Goal: Task Accomplishment & Management: Complete application form

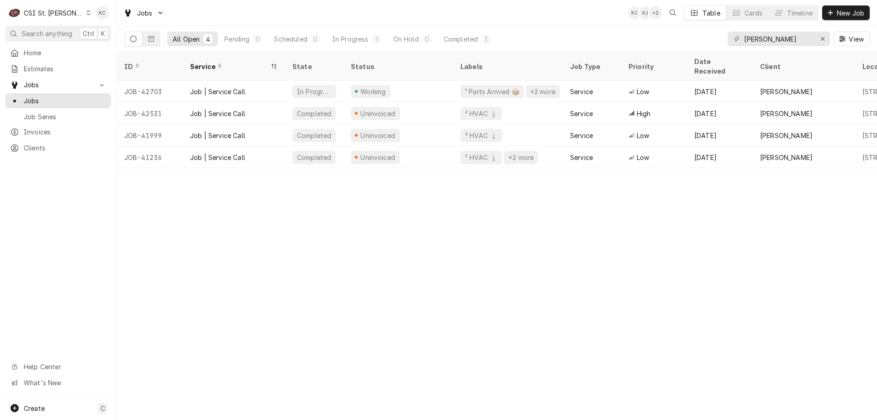
click at [585, 29] on div "All Open 4 Pending 0 Scheduled 0 In Progress 1 On Hold 0 Completed 3 lane valen…" at bounding box center [497, 39] width 746 height 26
drag, startPoint x: 800, startPoint y: 41, endPoint x: 723, endPoint y: 37, distance: 77.8
click at [723, 37] on div "All Open 4 Pending 0 Scheduled 0 In Progress 1 On Hold 0 Completed 3 lane valen…" at bounding box center [497, 39] width 746 height 26
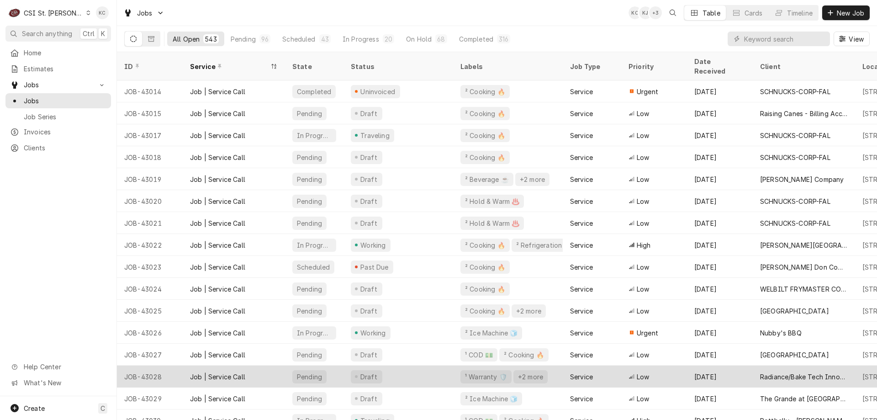
click at [784, 373] on div "Radiance/Bake Tech Innovation" at bounding box center [804, 376] width 102 height 22
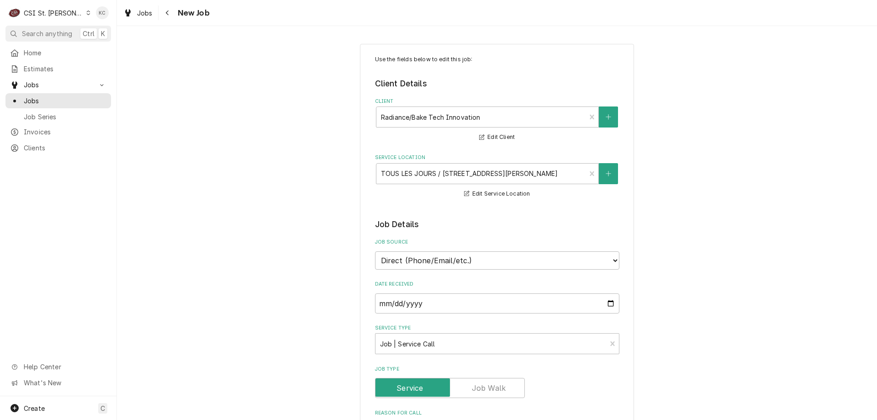
type textarea "x"
click at [170, 18] on button "Navigate back" at bounding box center [167, 12] width 15 height 15
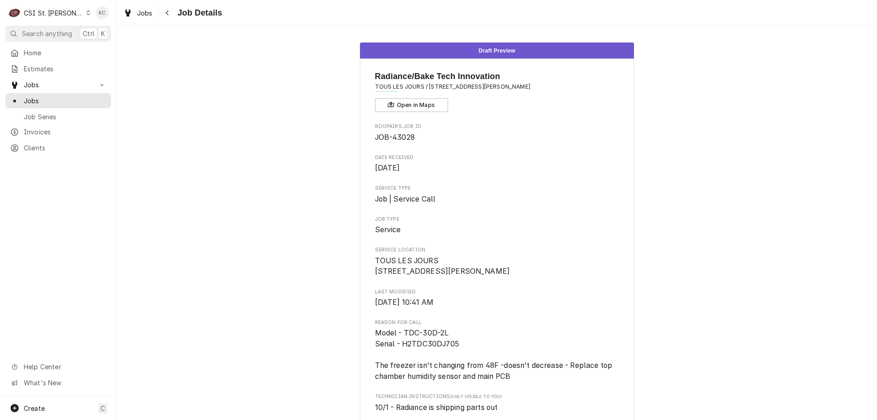
click at [177, 21] on div "Jobs Job Details" at bounding box center [497, 13] width 760 height 26
click at [171, 12] on div "Navigate back" at bounding box center [167, 12] width 9 height 9
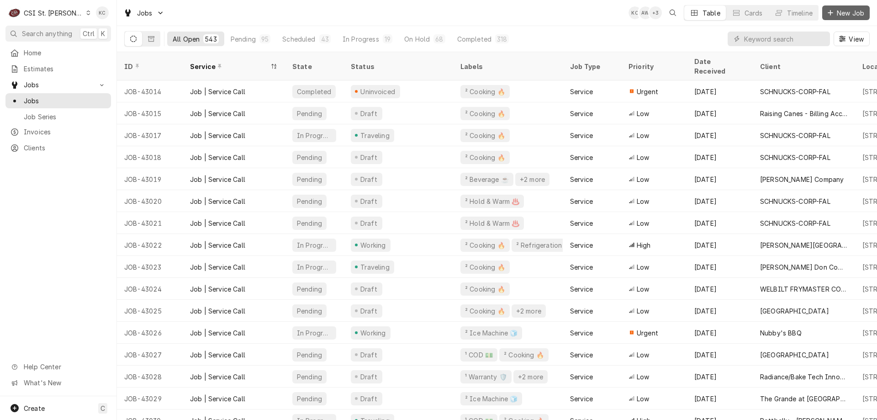
click at [861, 15] on span "New Job" at bounding box center [850, 13] width 31 height 10
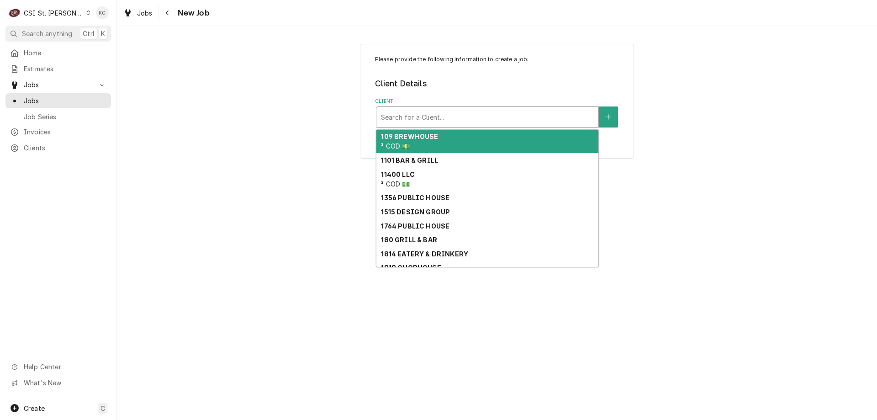
click at [447, 125] on div "Client" at bounding box center [487, 117] width 213 height 16
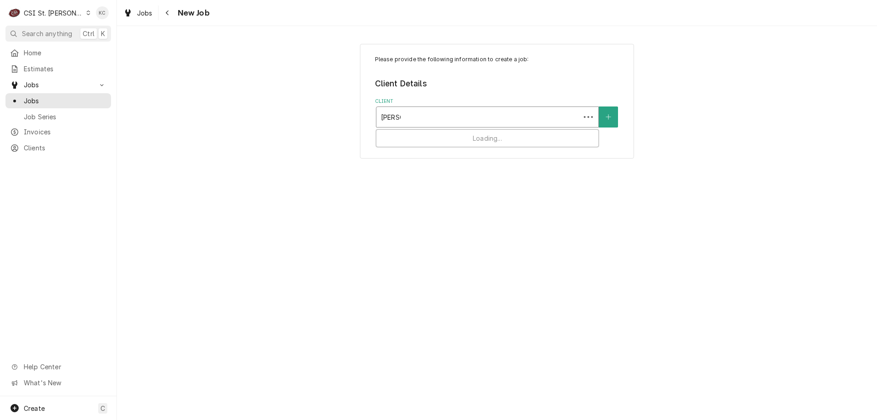
type input "[PERSON_NAME]"
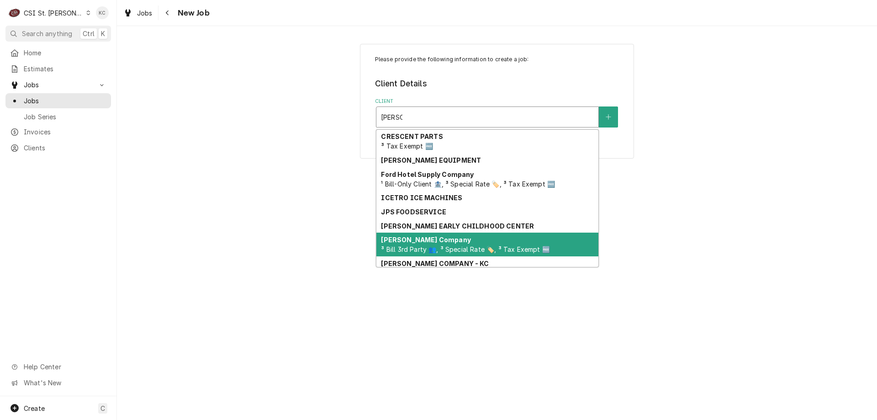
click at [434, 246] on span "³ Bill 3rd Party 👥, ³ Special Rate 🏷️, ³ Tax Exempt 🆓" at bounding box center [465, 249] width 169 height 8
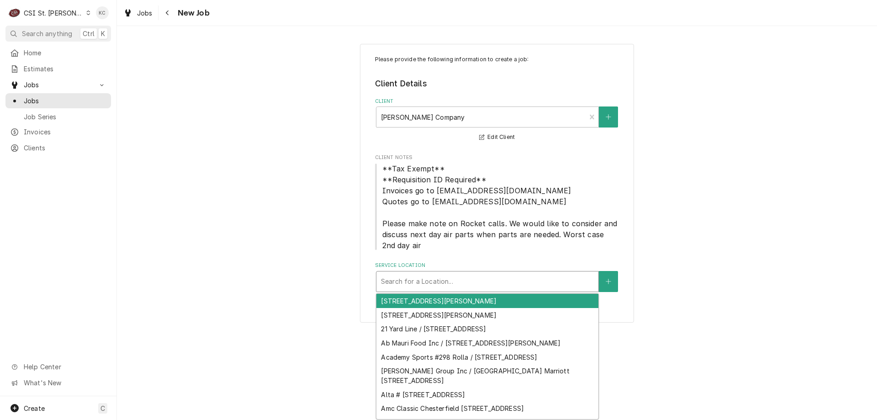
click at [432, 281] on div "Service Location" at bounding box center [487, 281] width 213 height 16
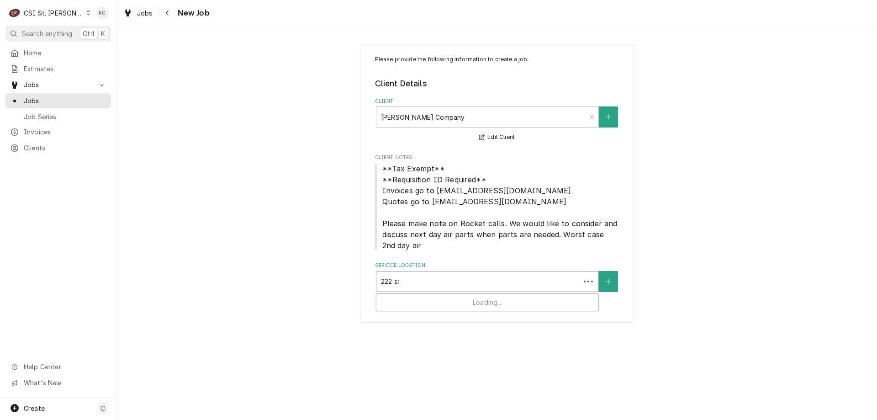
type input "222 sch"
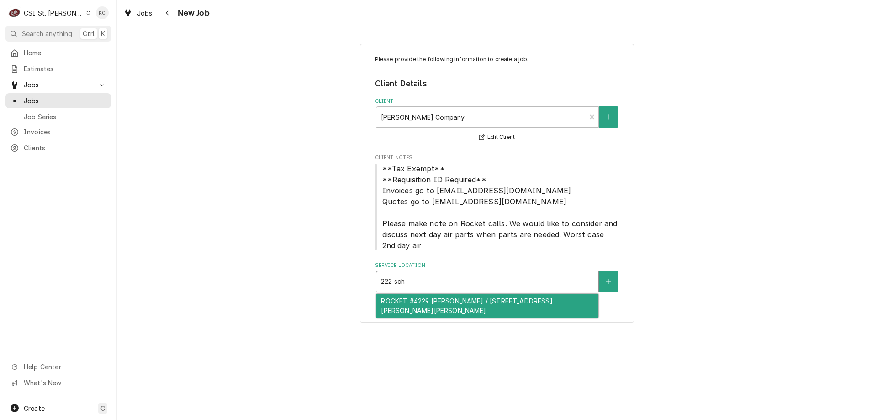
click at [446, 299] on div "ROCKET #4229 [PERSON_NAME] / [STREET_ADDRESS][PERSON_NAME][PERSON_NAME]" at bounding box center [487, 306] width 222 height 24
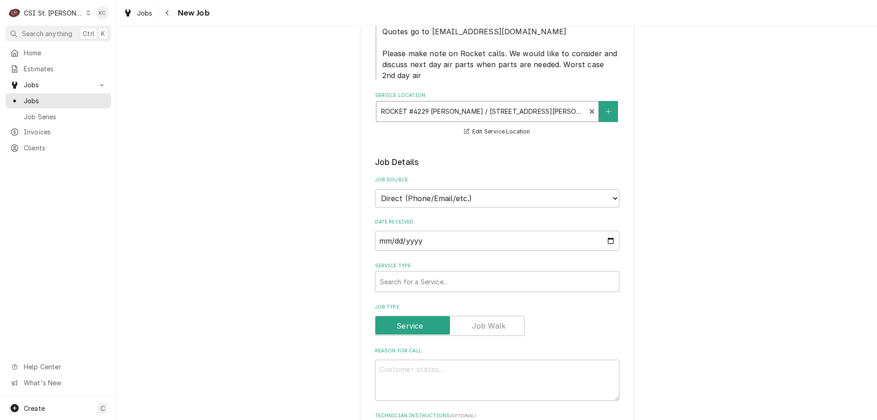
scroll to position [183, 0]
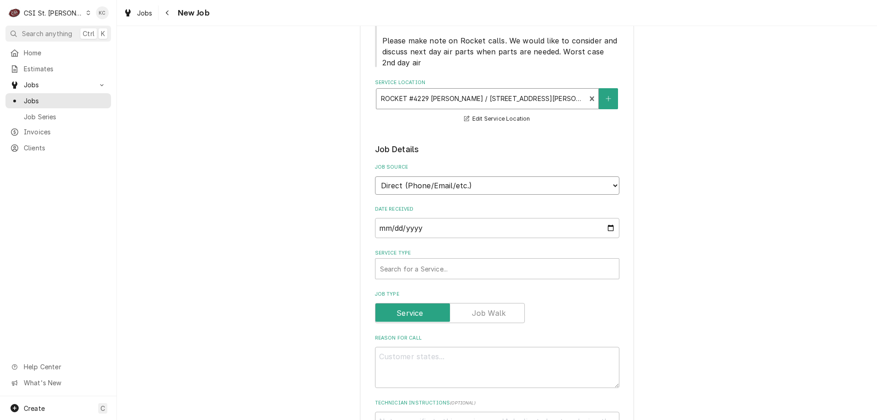
drag, startPoint x: 446, startPoint y: 183, endPoint x: 445, endPoint y: 189, distance: 5.7
click at [446, 183] on select "Direct (Phone/Email/etc.) Service Channel Corrigo Ecotrak Other" at bounding box center [497, 185] width 244 height 18
select select "100"
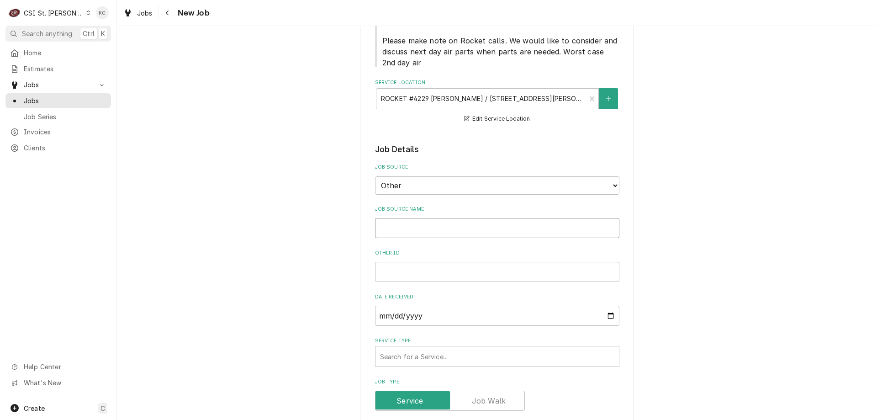
click at [435, 224] on input "Job Source Name" at bounding box center [497, 228] width 244 height 20
type textarea "x"
type input "V"
type textarea "x"
type input "Viv"
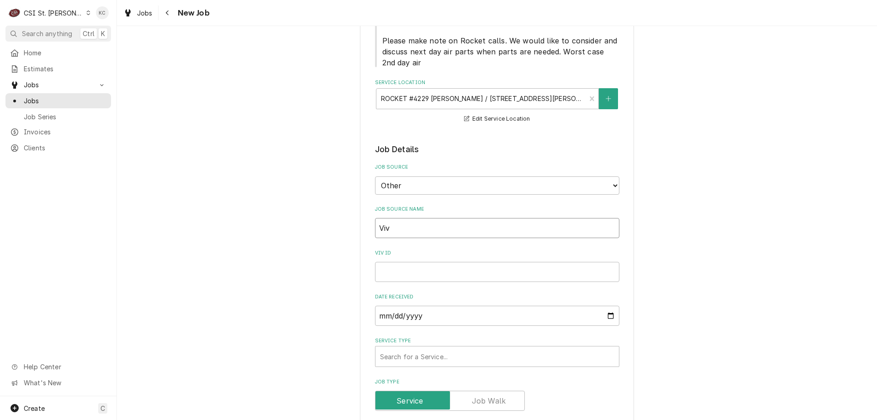
type textarea "x"
type input "Vivi"
type textarea "x"
type input "Vivian"
type textarea "x"
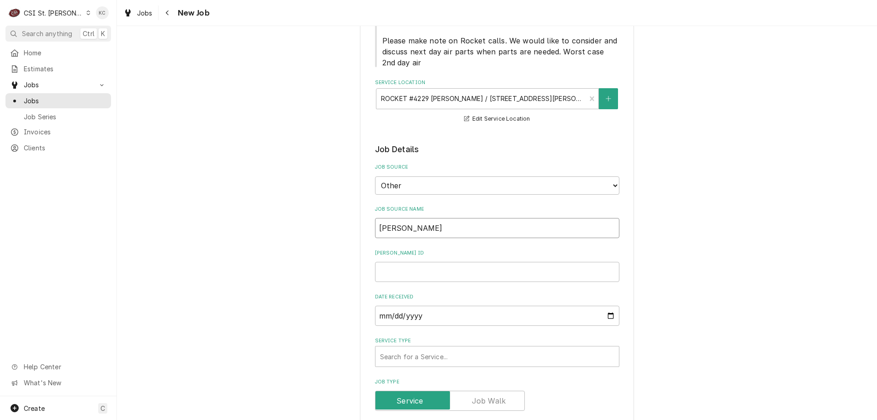
type input "Vivian"
type textarea "x"
type input "Vivian em"
type textarea "x"
type input "Vivian ema"
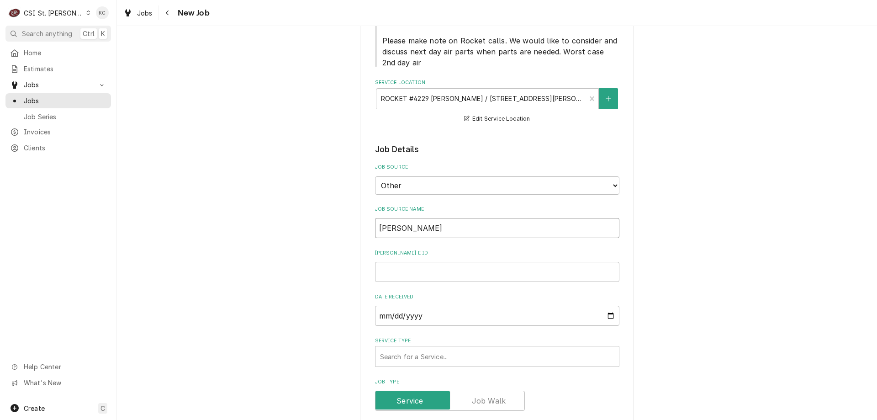
type textarea "x"
type input "Vivian emai"
type textarea "x"
type input "Vivian email"
type textarea "x"
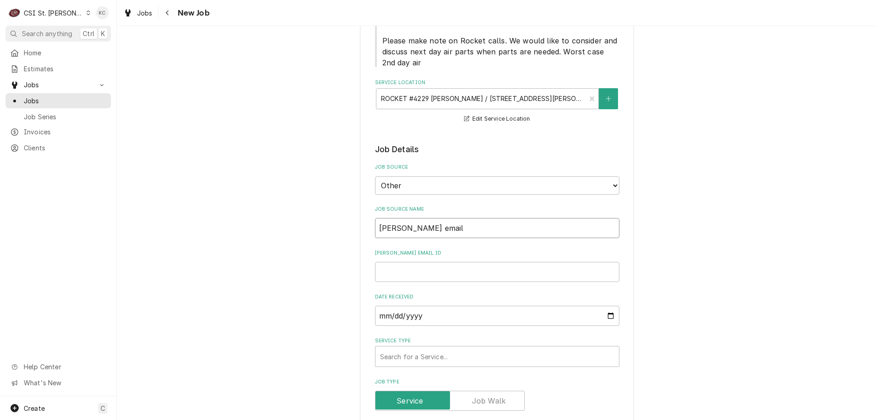
type input "Vivian email"
type textarea "x"
type input "4"
type textarea "x"
type input "44"
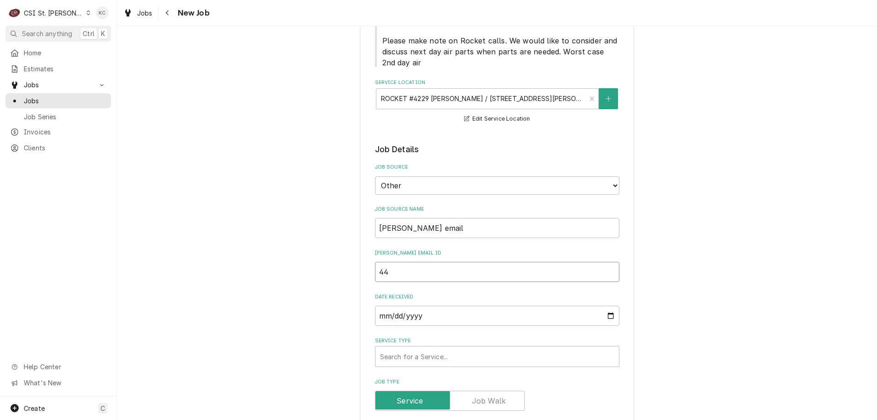
type textarea "x"
type input "446"
type textarea "x"
type input "4465"
type textarea "x"
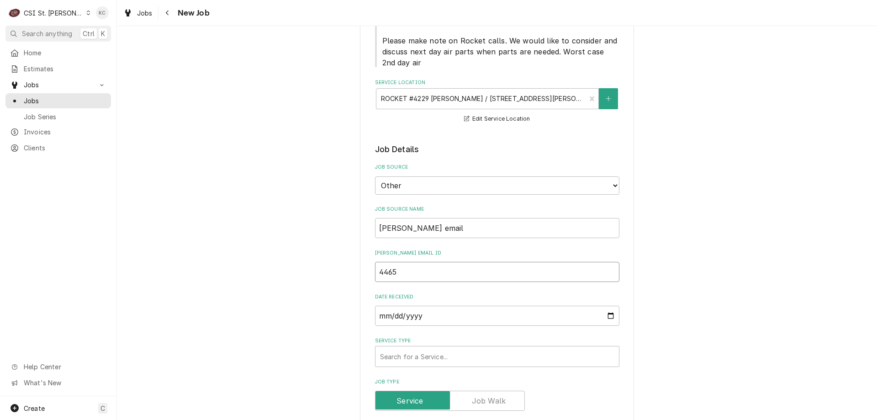
type input "44653"
type textarea "x"
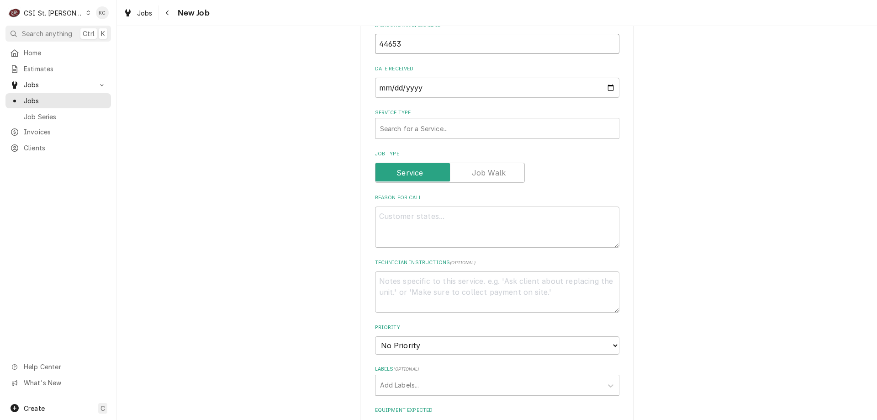
scroll to position [411, 0]
type input "44653"
click at [433, 135] on div "Service Type" at bounding box center [497, 128] width 234 height 16
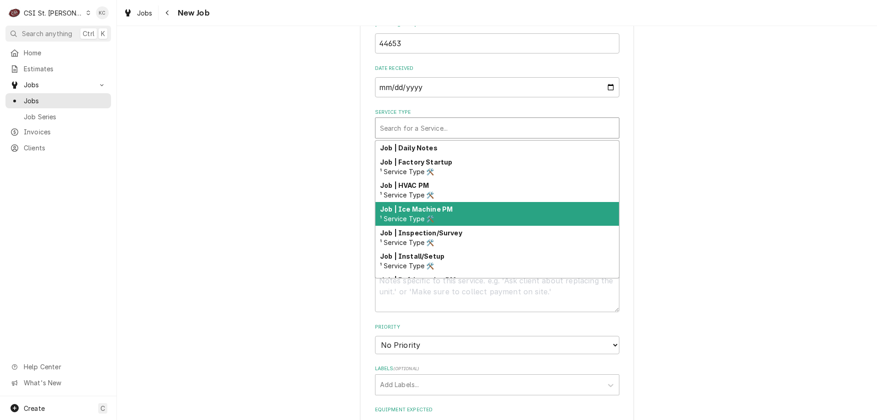
scroll to position [532, 0]
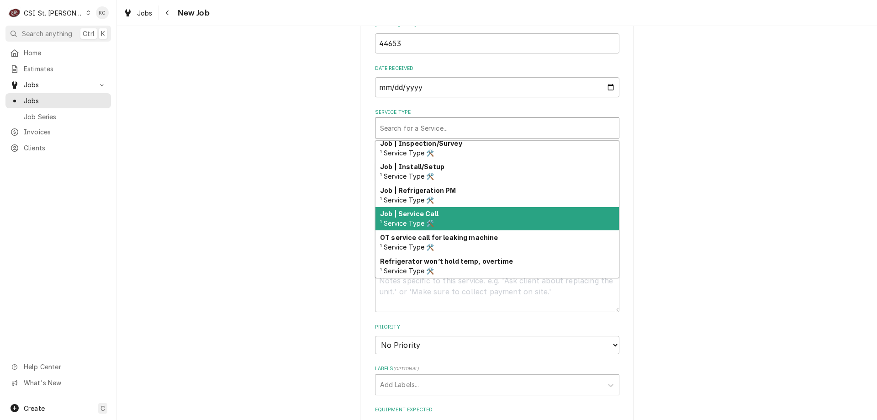
click at [448, 219] on div "Job | Service Call ¹ Service Type 🛠️" at bounding box center [497, 219] width 243 height 24
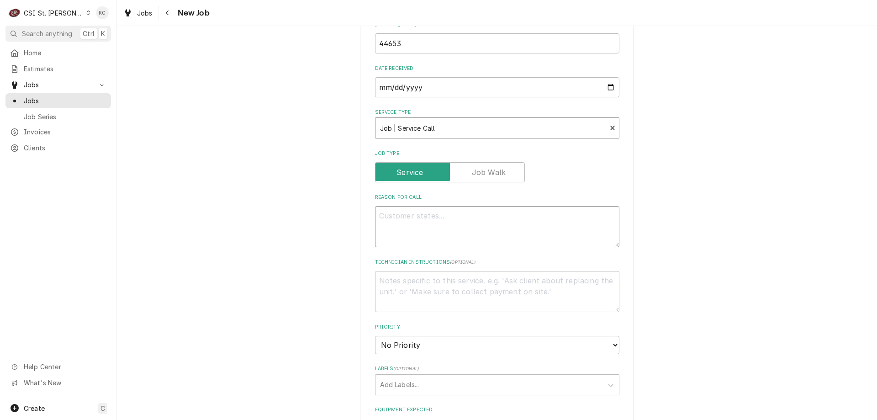
click at [592, 217] on textarea "Reason For Call" at bounding box center [497, 226] width 244 height 41
click at [471, 280] on textarea "Technician Instructions ( optional )" at bounding box center [497, 291] width 244 height 41
paste textarea "MOD- 636-534-1687"
type textarea "x"
type textarea "MOD- 636-534-1687"
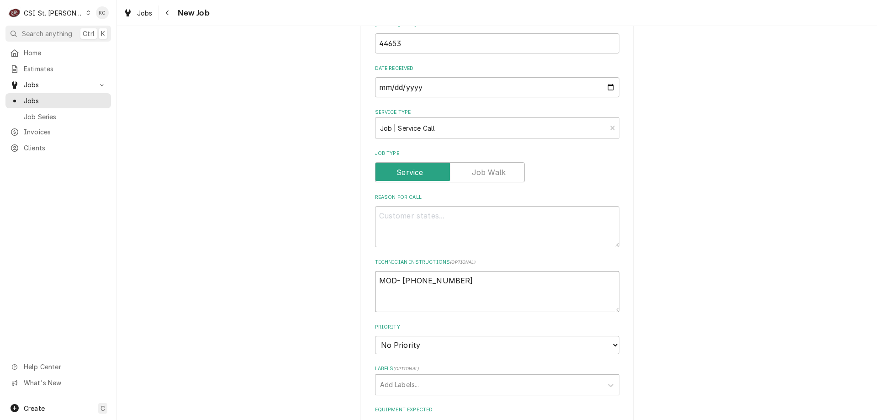
type textarea "x"
type textarea "MOD- 636-534-1687"
click at [460, 223] on textarea "Reason For Call" at bounding box center [497, 226] width 244 height 41
click at [442, 214] on textarea "Reason For Call" at bounding box center [497, 226] width 244 height 41
paste textarea "STORE SAYS THEY HAVE A CO2 LEAK ON THEIR BULK TANK. IT IS BLEEDING OFF FAIRLY R…"
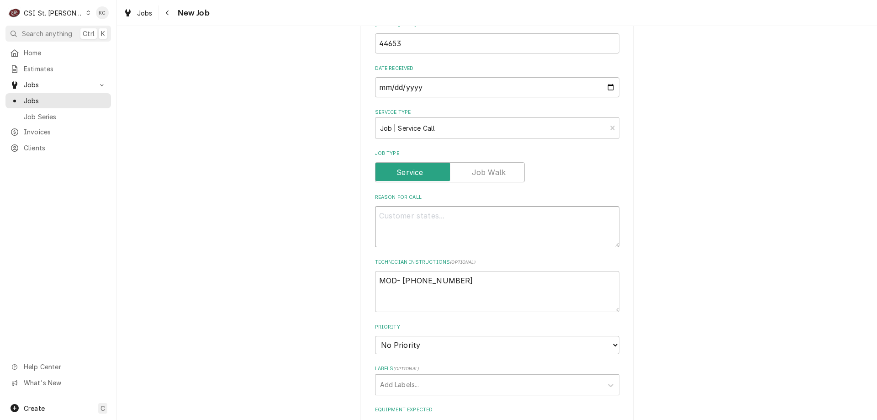
type textarea "x"
type textarea "STORE SAYS THEY HAVE A CO2 LEAK ON THEIR BULK TANK. IT IS BLEEDING OFF FAIRLY R…"
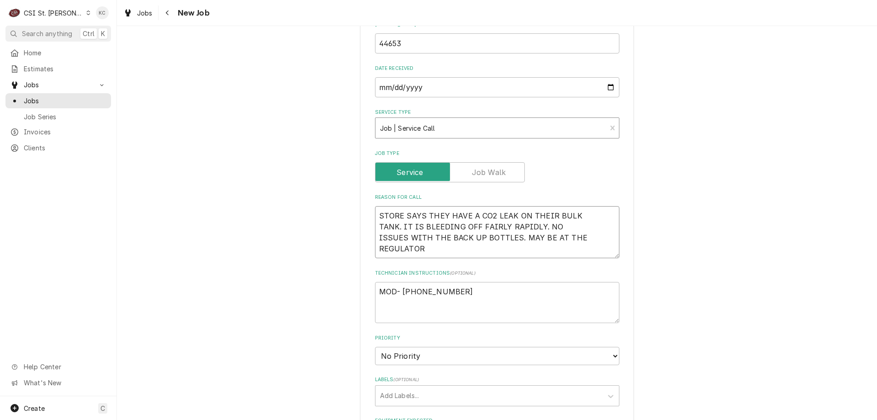
type textarea "x"
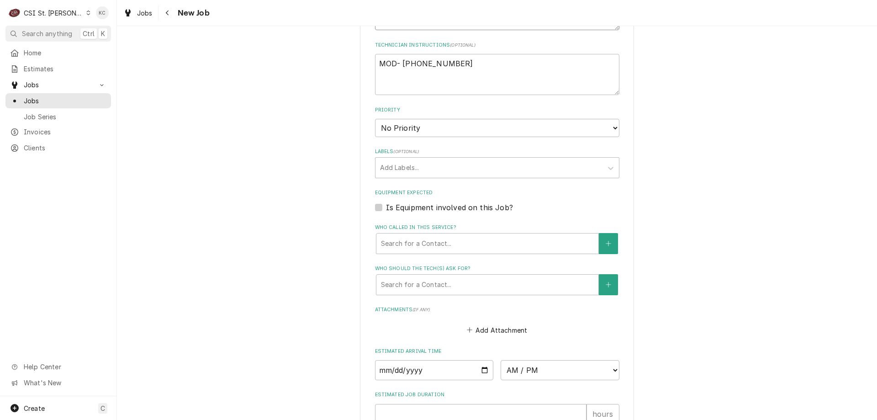
scroll to position [640, 0]
type textarea "STORE SAYS THEY HAVE A CO2 LEAK ON THEIR BULK TANK. IT IS BLEEDING OFF FAIRLY R…"
click at [421, 128] on select "No Priority Urgent High Medium Low" at bounding box center [497, 127] width 244 height 18
select select "4"
click at [375, 118] on select "No Priority Urgent High Medium Low" at bounding box center [497, 127] width 244 height 18
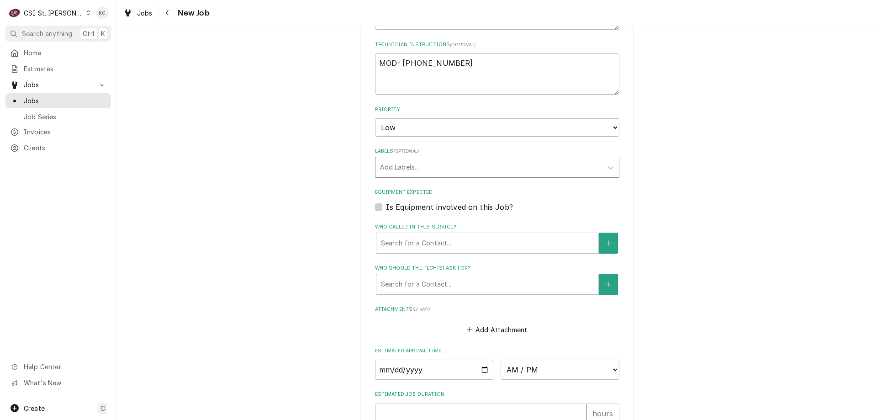
click at [438, 163] on div "Labels" at bounding box center [489, 167] width 218 height 16
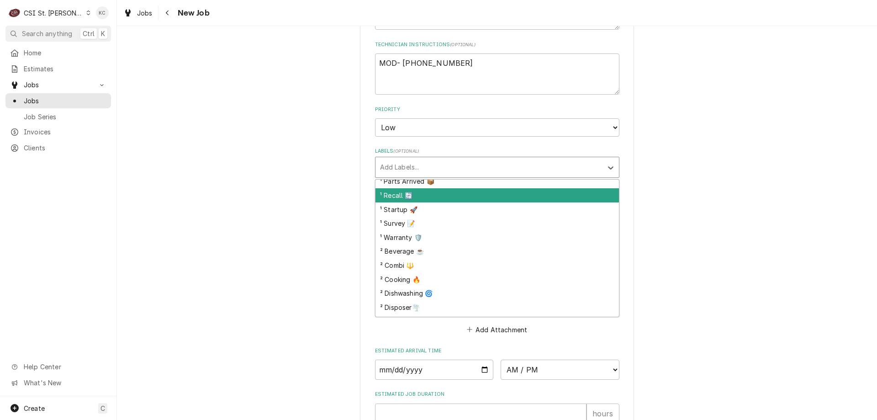
scroll to position [91, 0]
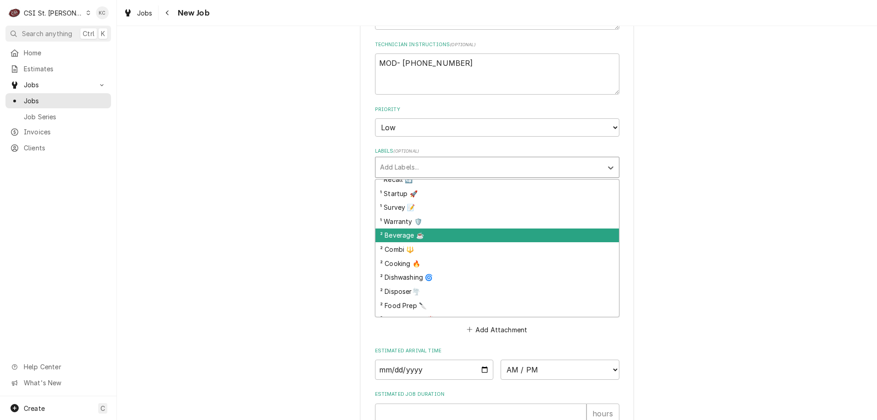
click at [472, 240] on div "² Beverage ☕️" at bounding box center [497, 235] width 243 height 14
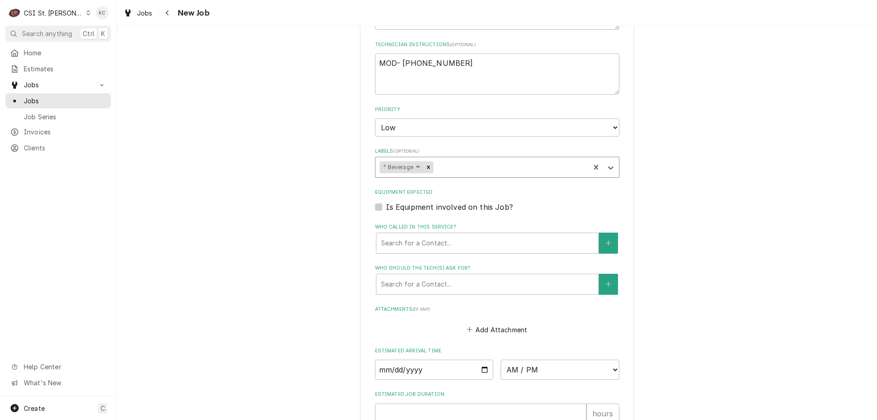
click at [698, 216] on div "Please provide the following information to create a job: Client Details Client…" at bounding box center [497, 11] width 760 height 1231
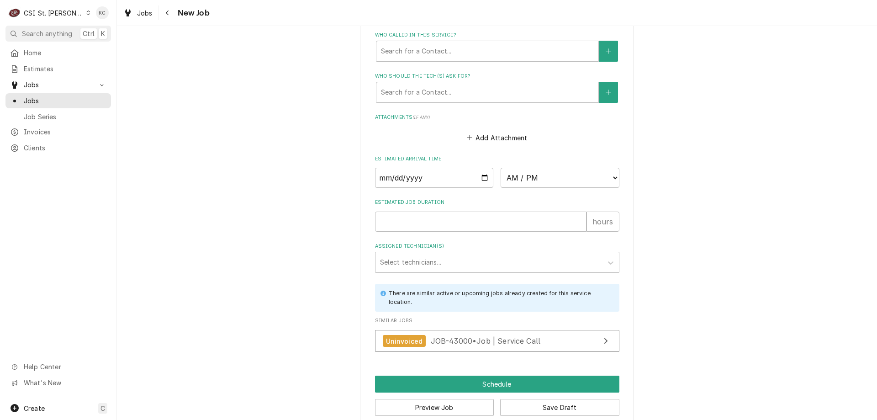
scroll to position [847, 0]
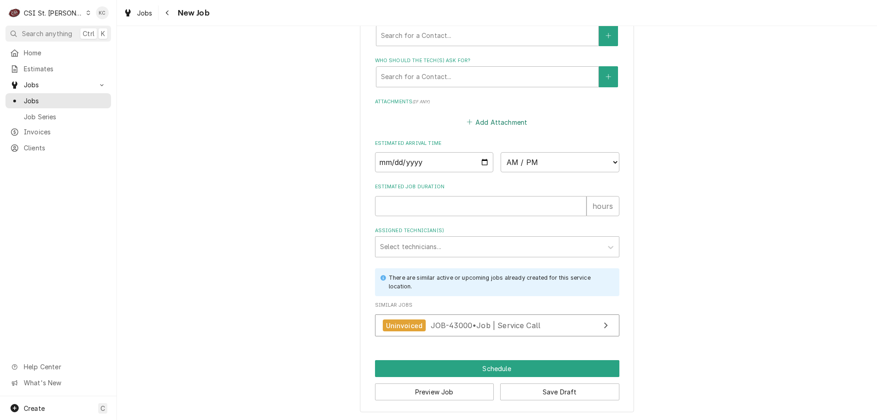
click at [491, 125] on button "Add Attachment" at bounding box center [497, 122] width 64 height 13
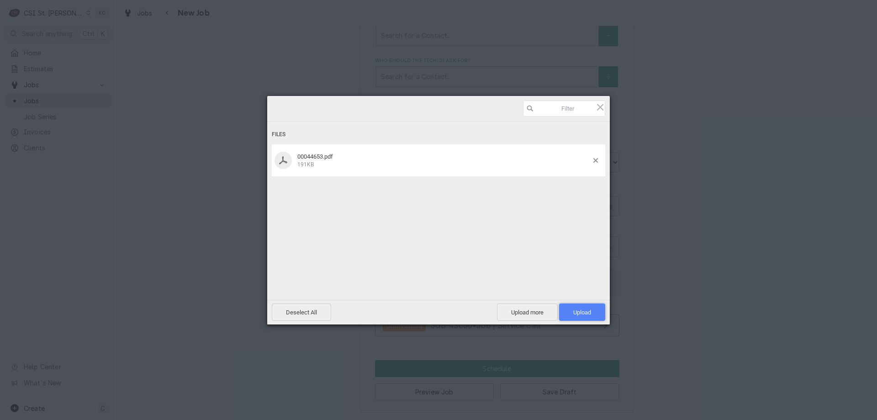
click at [578, 315] on span "Upload 1" at bounding box center [582, 312] width 18 height 7
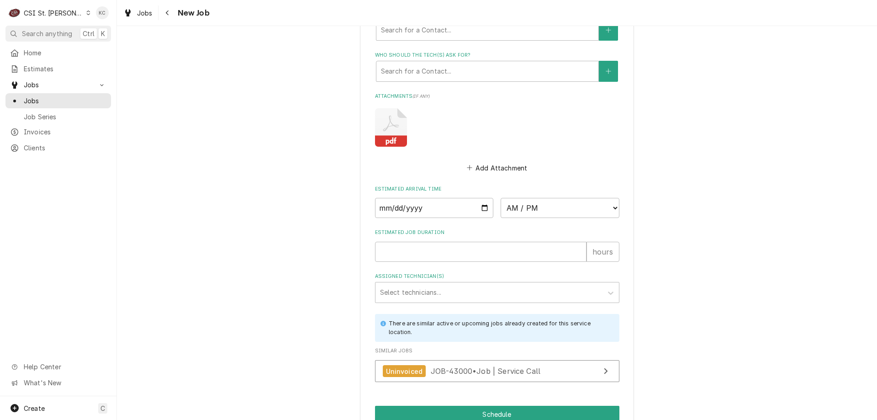
scroll to position [898, 0]
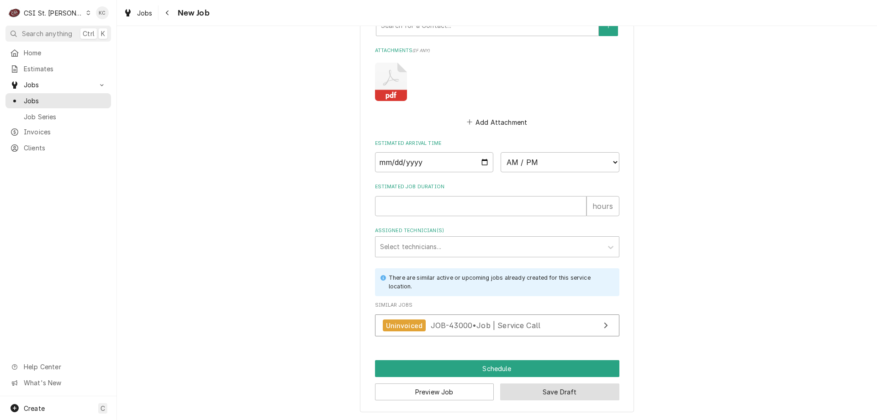
click at [575, 390] on button "Save Draft" at bounding box center [559, 391] width 119 height 17
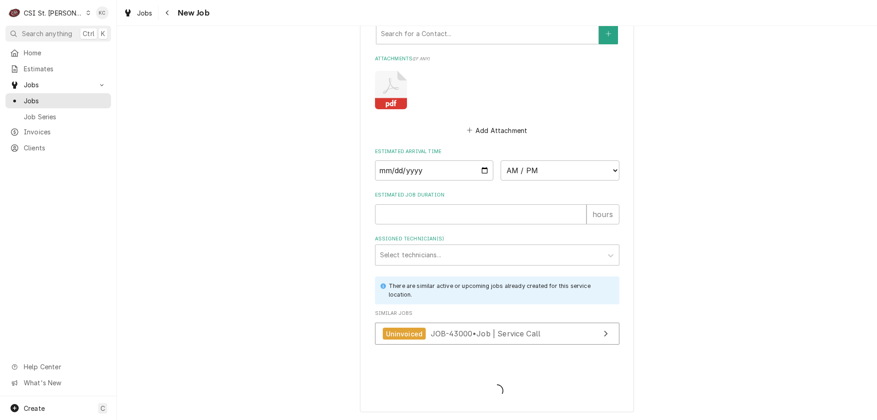
type textarea "x"
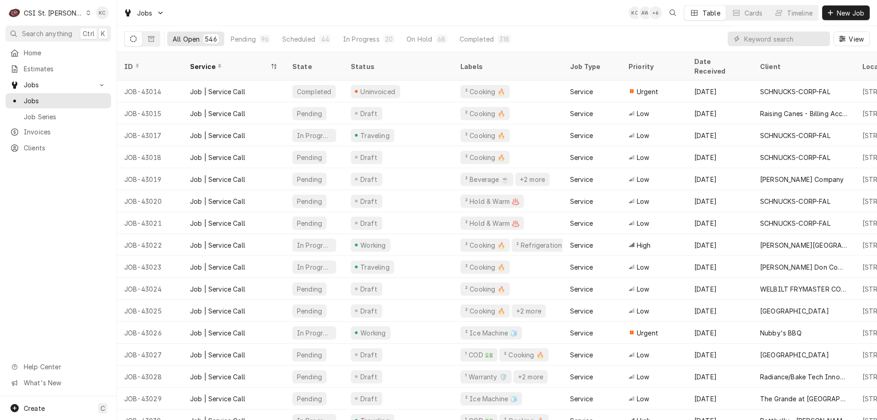
click at [603, 30] on div "All Open 546 Pending 96 Scheduled 44 In Progress 20 On Hold 68 Completed 318 Vi…" at bounding box center [497, 39] width 746 height 26
click at [599, 15] on div "Jobs KC KJ + 2 Table Cards Timeline New Job" at bounding box center [497, 13] width 760 height 26
click at [797, 41] on input "Dynamic Content Wrapper" at bounding box center [784, 39] width 81 height 15
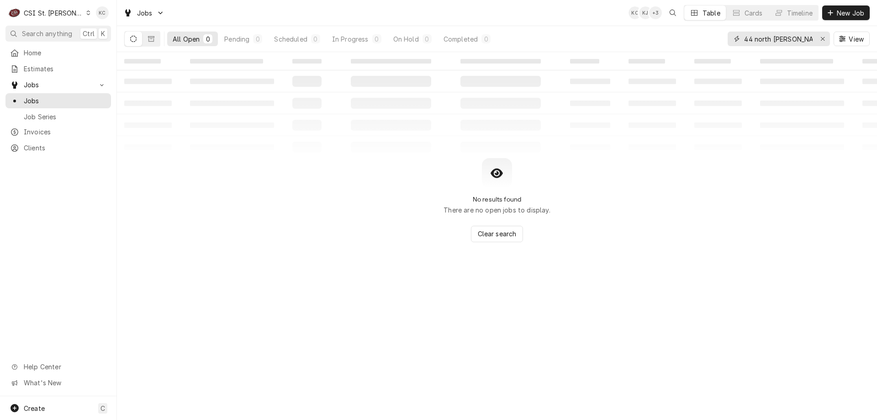
click at [772, 39] on input "44 north brent" at bounding box center [778, 39] width 69 height 15
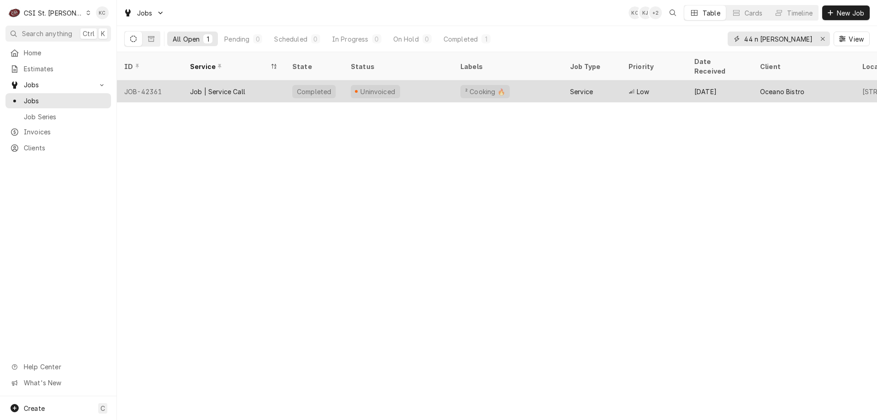
type input "44 n brent"
click at [400, 80] on div "Uninvoiced" at bounding box center [399, 91] width 110 height 22
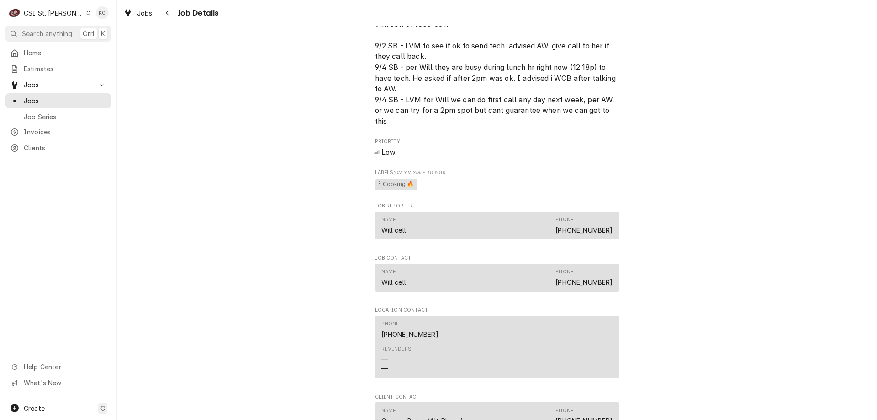
scroll to position [1318, 0]
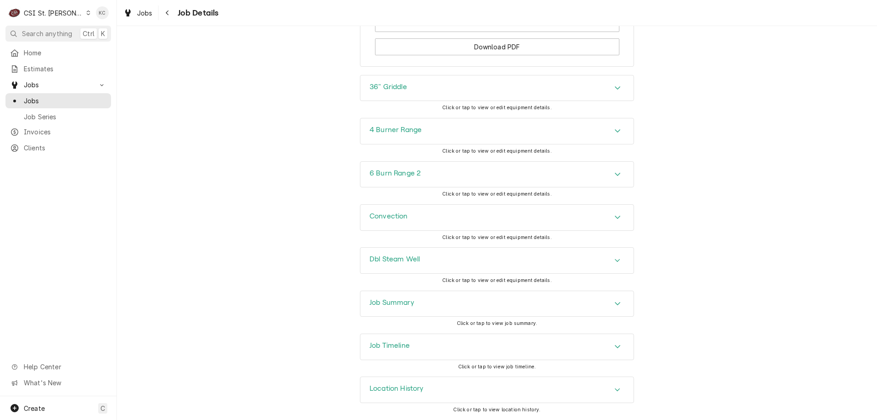
click at [430, 305] on div "Job Summary" at bounding box center [496, 304] width 273 height 26
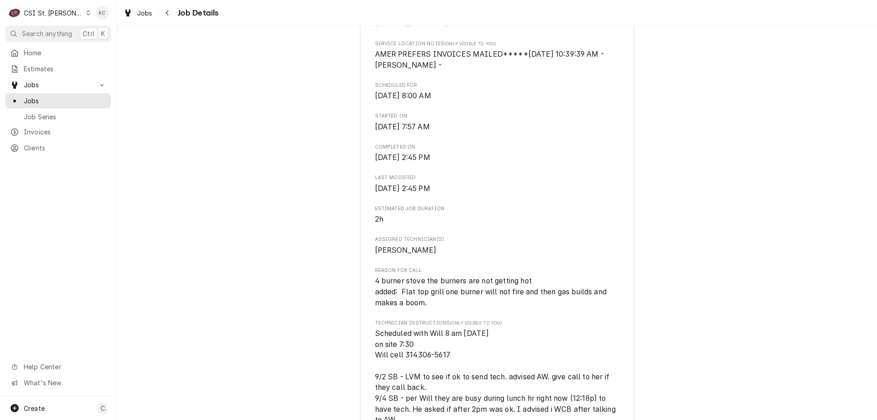
scroll to position [0, 0]
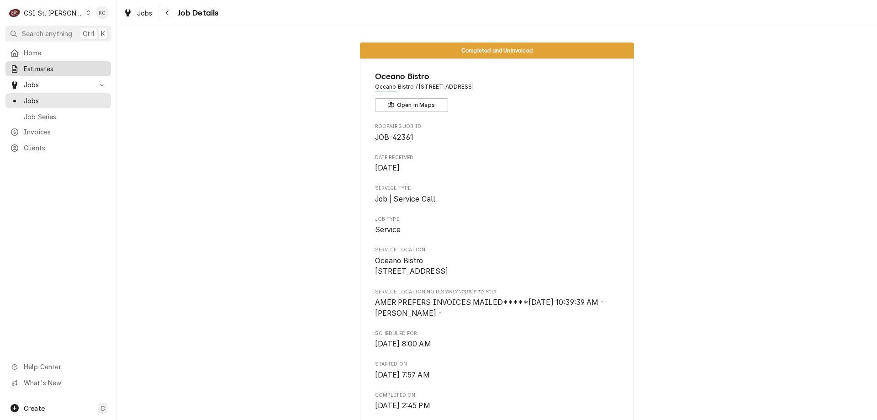
click at [44, 67] on span "Estimates" at bounding box center [65, 69] width 83 height 10
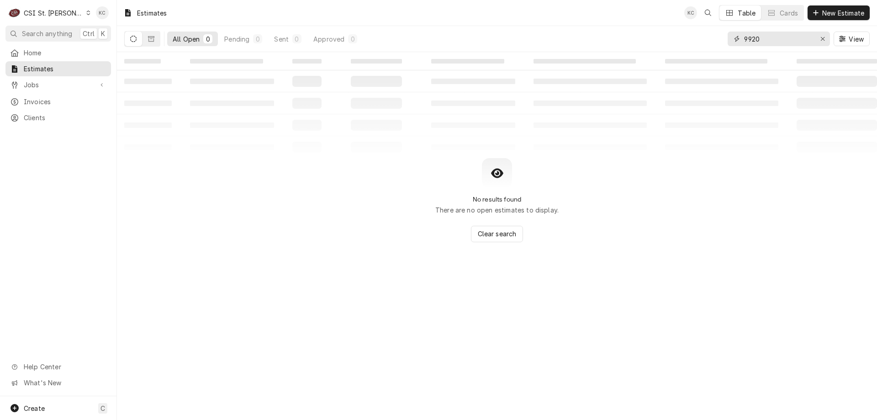
drag, startPoint x: 762, startPoint y: 40, endPoint x: 709, endPoint y: 51, distance: 53.8
click at [709, 51] on div "All Open 0 Pending 0 Sent 0 Approved 0 9920 View" at bounding box center [497, 39] width 746 height 26
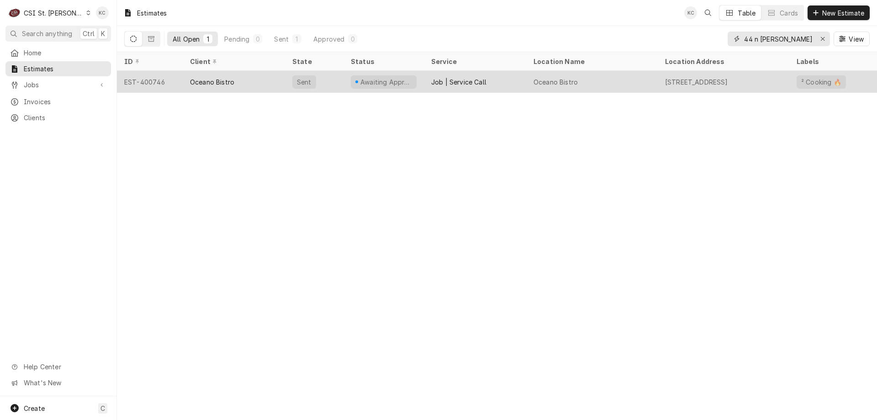
type input "44 n brent"
click at [326, 79] on div "Sent" at bounding box center [314, 82] width 58 height 22
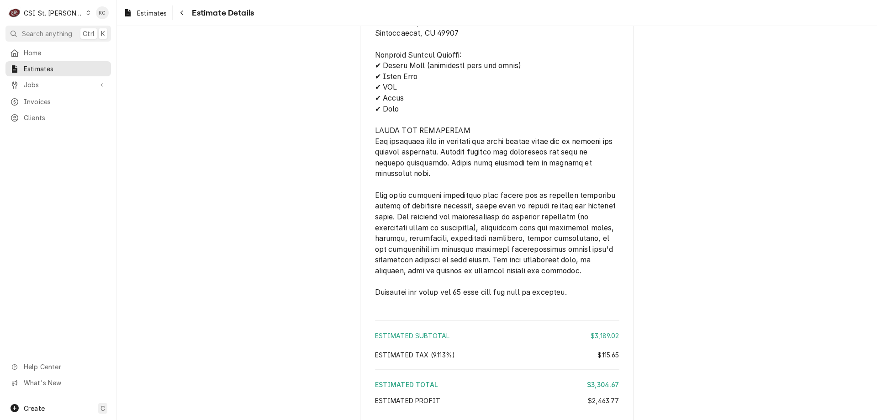
scroll to position [2483, 0]
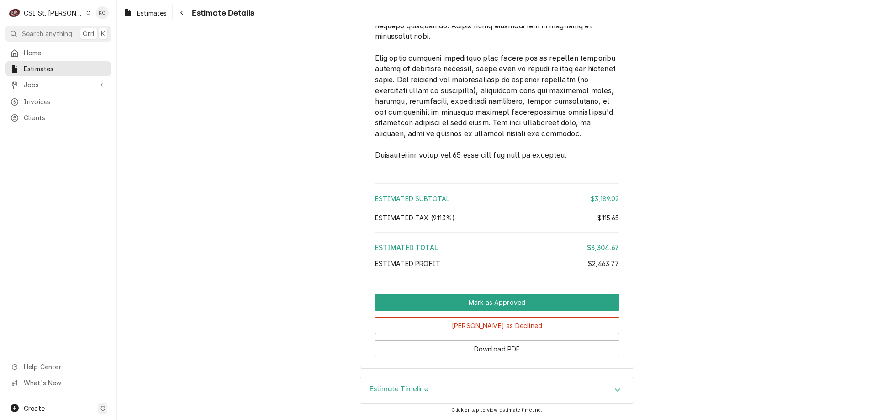
click at [521, 390] on div "Estimate Timeline" at bounding box center [496, 390] width 273 height 26
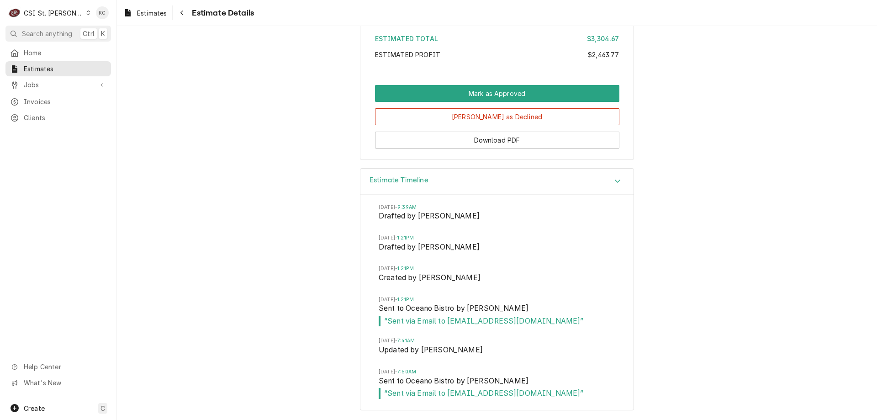
scroll to position [2692, 0]
click at [186, 13] on div "Navigate back" at bounding box center [181, 12] width 9 height 9
click at [37, 80] on span "Jobs" at bounding box center [58, 85] width 69 height 10
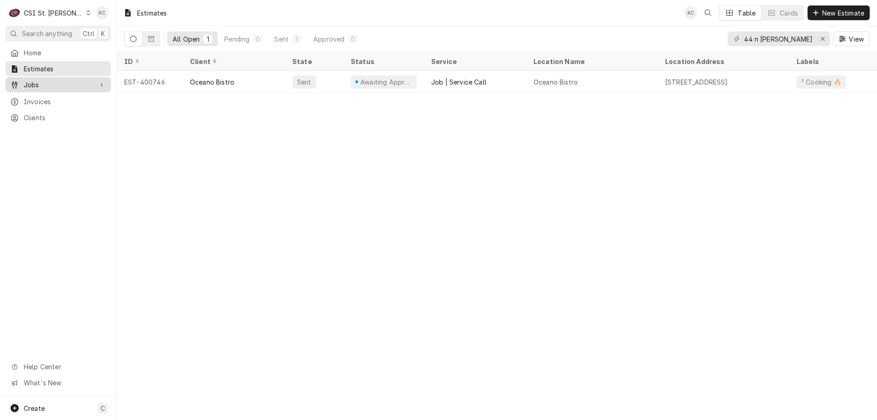
click at [46, 79] on div "Jobs" at bounding box center [58, 84] width 102 height 11
click at [30, 143] on span "Clients" at bounding box center [65, 148] width 83 height 10
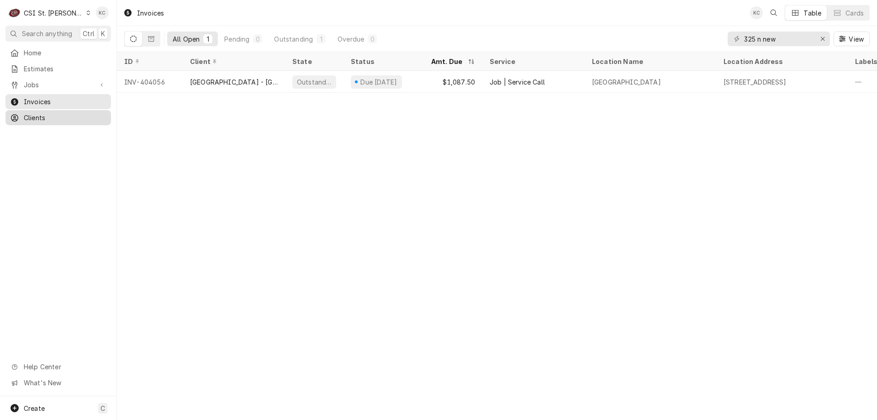
click at [18, 117] on icon "Dynamic Content Wrapper" at bounding box center [14, 117] width 7 height 7
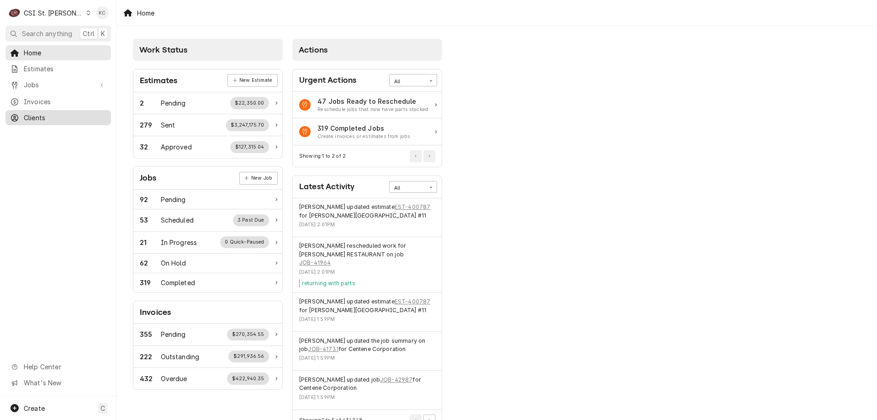
click at [32, 113] on span "Clients" at bounding box center [65, 118] width 83 height 10
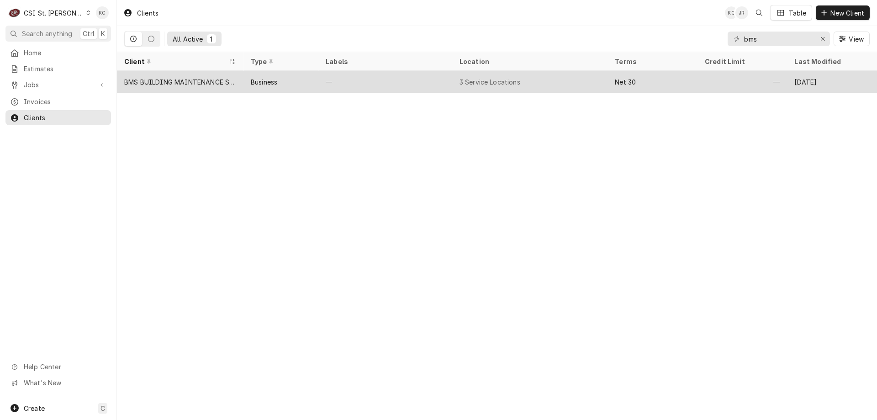
click at [374, 83] on div "—" at bounding box center [385, 82] width 134 height 22
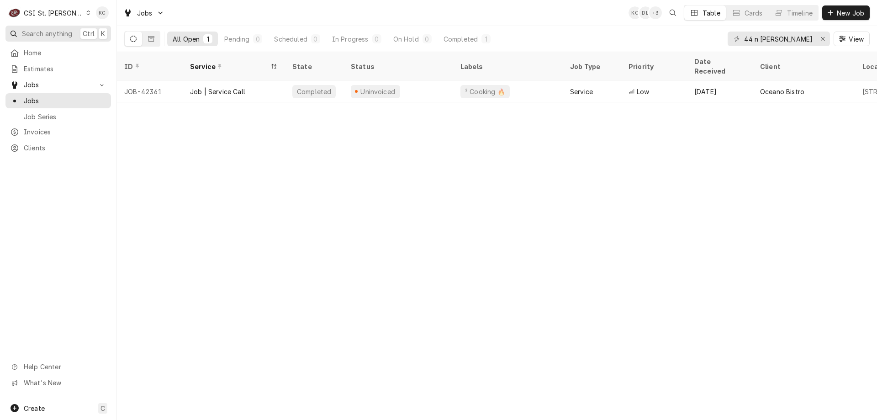
click at [68, 30] on span "Search anything" at bounding box center [47, 34] width 50 height 10
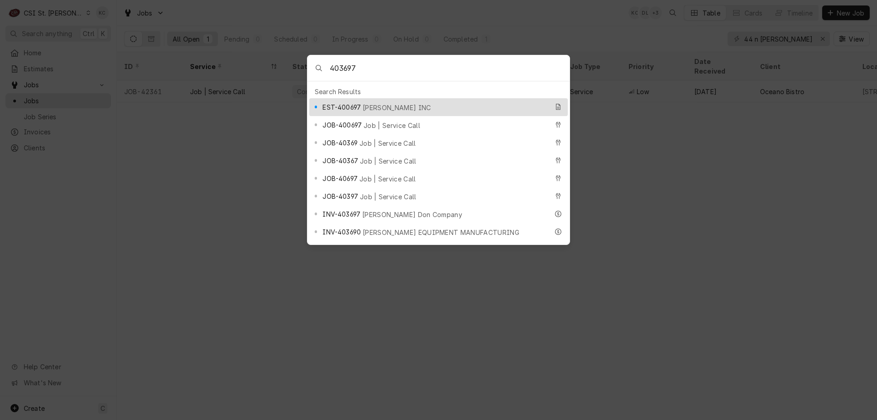
click at [379, 74] on input "403697" at bounding box center [450, 68] width 240 height 26
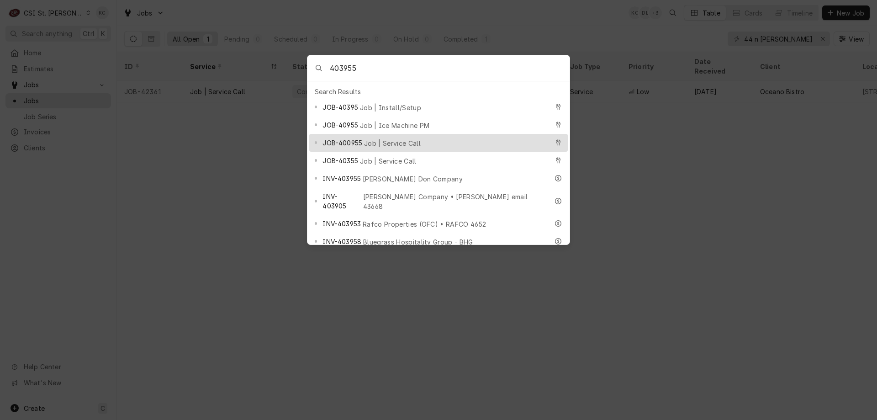
click at [486, 66] on input "403955" at bounding box center [450, 68] width 240 height 26
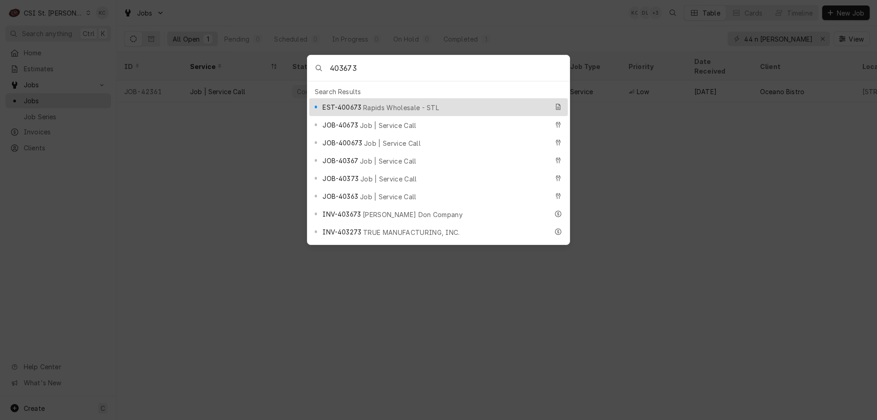
type input "403673"
click at [191, 226] on body "C CSI St. Louis KC Search anything Ctrl K Home Estimates Jobs Jobs Job Series I…" at bounding box center [438, 210] width 877 height 420
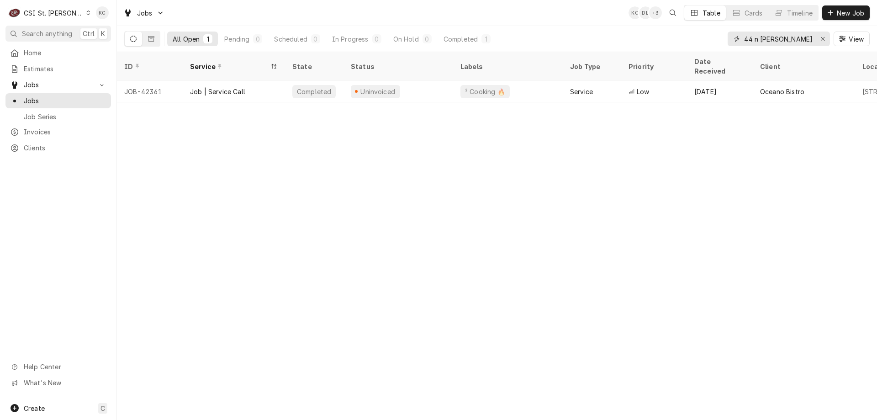
drag, startPoint x: 806, startPoint y: 40, endPoint x: 698, endPoint y: 44, distance: 108.8
click at [698, 44] on div "All Open 1 Pending 0 Scheduled 0 In Progress 0 On Hold 0 Completed 1 44 n brent…" at bounding box center [497, 39] width 746 height 26
click at [786, 42] on input "44 n brent" at bounding box center [778, 39] width 69 height 15
type input "4"
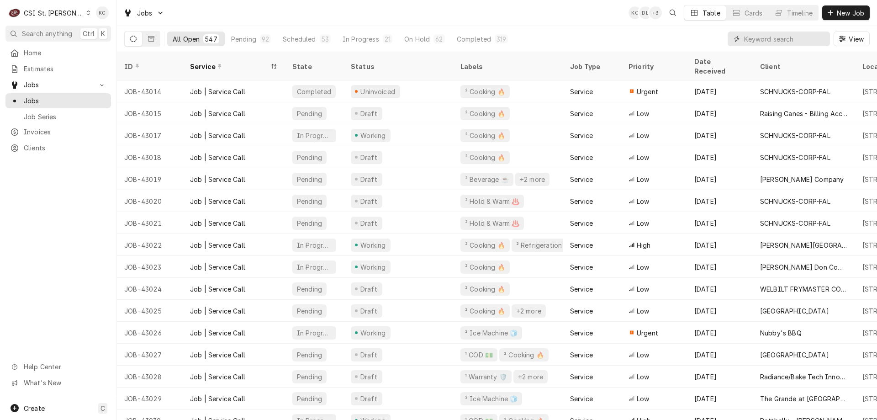
paste input "WRK-2593873"
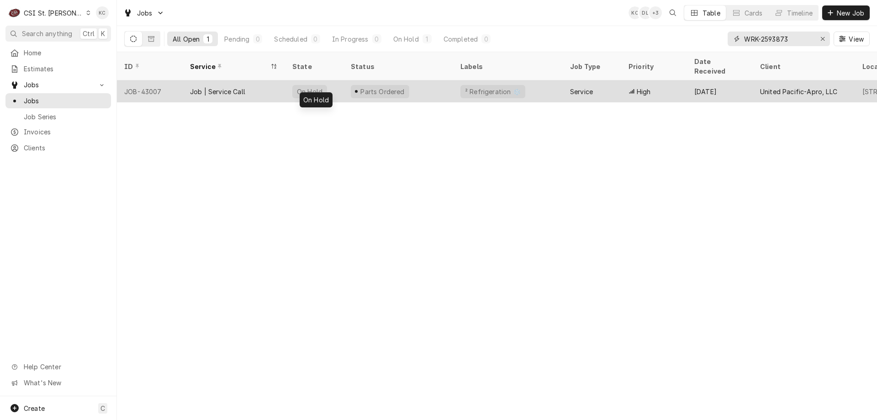
type input "WRK-2593873"
click at [338, 80] on div "On Hold" at bounding box center [314, 91] width 58 height 22
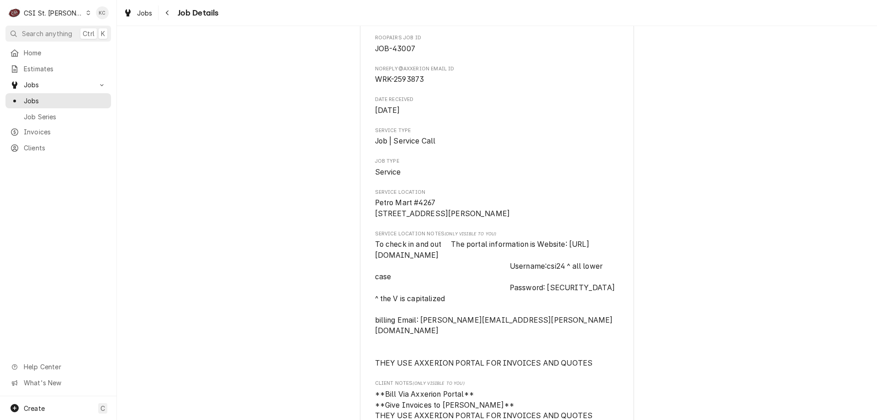
scroll to position [46, 0]
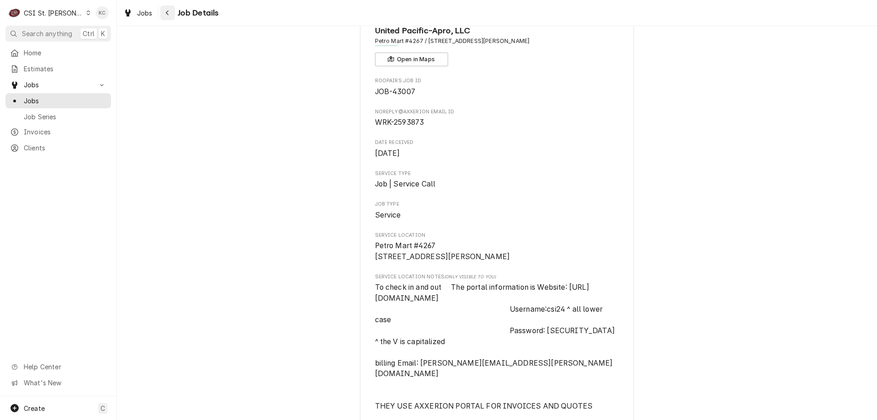
click at [175, 14] on button "Navigate back" at bounding box center [167, 12] width 15 height 15
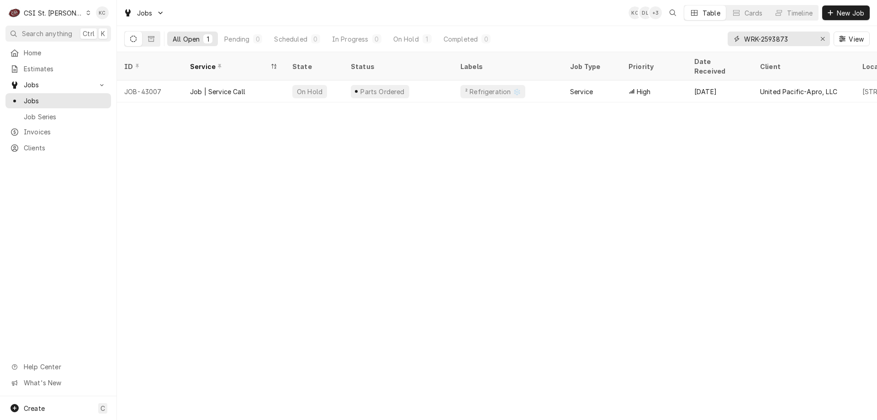
drag, startPoint x: 803, startPoint y: 39, endPoint x: 693, endPoint y: 42, distance: 110.6
click at [693, 42] on div "All Open 1 Pending 0 Scheduled 0 In Progress 0 On Hold 1 Completed 0 WRK-259387…" at bounding box center [497, 39] width 746 height 26
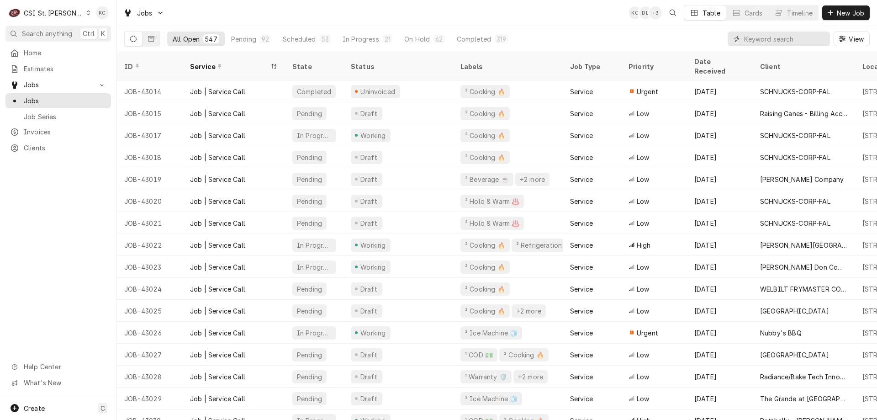
paste input "G46079"
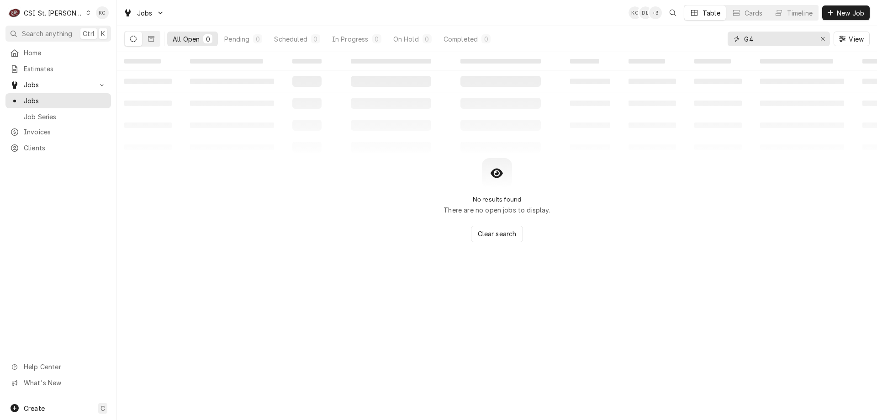
type input "G"
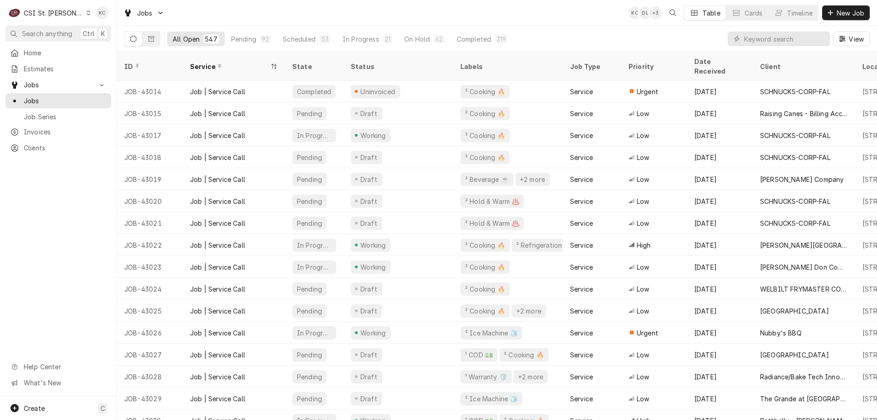
click at [787, 47] on div "View" at bounding box center [799, 39] width 142 height 26
paste input "324657580"
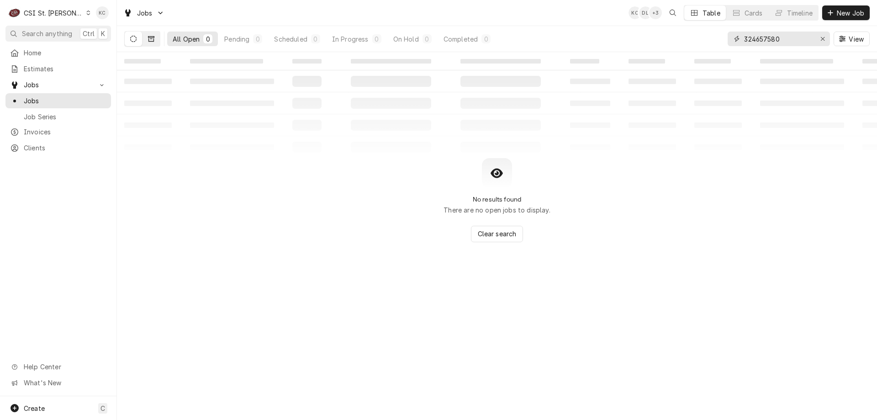
type input "324657580"
click at [152, 40] on icon "Dynamic Content Wrapper" at bounding box center [151, 39] width 6 height 6
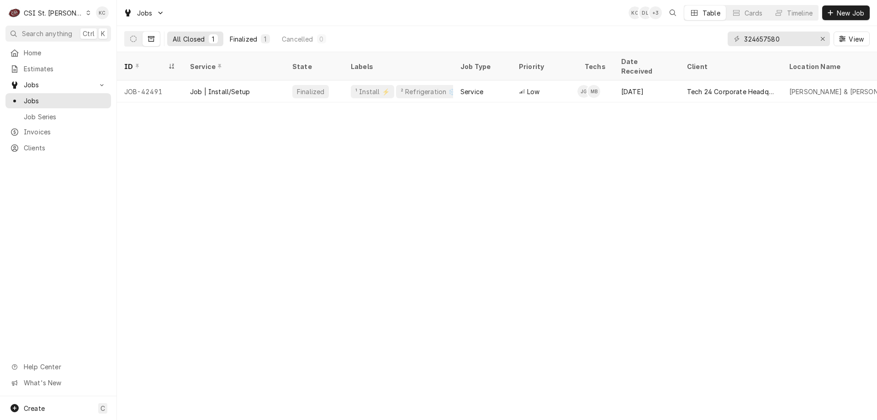
click at [260, 36] on button "Finalized 1" at bounding box center [249, 39] width 51 height 15
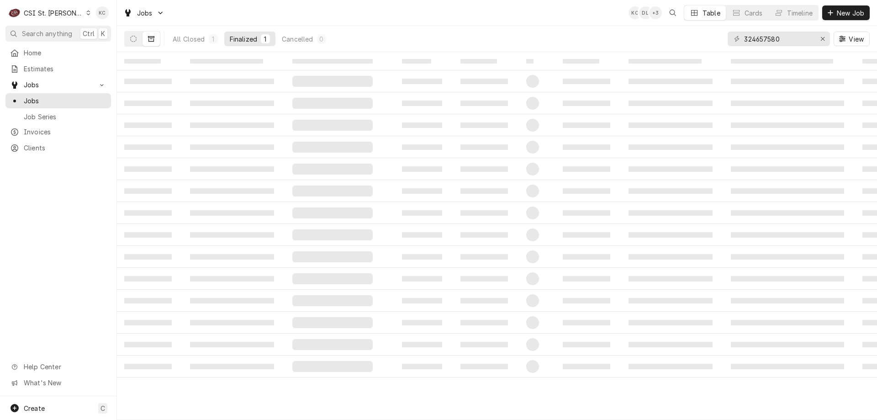
click at [249, 39] on div "Finalized" at bounding box center [243, 39] width 27 height 10
click at [186, 37] on div "All Closed" at bounding box center [189, 39] width 32 height 10
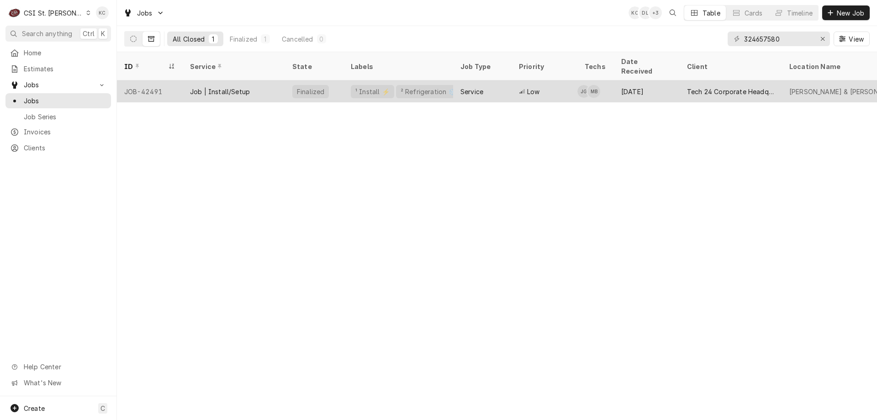
click at [429, 87] on div "² Refrigeration ❄️" at bounding box center [429, 92] width 58 height 10
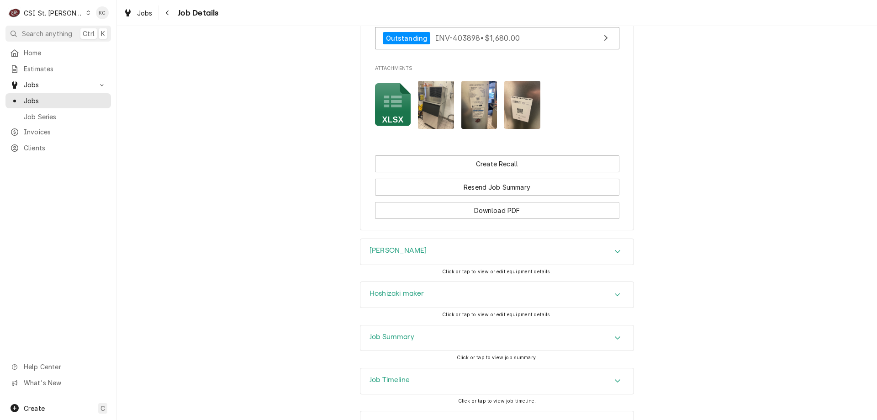
scroll to position [1142, 0]
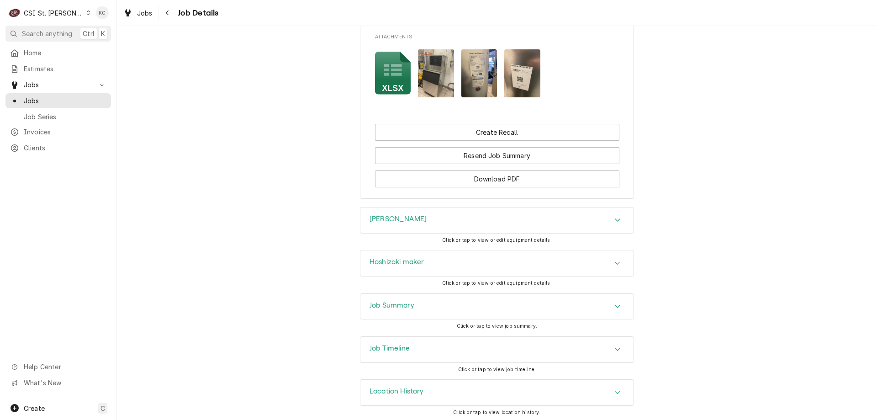
click at [461, 318] on div "Job Summary" at bounding box center [496, 307] width 273 height 26
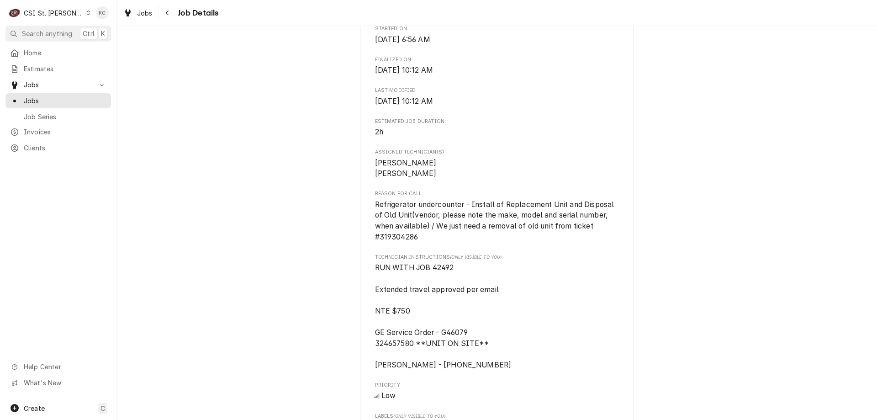
scroll to position [487, 0]
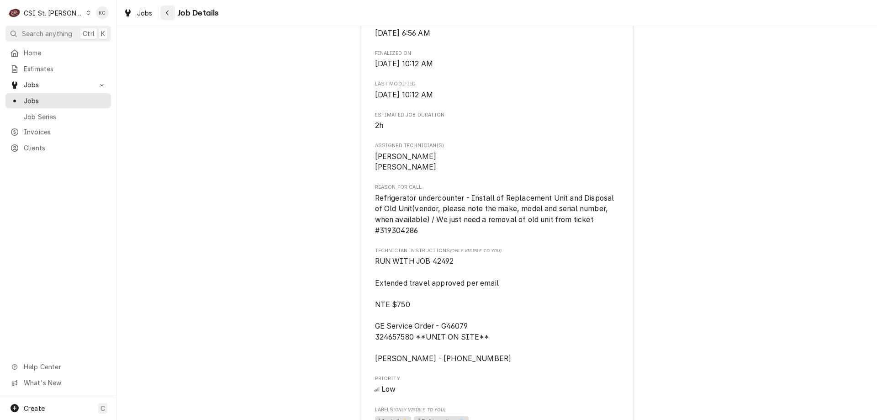
click at [173, 14] on button "Navigate back" at bounding box center [167, 12] width 15 height 15
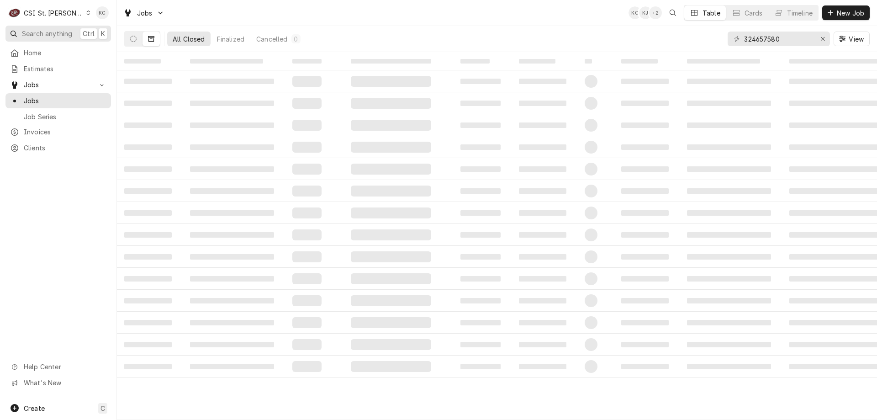
click at [62, 27] on button "Search anything Ctrl K" at bounding box center [58, 34] width 106 height 16
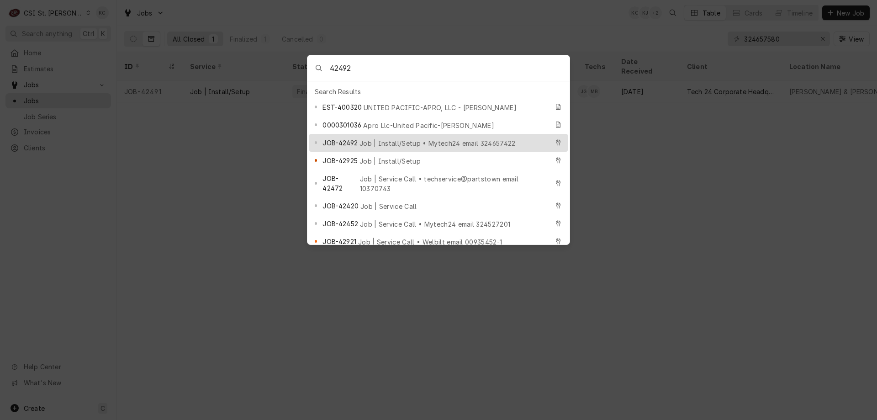
type input "42492"
click at [388, 140] on span "Job | Install/Setup • Mytech24 email 324657422" at bounding box center [438, 143] width 156 height 10
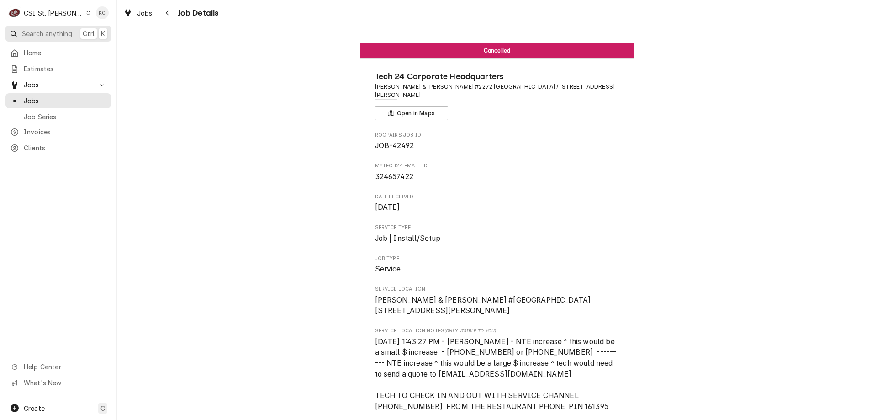
click at [67, 31] on span "Search anything" at bounding box center [47, 34] width 50 height 10
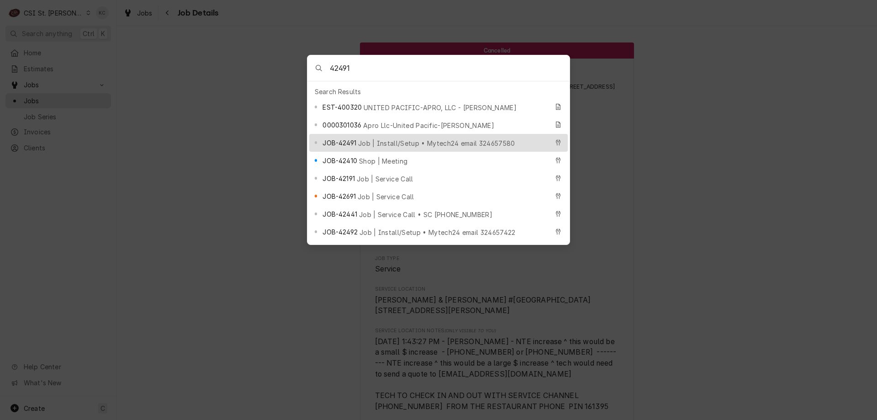
type input "42491"
click at [407, 138] on span "Job | Install/Setup • Mytech24 email 324657580" at bounding box center [436, 143] width 157 height 10
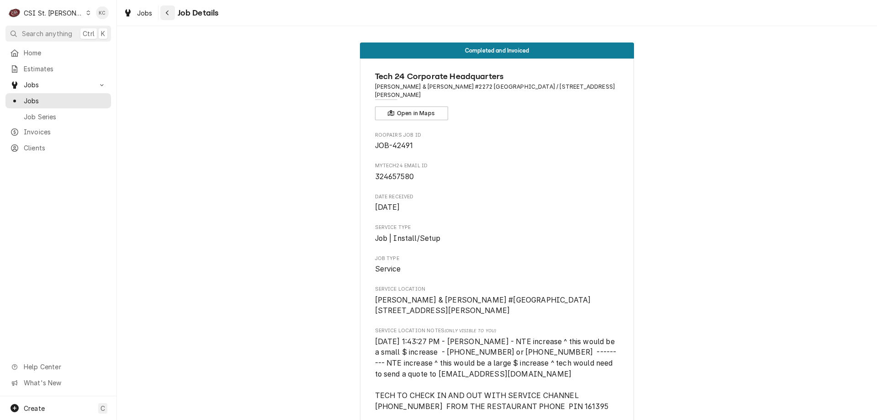
click at [170, 14] on div "Navigate back" at bounding box center [167, 12] width 9 height 9
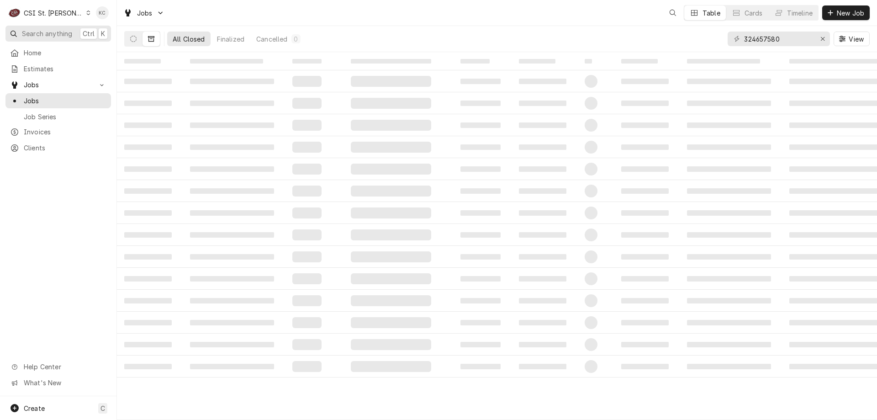
click at [71, 33] on span "Search anything" at bounding box center [47, 34] width 50 height 10
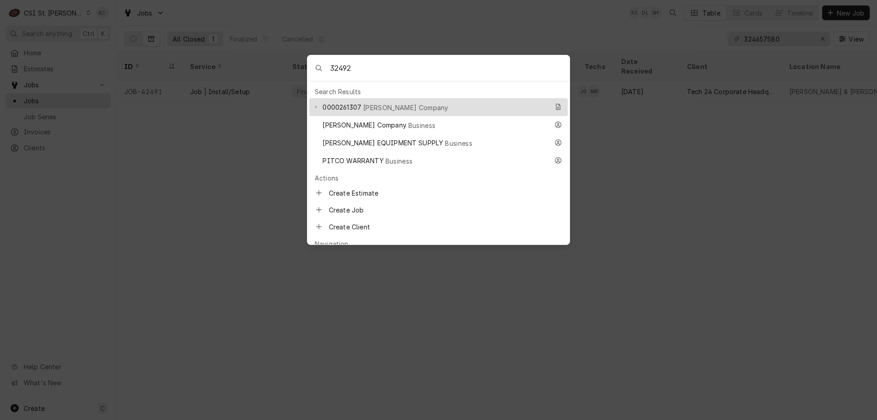
drag, startPoint x: 362, startPoint y: 68, endPoint x: 304, endPoint y: 65, distance: 58.1
click at [304, 65] on body "C CSI St. Louis KC Search anything Ctrl K Home Estimates Jobs Jobs Job Series I…" at bounding box center [438, 210] width 877 height 420
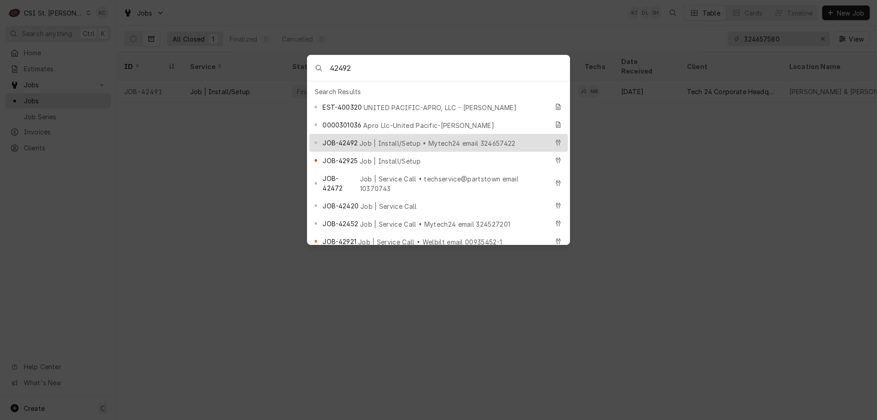
type input "42492"
click at [414, 138] on span "Job | Install/Setup • Mytech24 email 324657422" at bounding box center [438, 143] width 156 height 10
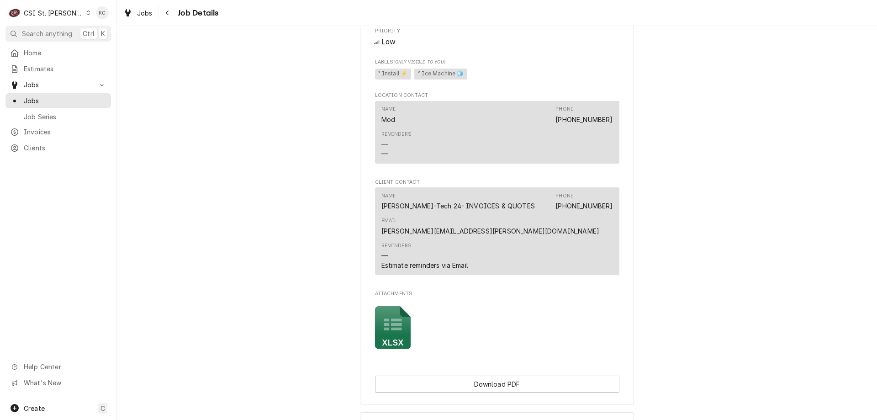
scroll to position [914, 0]
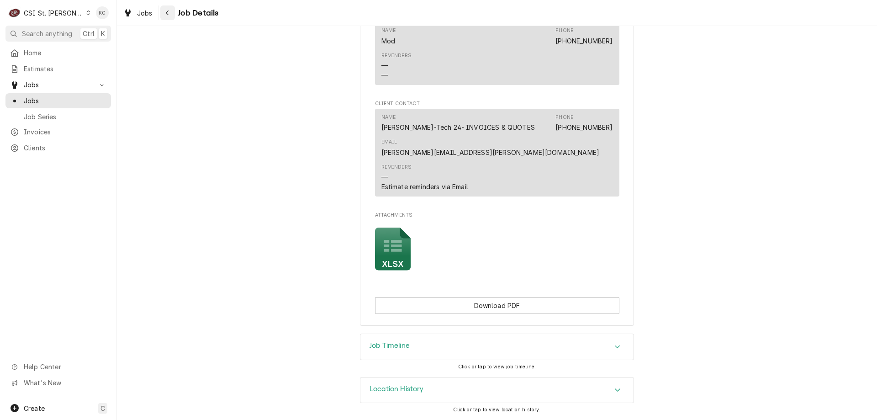
click at [164, 16] on div "Navigate back" at bounding box center [167, 12] width 9 height 9
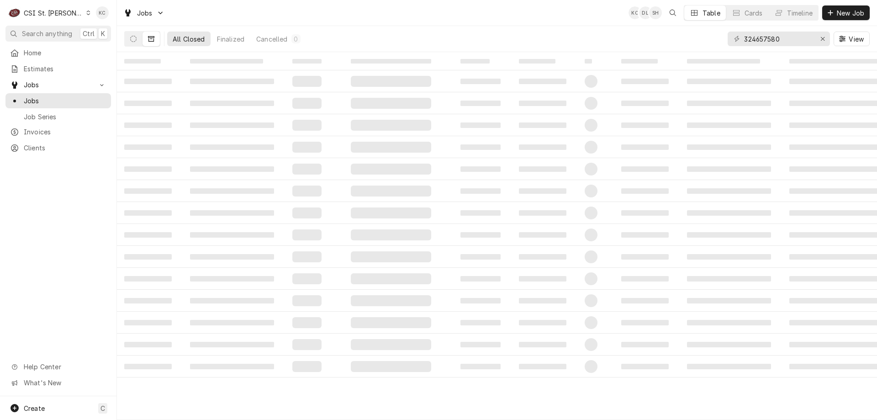
click at [56, 10] on div "CSI St. [PERSON_NAME]" at bounding box center [53, 13] width 59 height 10
click at [54, 38] on html "C CSI St. Louis KC Search anything Ctrl K Home Estimates Jobs Jobs Job Series I…" at bounding box center [438, 210] width 877 height 420
click at [60, 31] on span "Search anything" at bounding box center [47, 34] width 50 height 10
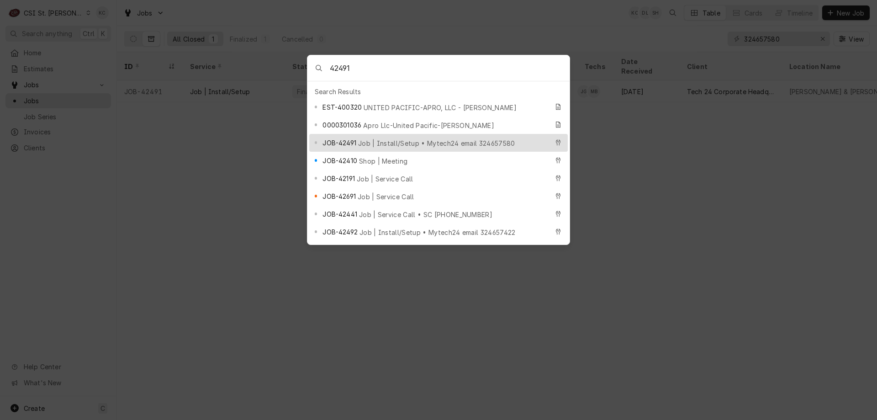
type input "42491"
click at [363, 138] on div "JOB-42491 Job | Install/Setup • Mytech24 email 324657580" at bounding box center [436, 143] width 226 height 11
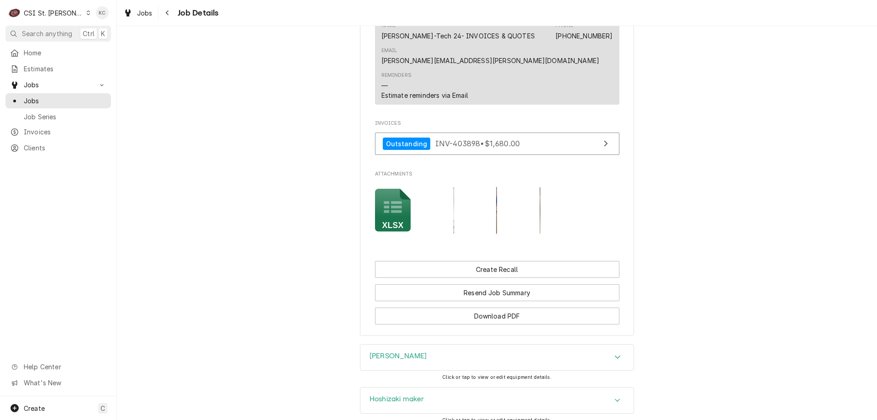
scroll to position [1051, 0]
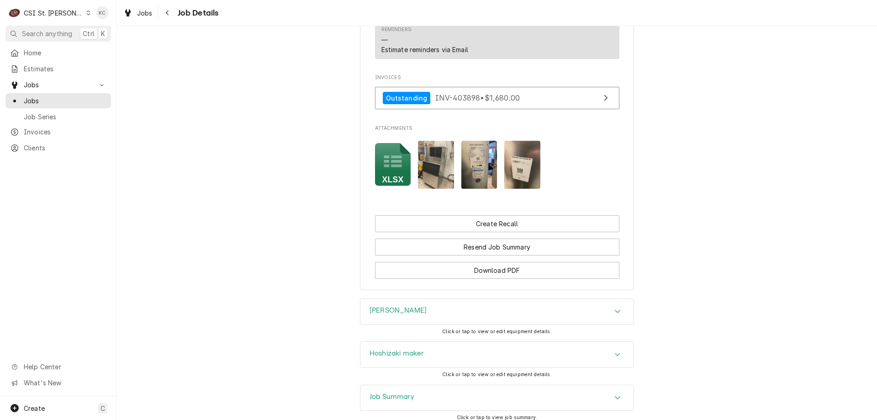
click at [422, 402] on div "Job Summary" at bounding box center [496, 398] width 273 height 26
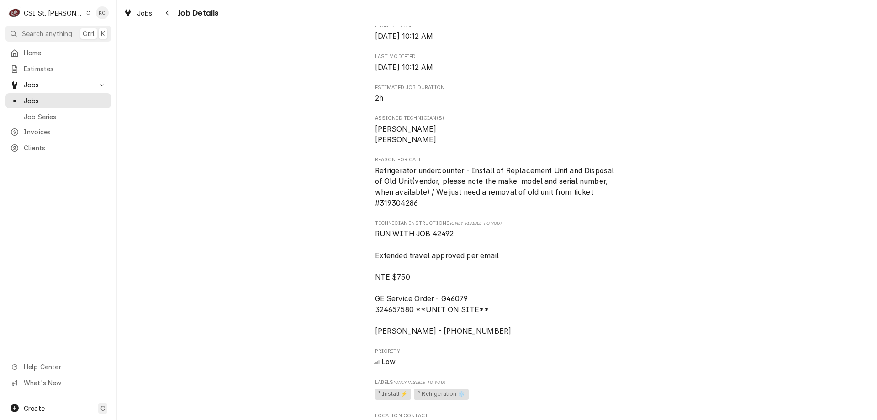
scroll to position [503, 0]
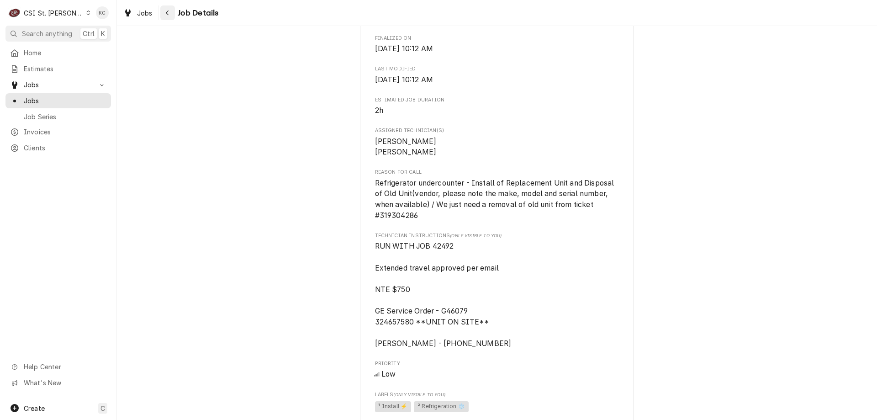
click at [173, 12] on button "Navigate back" at bounding box center [167, 12] width 15 height 15
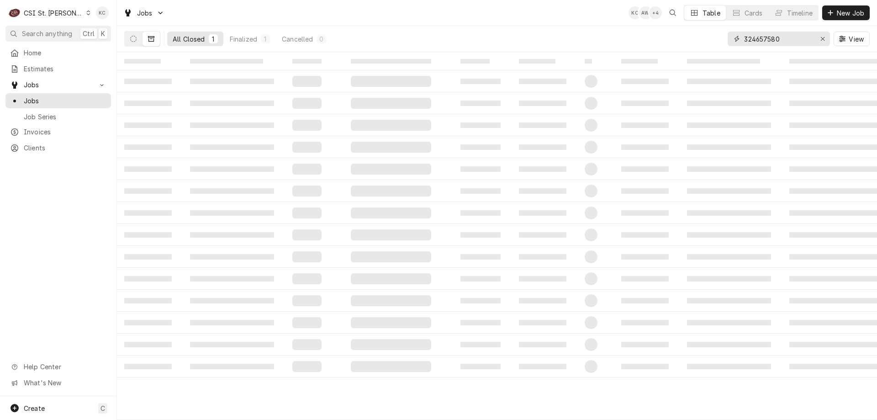
drag, startPoint x: 802, startPoint y: 39, endPoint x: 684, endPoint y: 55, distance: 119.5
click at [684, 55] on div "Jobs KC AW + 4 Table Cards Timeline New Job All Closed 1 Finalized 1 Cancelled …" at bounding box center [497, 210] width 760 height 420
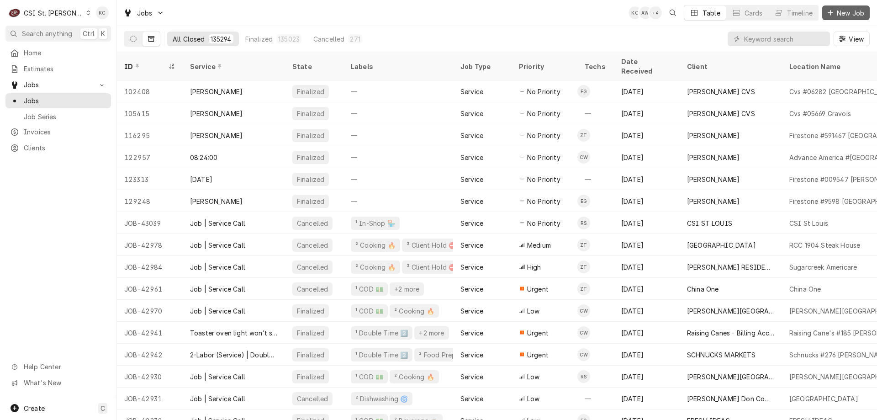
click at [859, 9] on span "New Job" at bounding box center [850, 13] width 31 height 10
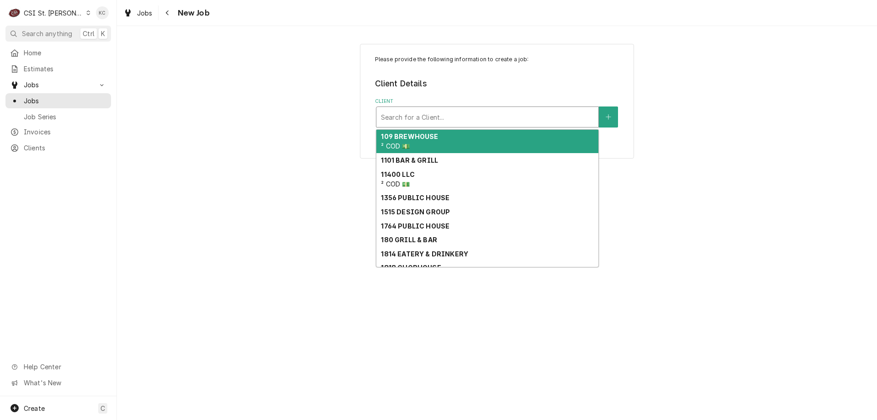
click at [402, 116] on div "Client" at bounding box center [487, 117] width 213 height 16
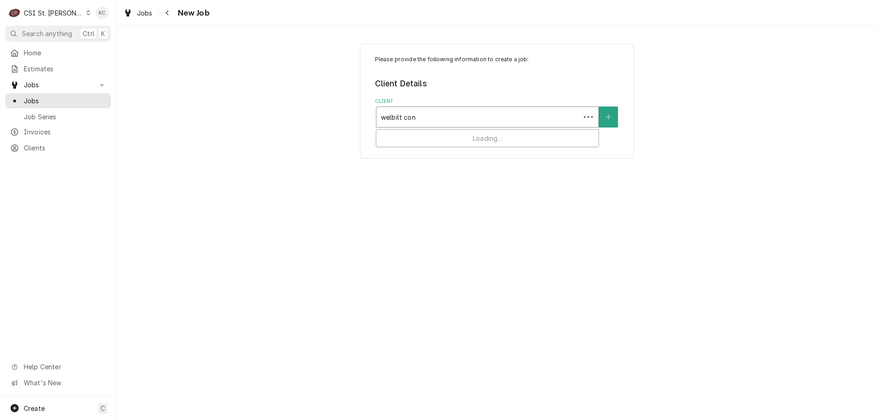
type input "welbilt conv"
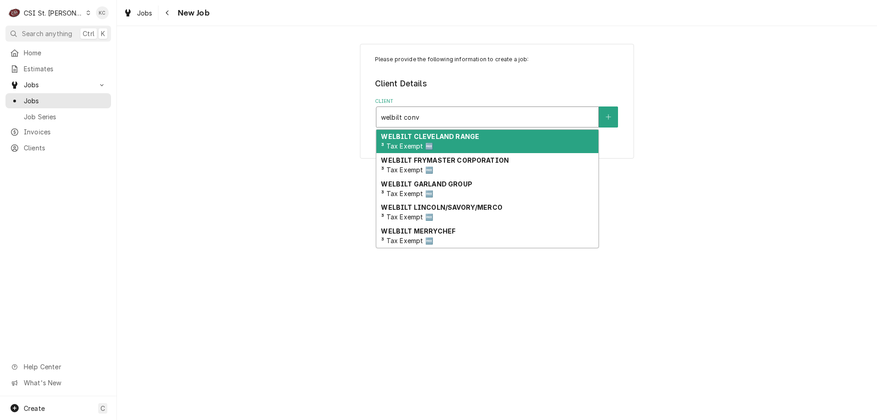
click at [422, 142] on span "³ Tax Exempt 🆓" at bounding box center [407, 146] width 52 height 8
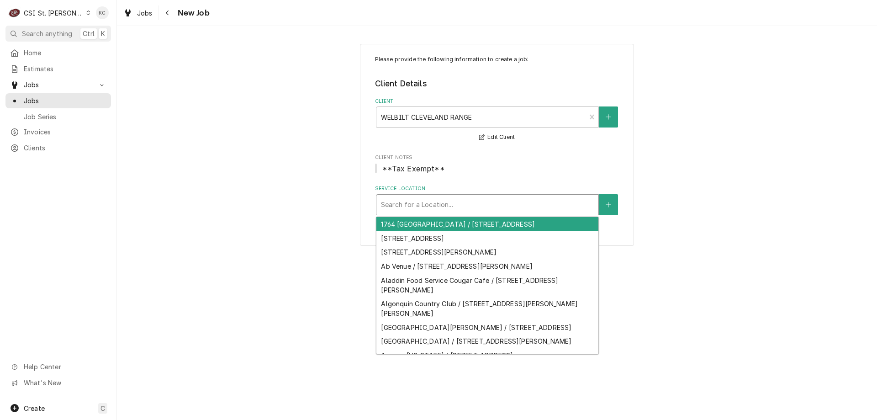
click at [483, 208] on div "Service Location" at bounding box center [487, 204] width 213 height 16
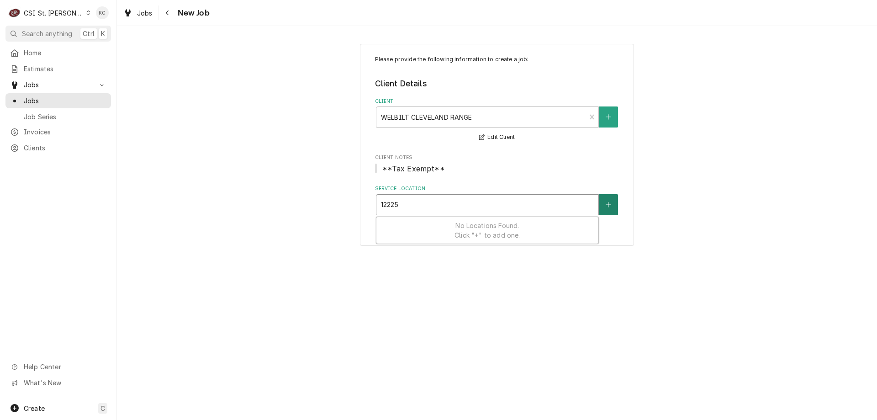
type input "12225"
click at [605, 200] on button "Service Location" at bounding box center [608, 204] width 19 height 21
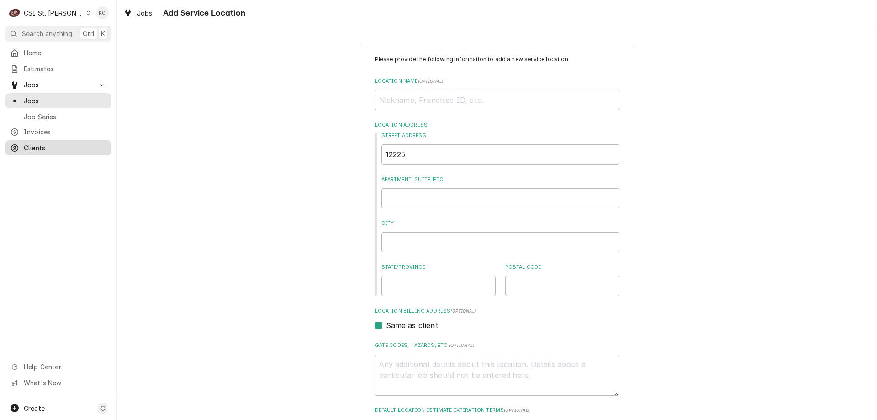
click at [44, 147] on span "Clients" at bounding box center [65, 148] width 83 height 10
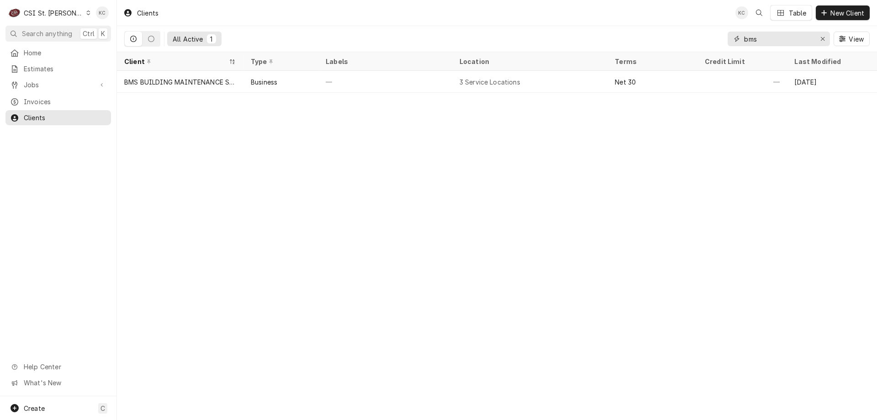
drag, startPoint x: 784, startPoint y: 42, endPoint x: 714, endPoint y: 40, distance: 70.4
click at [714, 40] on div "All Active 1 bms View" at bounding box center [497, 39] width 746 height 26
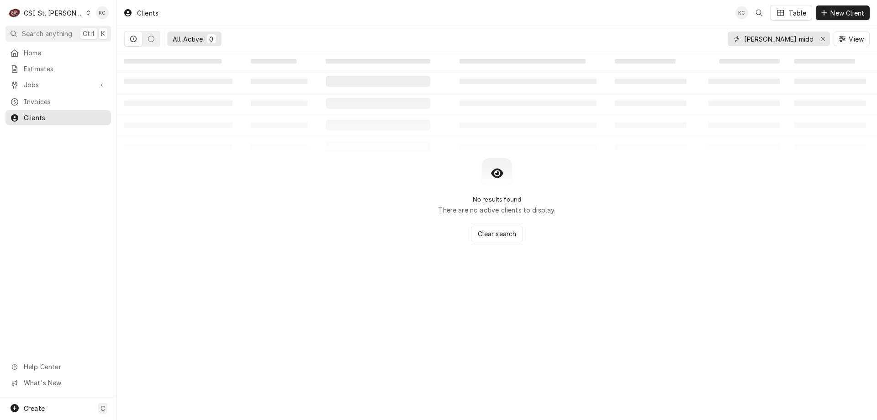
drag, startPoint x: 809, startPoint y: 41, endPoint x: 714, endPoint y: 45, distance: 94.7
click at [714, 45] on div "All Active 0 truman middle sch View" at bounding box center [497, 39] width 746 height 26
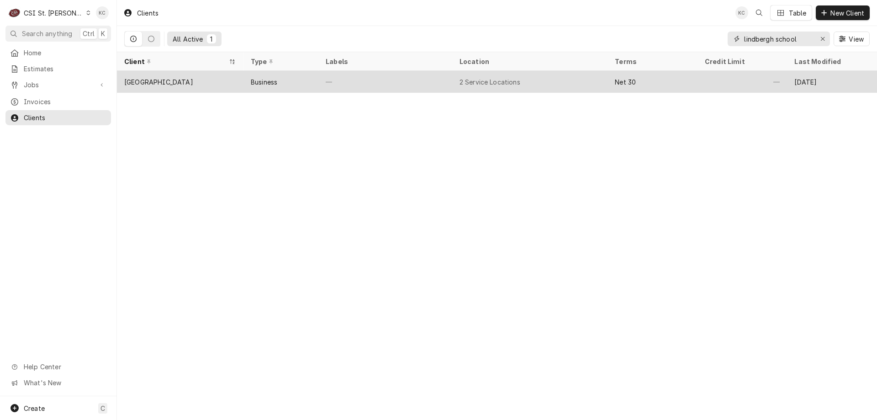
type input "lindbergh school"
click at [401, 86] on div "—" at bounding box center [385, 82] width 134 height 22
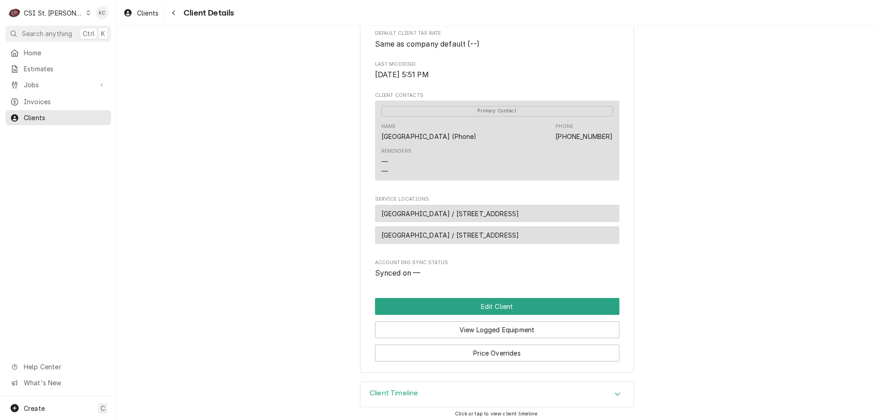
scroll to position [222, 0]
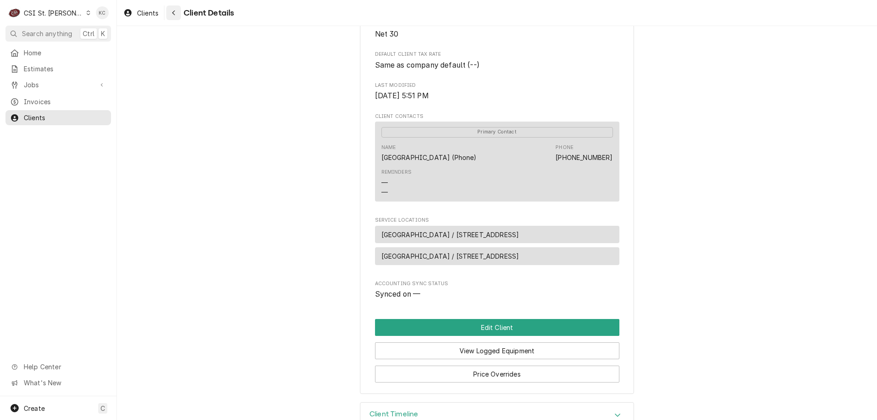
click at [174, 16] on icon "Navigate back" at bounding box center [174, 13] width 4 height 6
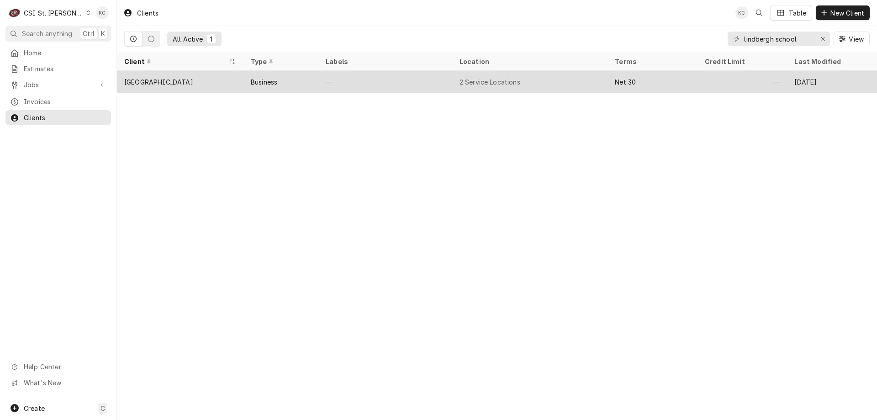
click at [345, 84] on div "—" at bounding box center [385, 82] width 134 height 22
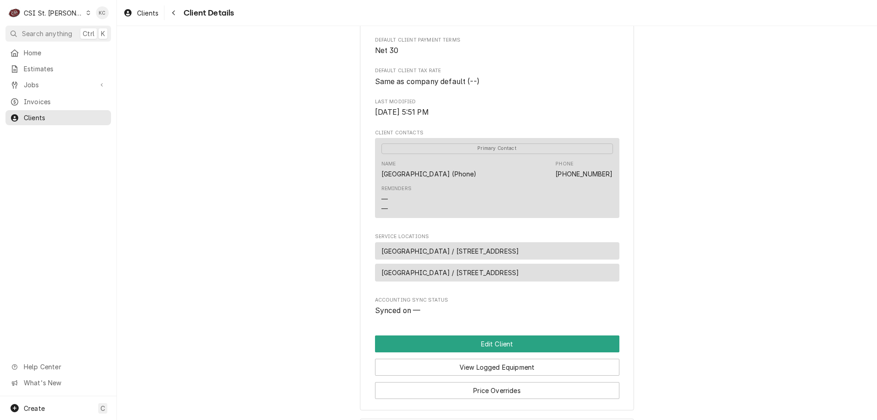
scroll to position [267, 0]
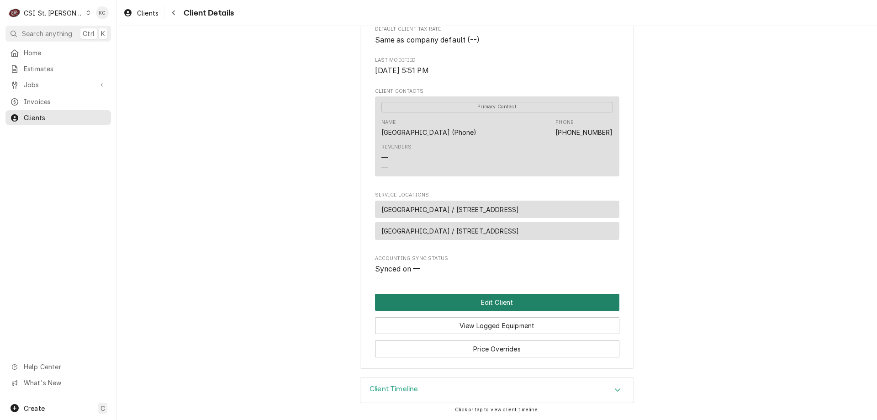
click at [576, 307] on button "Edit Client" at bounding box center [497, 302] width 244 height 17
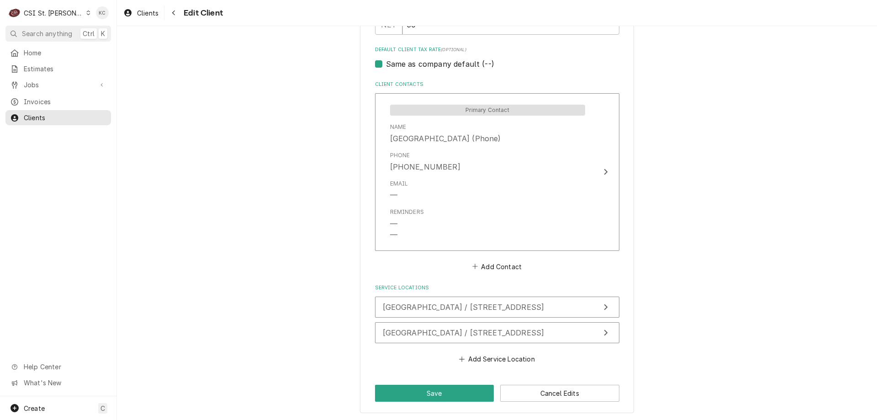
scroll to position [628, 0]
click at [501, 357] on button "Add Service Location" at bounding box center [497, 357] width 79 height 13
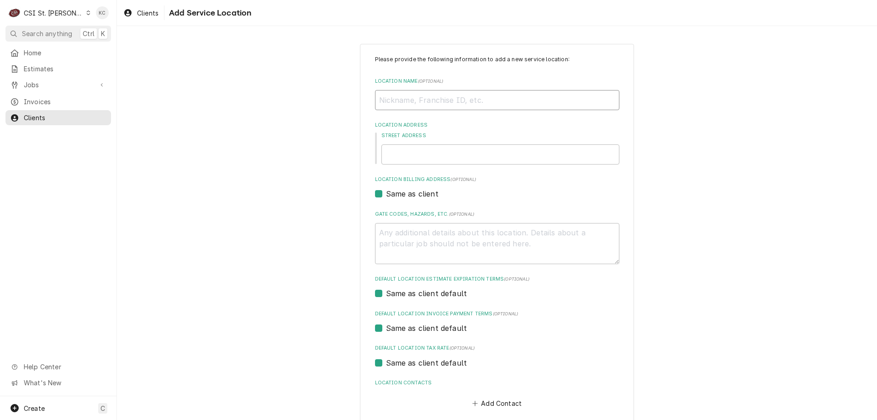
click at [404, 94] on input "Location Name ( optional )" at bounding box center [497, 100] width 244 height 20
type textarea "x"
type input "T"
type textarea "x"
type input "TR"
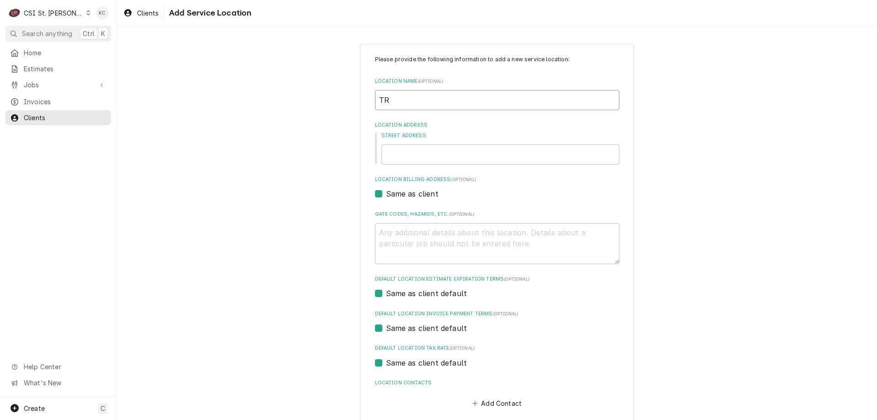
type textarea "x"
type input "TRU"
type textarea "x"
type input "TRUM"
type textarea "x"
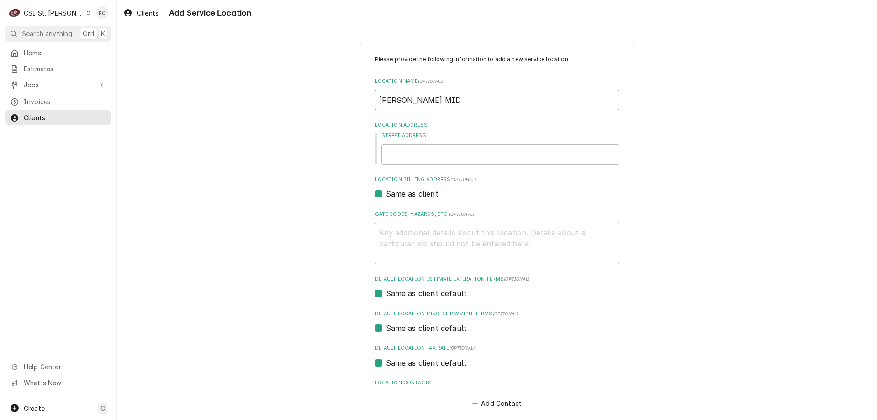
type input "TRUMAN MIDD"
type textarea "x"
type input "TRUMAN MIDDL"
type textarea "x"
type input "TRUMAN MIDDLE"
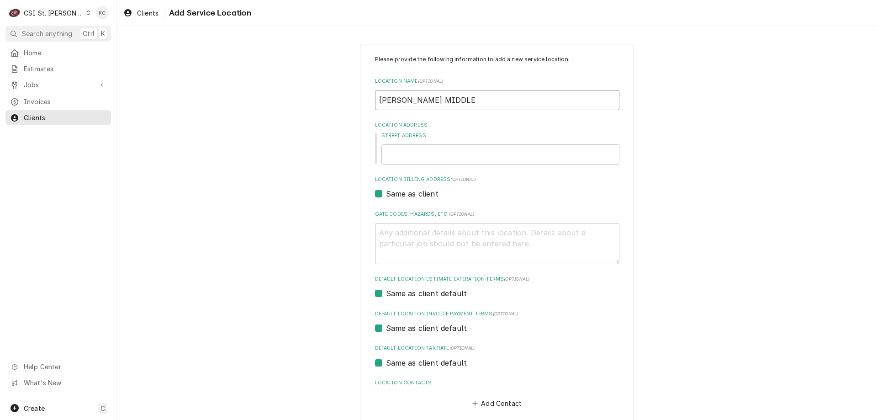
type textarea "x"
type input "TRUMAN MIDDLE"
type textarea "x"
type input "TRUMAN MIDDLE S"
type textarea "x"
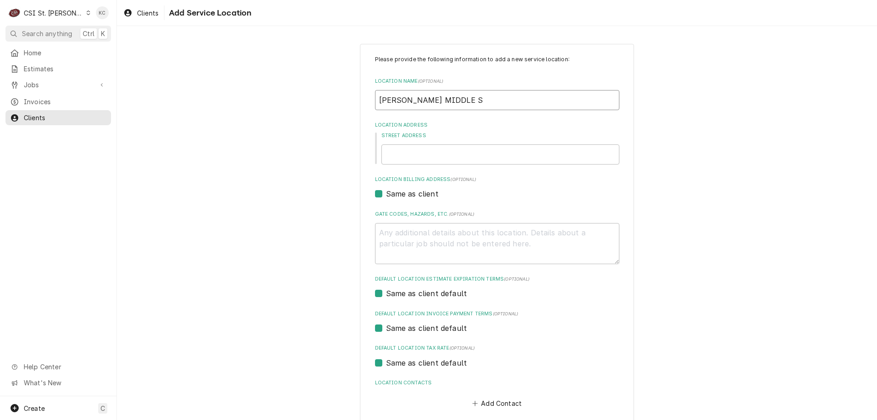
type input "TRUMAN MIDDLE SC"
type textarea "x"
type input "TRUMAN MIDDLE SCH"
type textarea "x"
type input "TRUMAN MIDDLE SCHO"
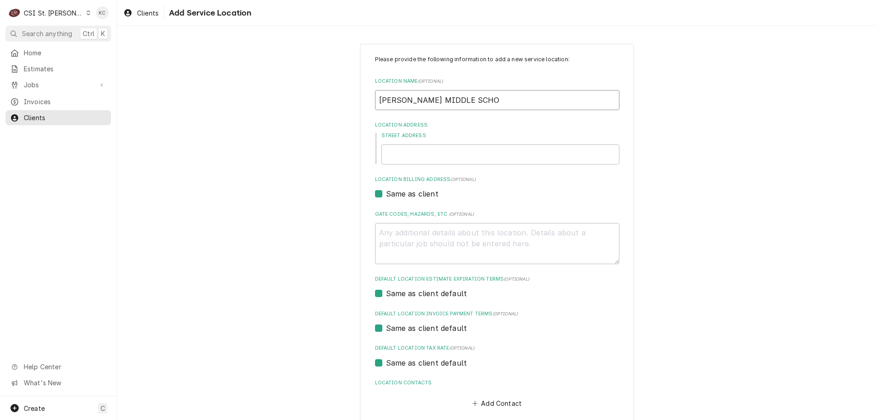
type textarea "x"
type input "TRUMAN MIDDLE SCHOO"
type textarea "x"
type input "[PERSON_NAME][GEOGRAPHIC_DATA]"
type textarea "x"
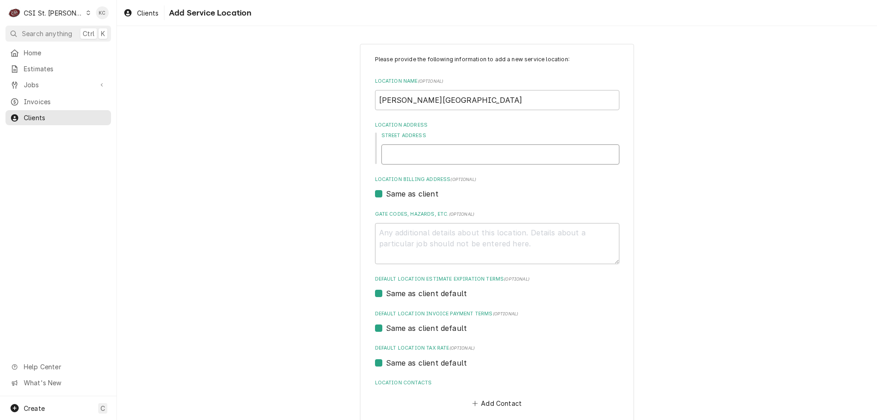
type input "1"
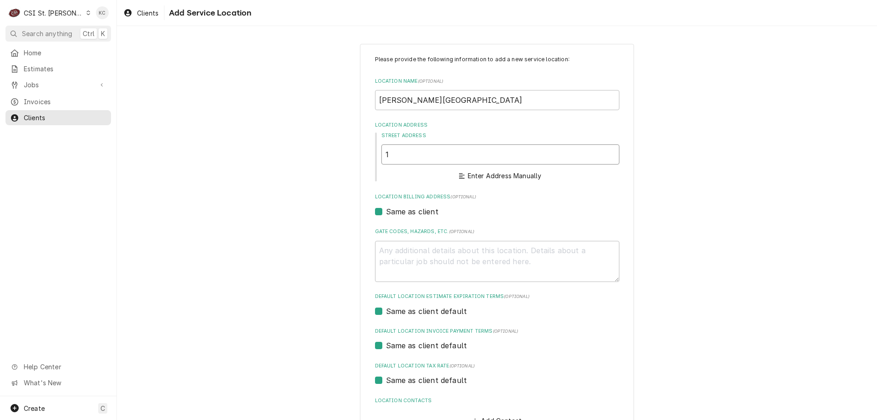
type textarea "x"
type input "12"
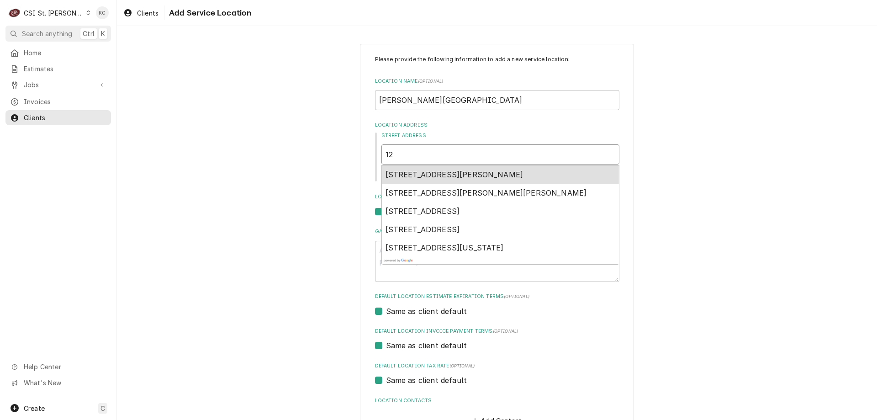
type textarea "x"
type input "122"
type textarea "x"
type input "1222"
type textarea "x"
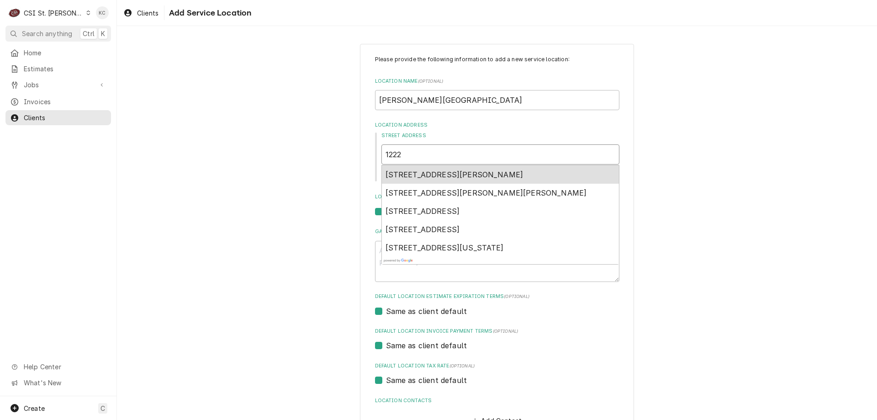
type input "12225"
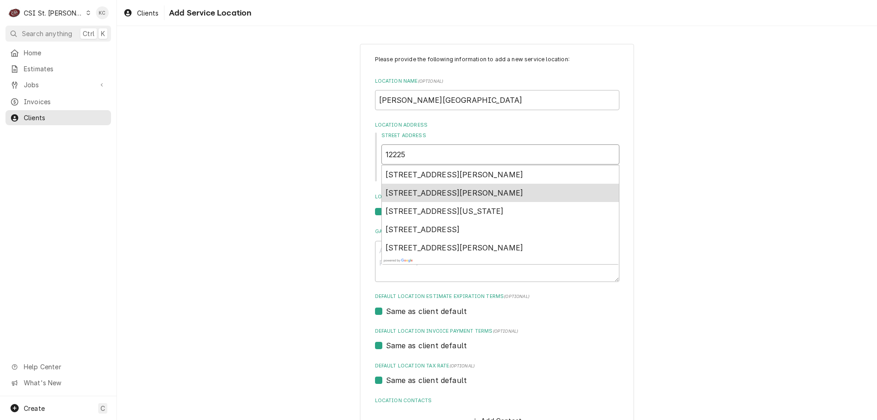
click at [434, 191] on span "12225 Eddie & Park Road, St. Louis, MO, USA" at bounding box center [455, 192] width 138 height 9
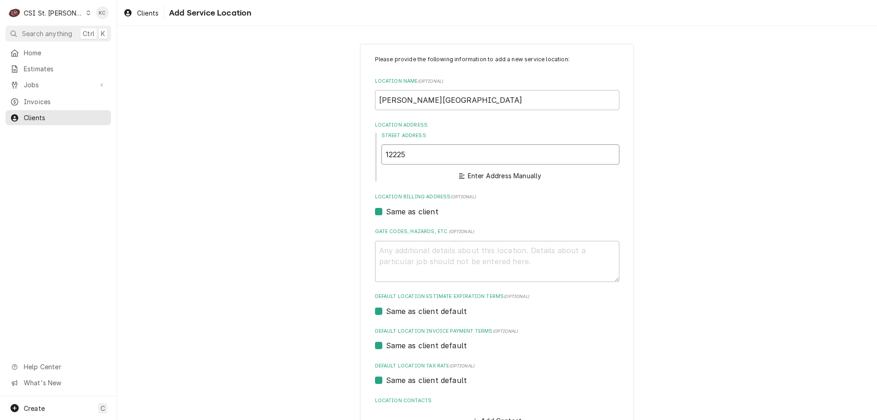
type textarea "x"
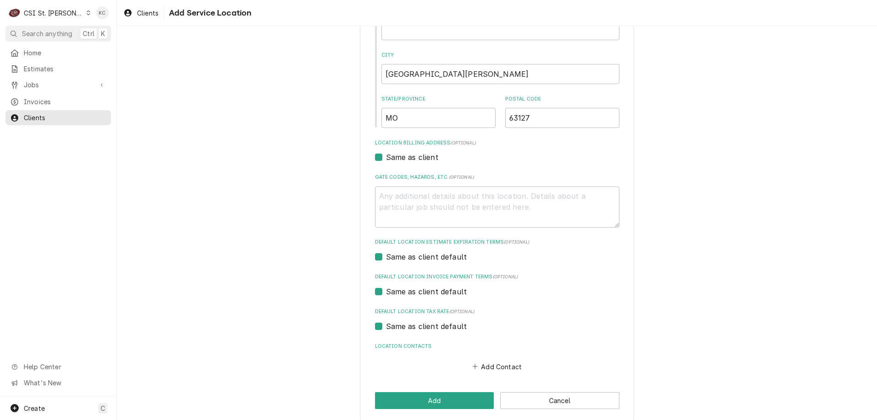
scroll to position [177, 0]
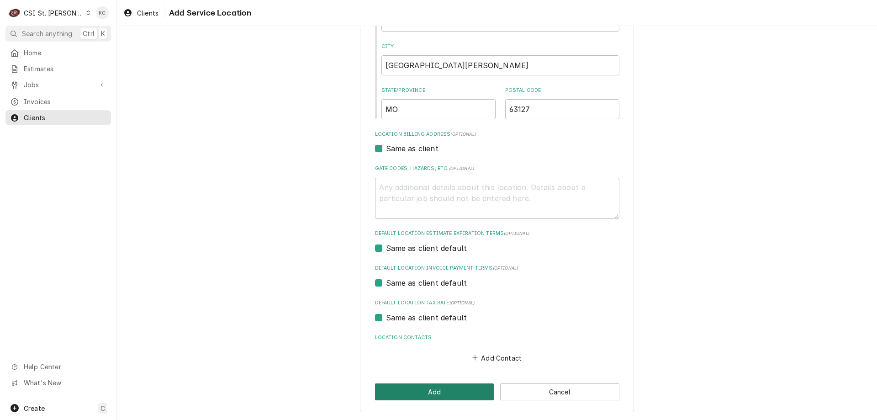
type input "12225 Eddie & Park Rd"
click at [412, 387] on button "Add" at bounding box center [434, 391] width 119 height 17
type textarea "x"
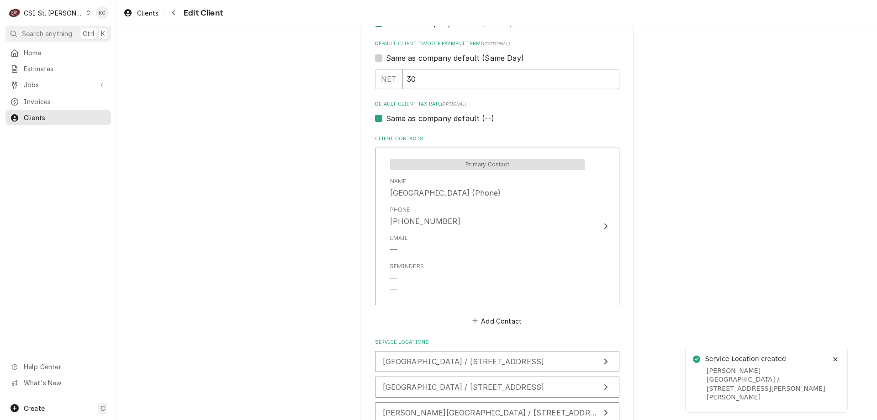
scroll to position [324, 0]
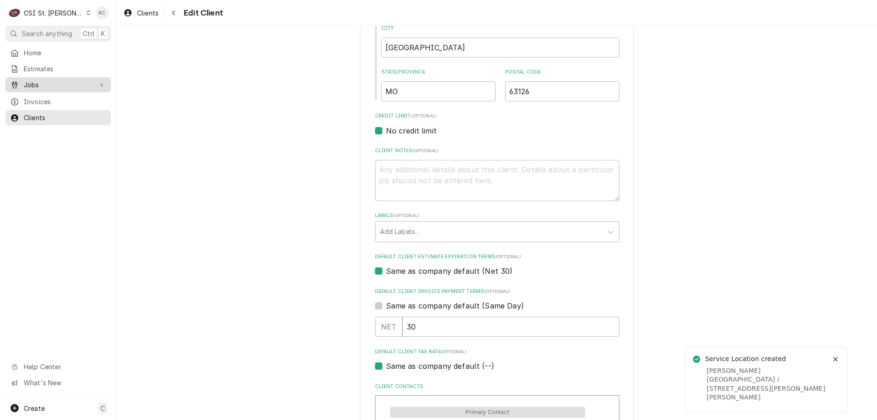
click at [39, 80] on span "Jobs" at bounding box center [58, 85] width 69 height 10
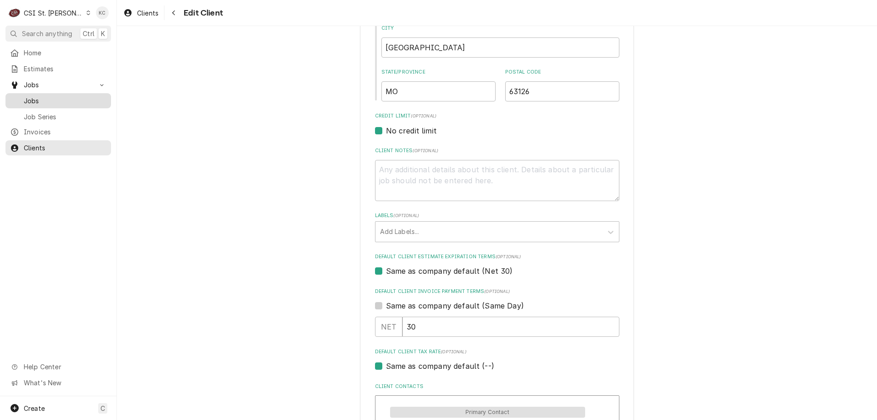
click at [38, 99] on span "Jobs" at bounding box center [65, 101] width 83 height 10
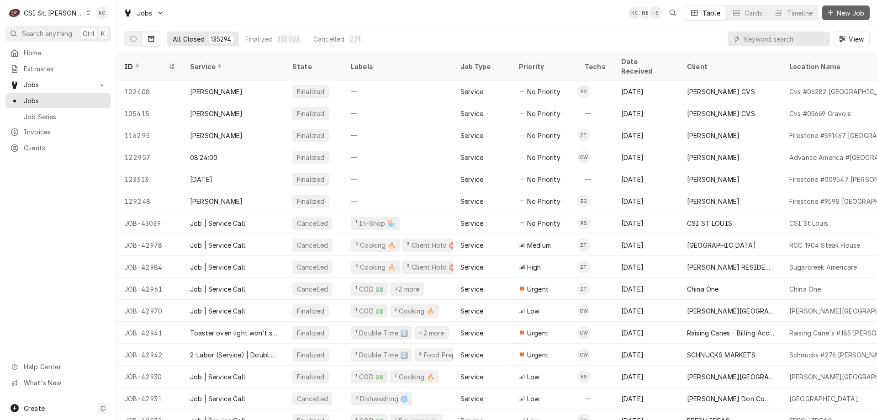
click at [826, 13] on div "Dynamic Content Wrapper" at bounding box center [830, 12] width 9 height 9
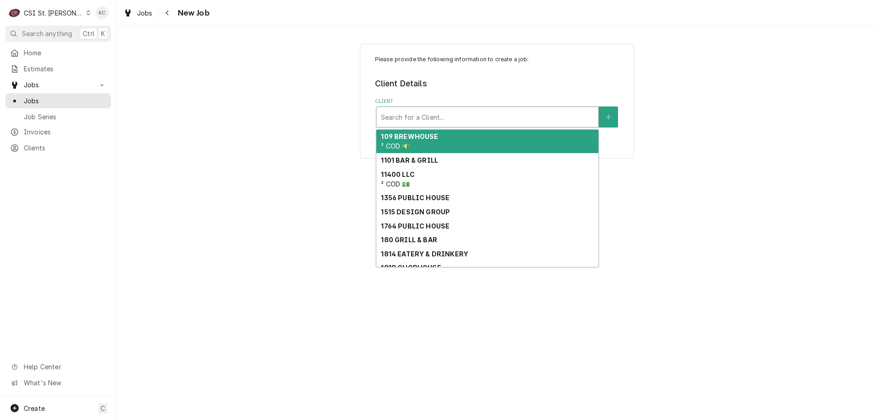
click at [433, 110] on div "Client" at bounding box center [487, 117] width 213 height 16
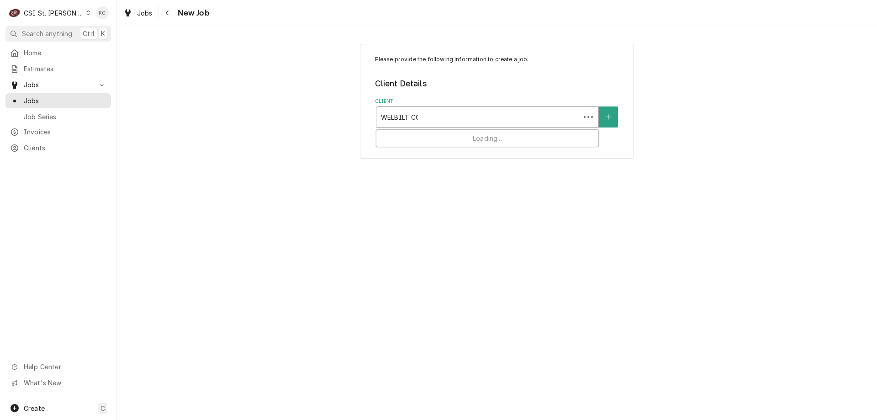
type input "WELBILT CON"
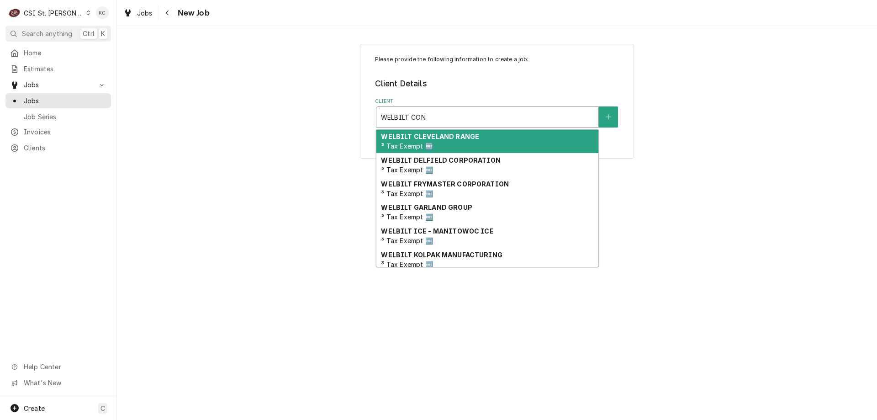
click at [471, 133] on strong "WELBILT CLEVELAND RANGE" at bounding box center [430, 136] width 98 height 8
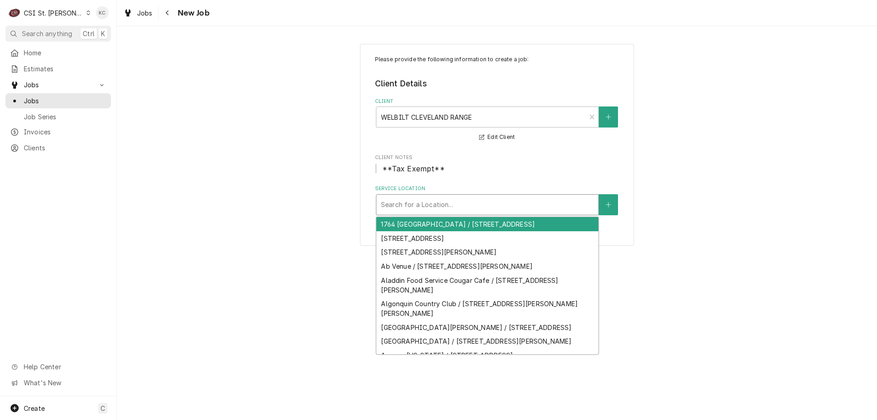
click at [466, 206] on div "Service Location" at bounding box center [487, 204] width 213 height 16
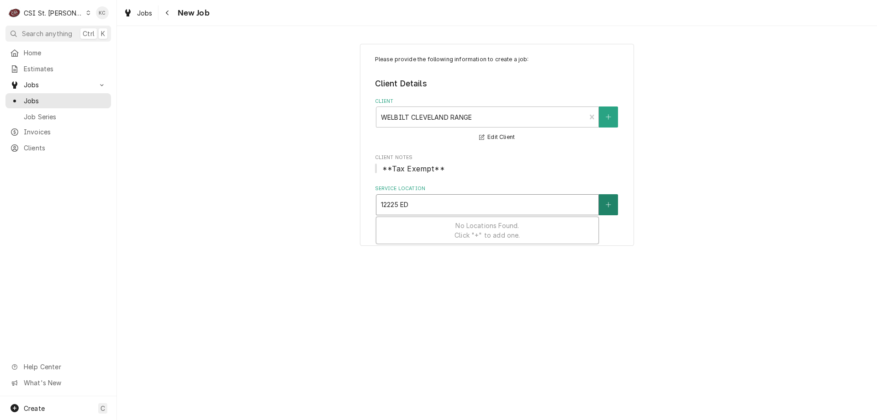
type input "12225 ED"
click at [601, 203] on button "Service Location" at bounding box center [608, 204] width 19 height 21
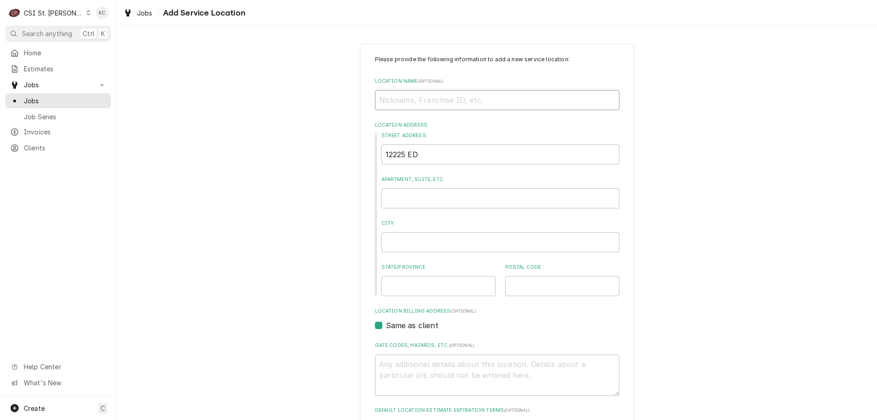
click at [430, 104] on input "Location Name ( optional )" at bounding box center [497, 100] width 244 height 20
type textarea "x"
type input "T"
type textarea "x"
type input "TR"
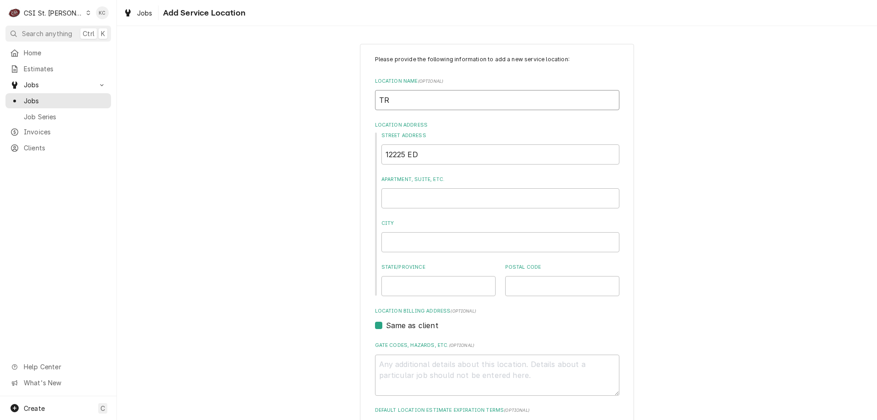
type textarea "x"
type input "TRU"
type textarea "x"
type input "TRUM"
type textarea "x"
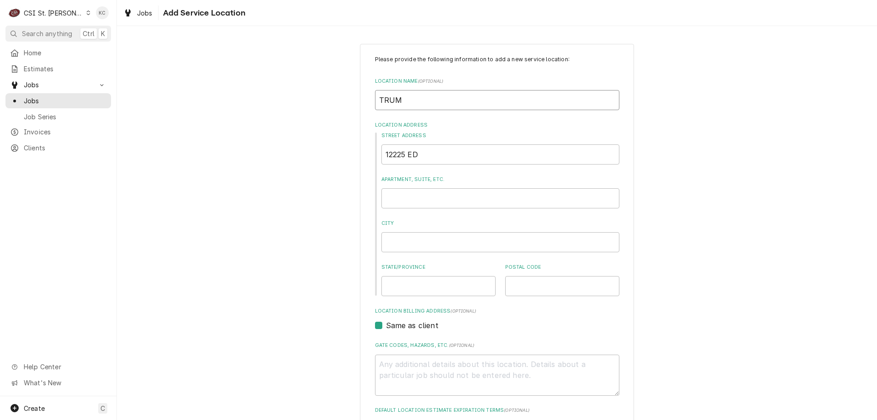
type input "TRUMA"
type textarea "x"
type input "[PERSON_NAME]"
type textarea "x"
type input "[PERSON_NAME]"
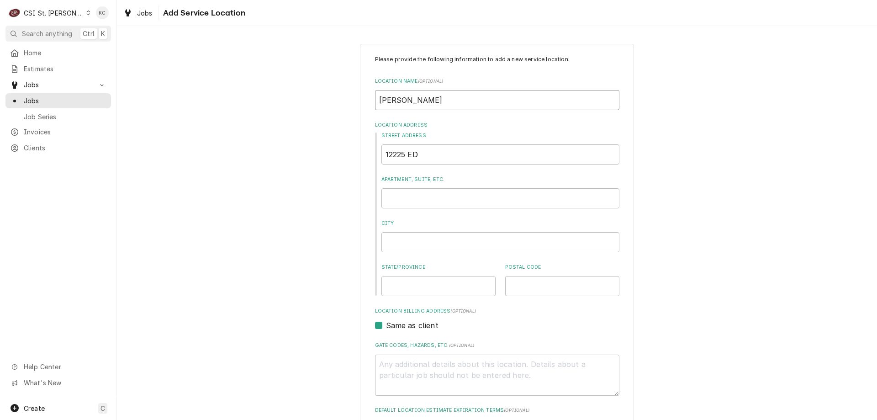
type textarea "x"
type input "[PERSON_NAME]"
type textarea "x"
type input "[PERSON_NAME] MI"
type textarea "x"
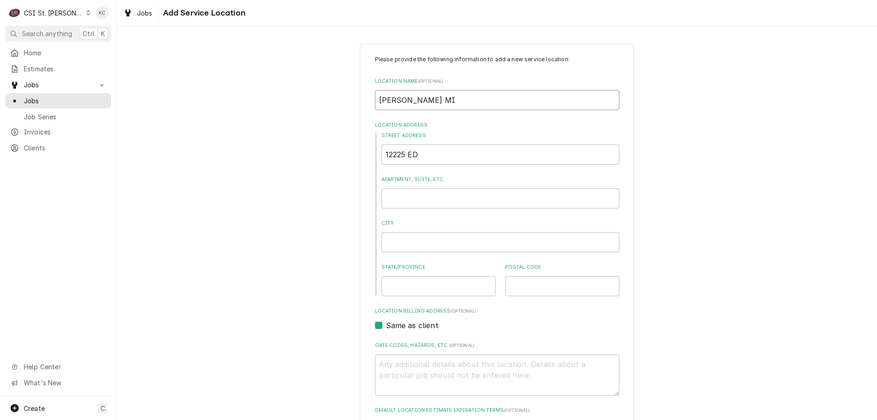
type input "[PERSON_NAME] MID"
type textarea "x"
type input "[PERSON_NAME] MIDD"
type textarea "x"
type input "[PERSON_NAME]"
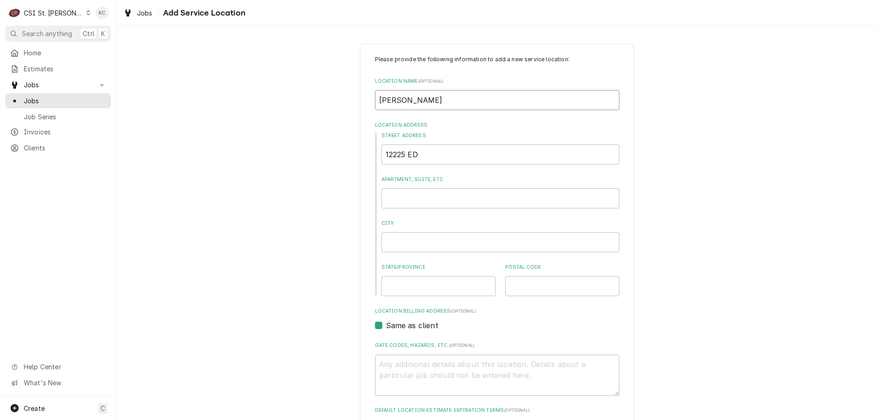
type textarea "x"
type input "[PERSON_NAME] MIDDLE"
type textarea "x"
type input "[PERSON_NAME] MIDDLE"
type textarea "x"
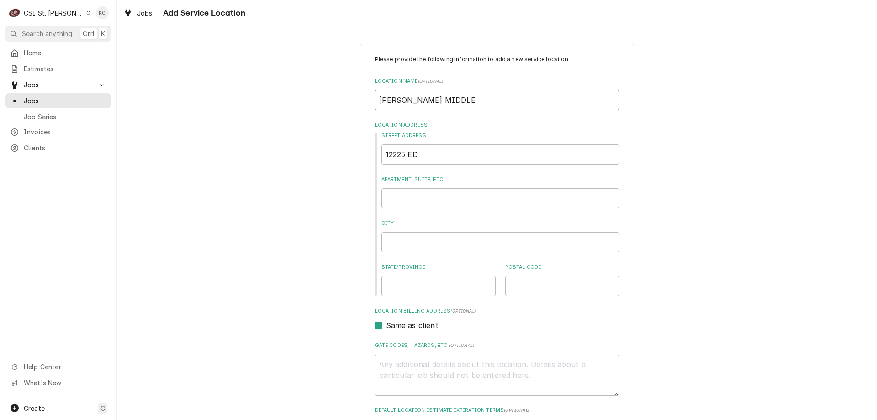
type input "[PERSON_NAME] MIDDLE S"
type textarea "x"
type input "[PERSON_NAME] MIDDLE SC"
type textarea "x"
type input "[PERSON_NAME] MIDDLE SCH"
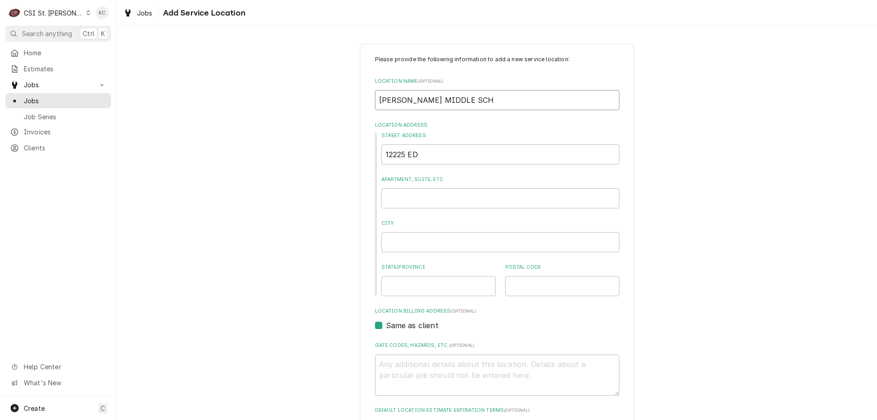
type textarea "x"
type input "[PERSON_NAME] MIDDLE SCHO"
type textarea "x"
type input "TRUMAN MIDDLE SCHOO"
type textarea "x"
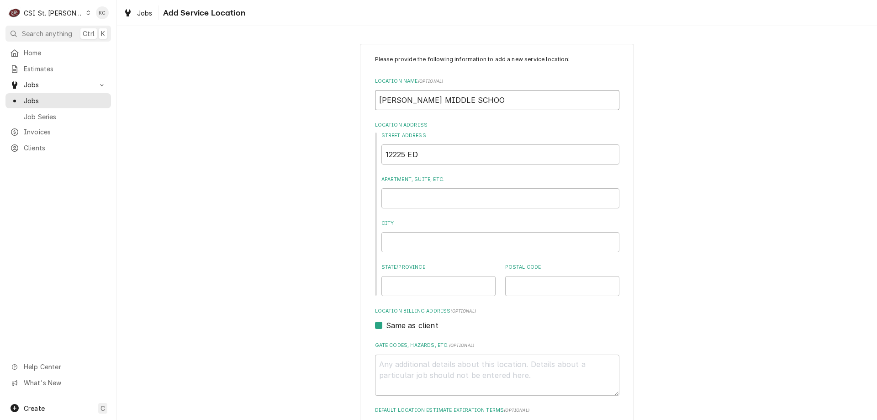
type input "TRUMAN MIDDLE SCHOOL"
type textarea "x"
type input "TRUMAN MIDDLE SCHOOL"
type textarea "x"
type input "12225 EDD"
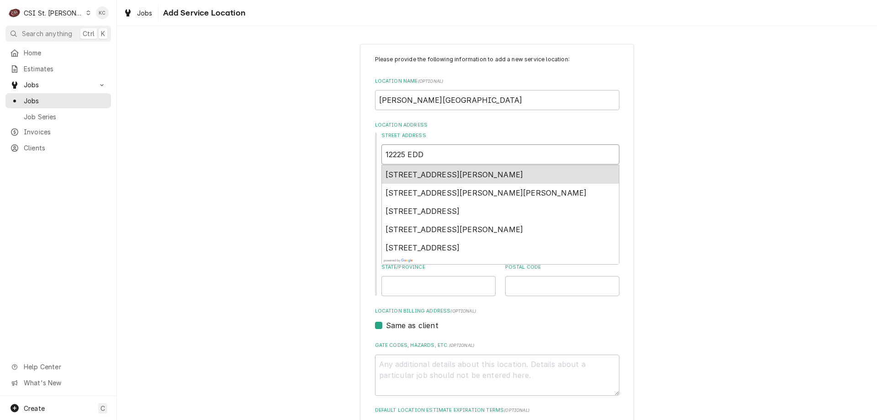
click at [387, 173] on span "12225 Eddie & Park Road, St. Louis, MO, USA" at bounding box center [455, 174] width 138 height 9
type textarea "x"
type input "12225 Eddie & Park Rd"
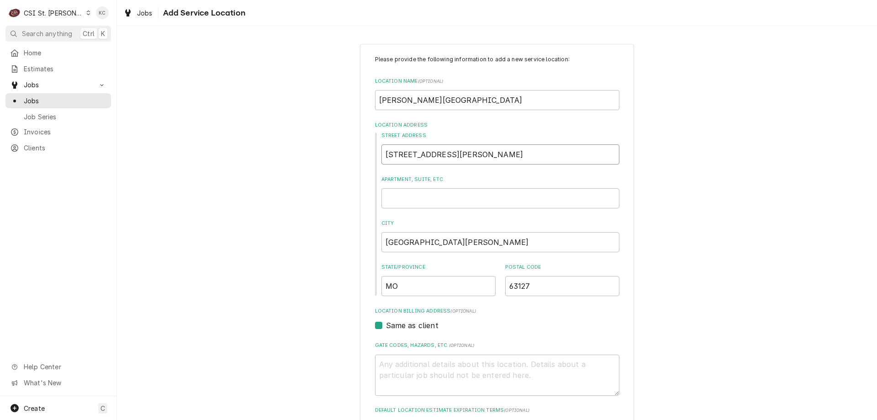
type textarea "x"
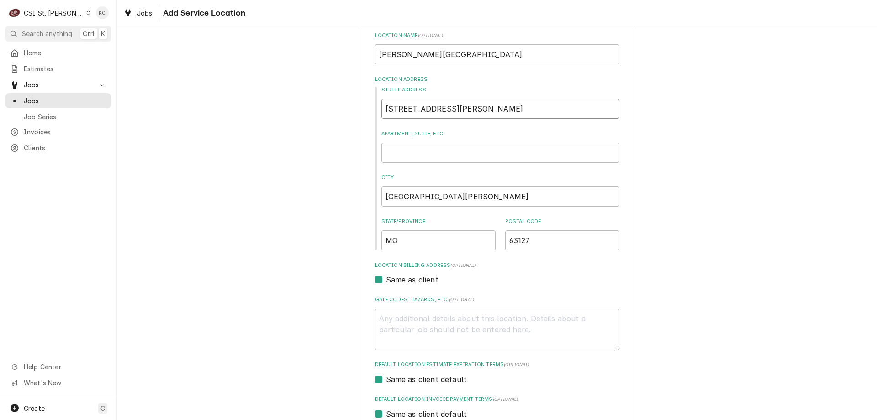
scroll to position [177, 0]
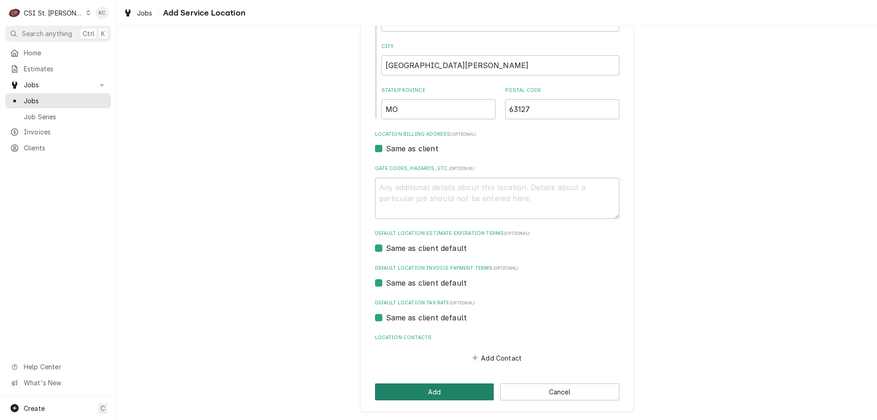
type input "12225 Eddie & Park Rd"
click at [402, 390] on button "Add" at bounding box center [434, 391] width 119 height 17
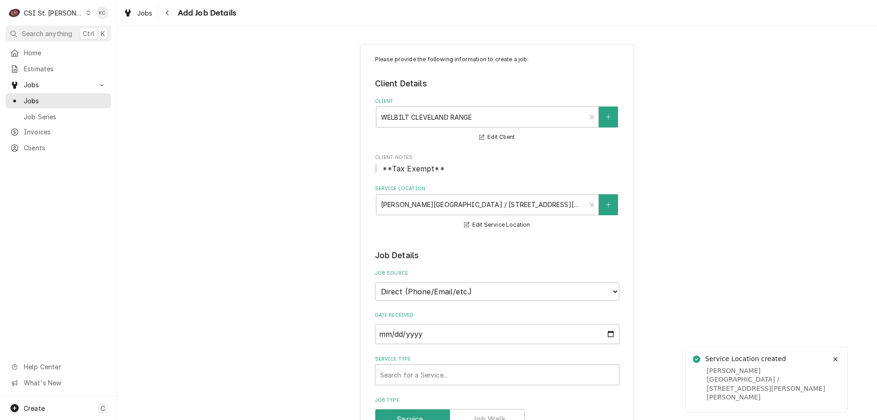
type textarea "x"
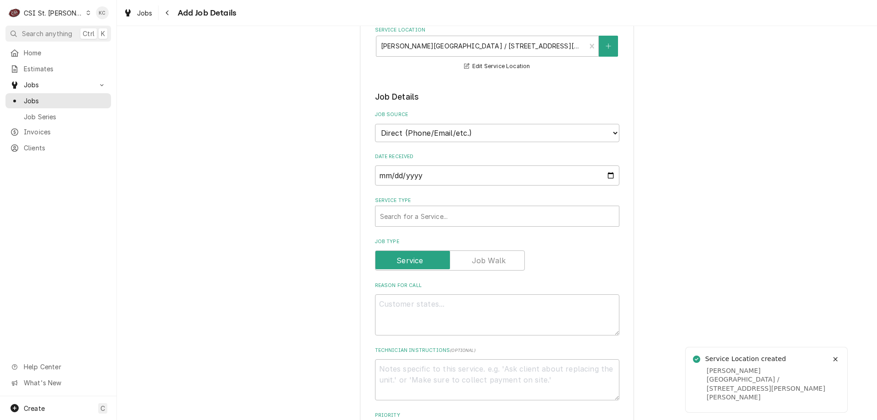
scroll to position [183, 0]
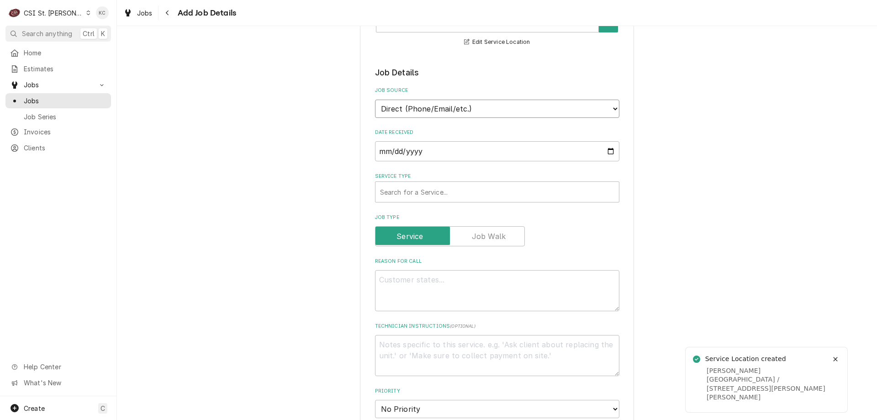
click at [437, 115] on select "Direct (Phone/Email/etc.) Service Channel Corrigo Ecotrak Other" at bounding box center [497, 109] width 244 height 18
select select "100"
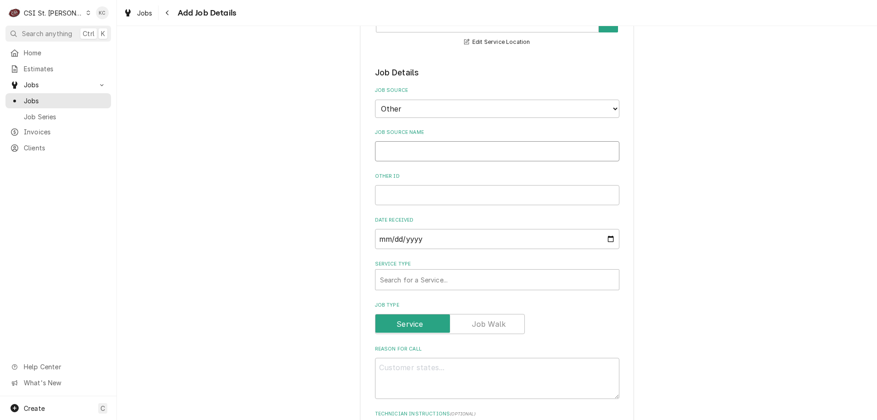
click at [430, 157] on input "Job Source Name" at bounding box center [497, 151] width 244 height 20
type textarea "x"
type input "W"
type textarea "x"
type input "We"
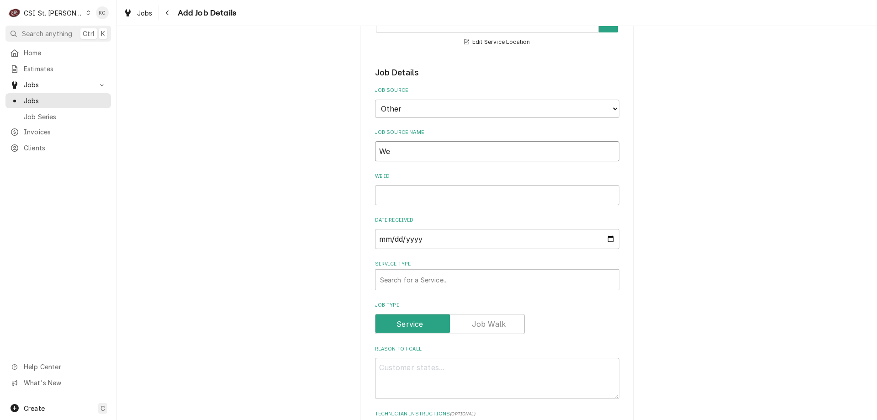
type textarea "x"
type input "Wel"
type textarea "x"
type input "Welb"
type textarea "x"
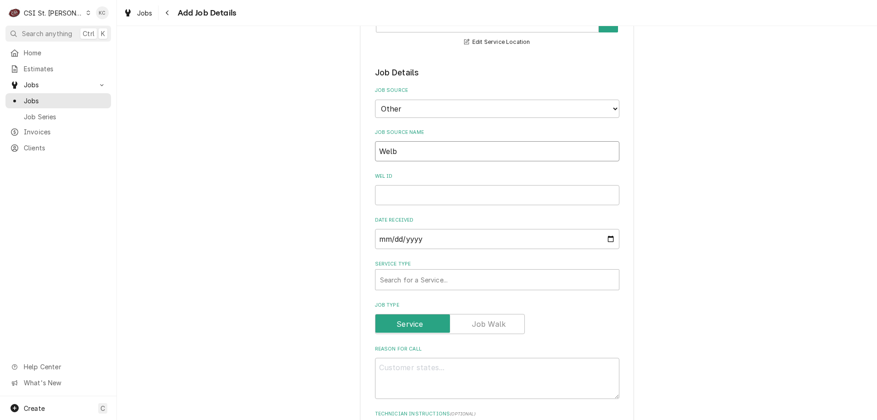
type input "Welbi"
type textarea "x"
type input "Welbil"
type textarea "x"
type input "Welbilt"
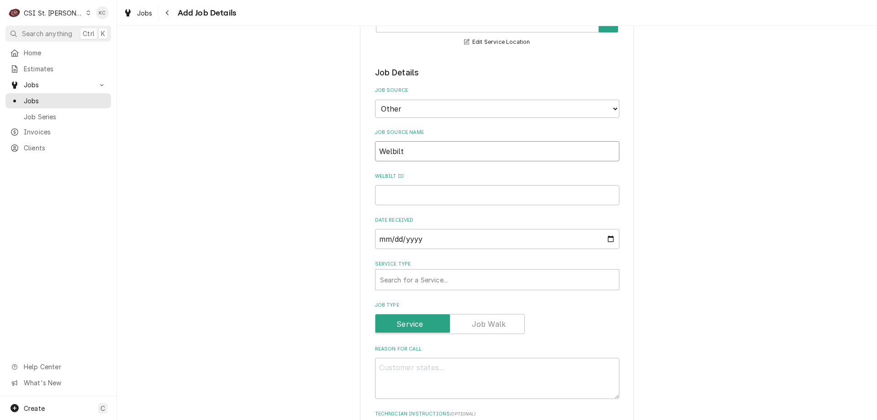
type textarea "x"
type input "Welbilt"
type textarea "x"
type input "Welbilt e"
type textarea "x"
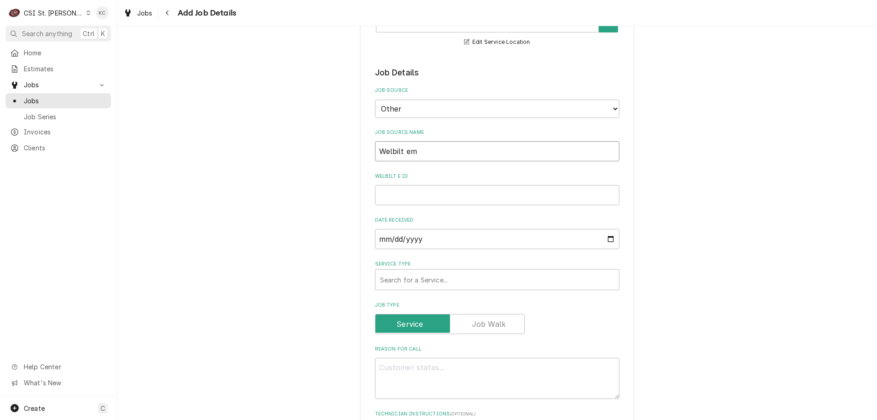
type input "Welbilt ema"
type textarea "x"
type input "Welbilt emai"
type textarea "x"
type input "Welbilt email"
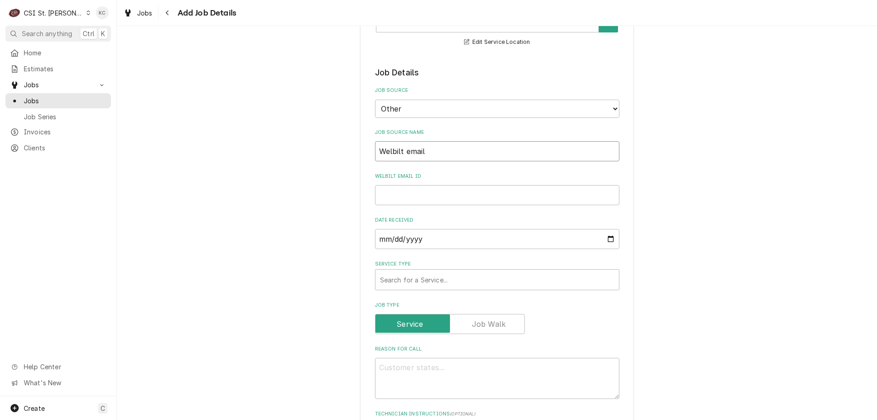
type textarea "x"
type input "Welbilt email"
click at [413, 192] on input "Welbilt email ID" at bounding box center [497, 195] width 244 height 20
paste input "CA315026"
type textarea "x"
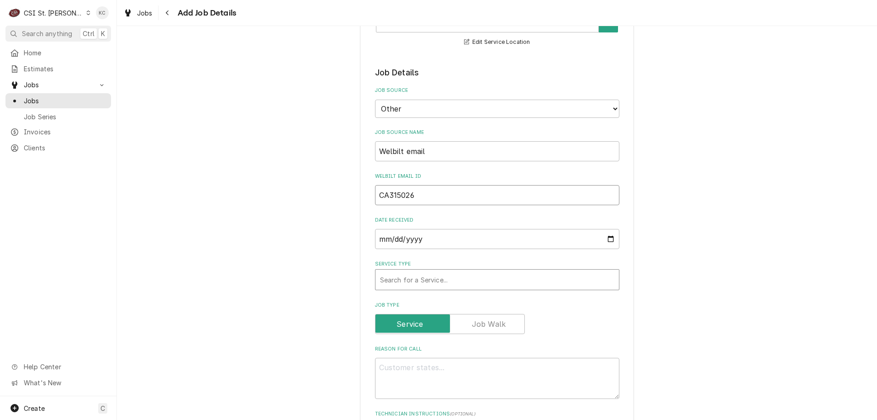
type input "CA315026"
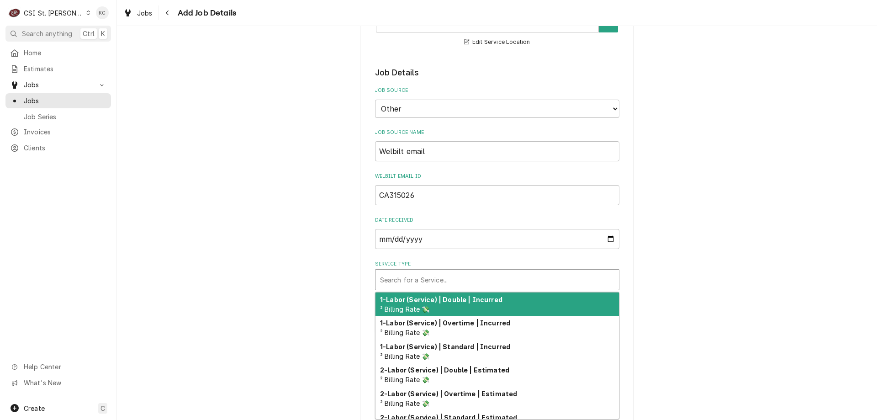
click at [408, 284] on div "Service Type" at bounding box center [497, 279] width 234 height 16
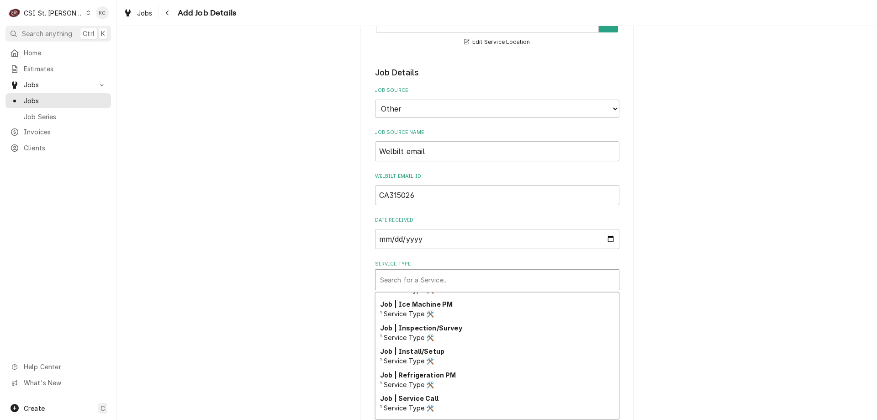
scroll to position [543, 0]
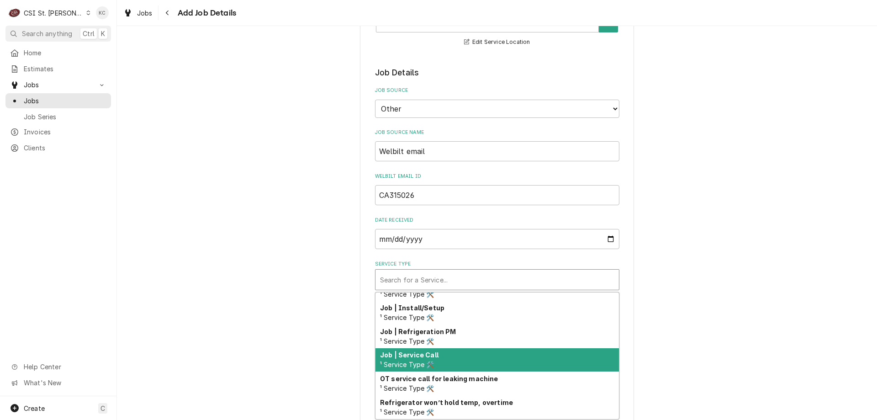
click at [438, 362] on div "Job | Service Call ¹ Service Type 🛠️" at bounding box center [497, 360] width 243 height 24
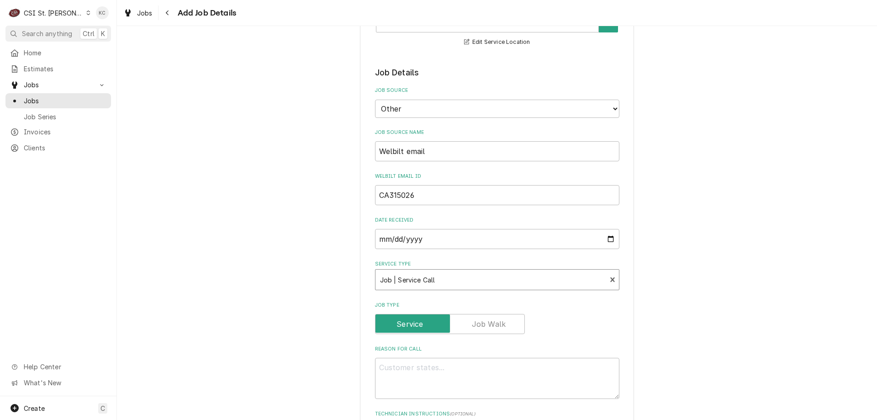
click at [735, 272] on div "Please provide the following information to create a job: Client Details Client…" at bounding box center [497, 383] width 760 height 1060
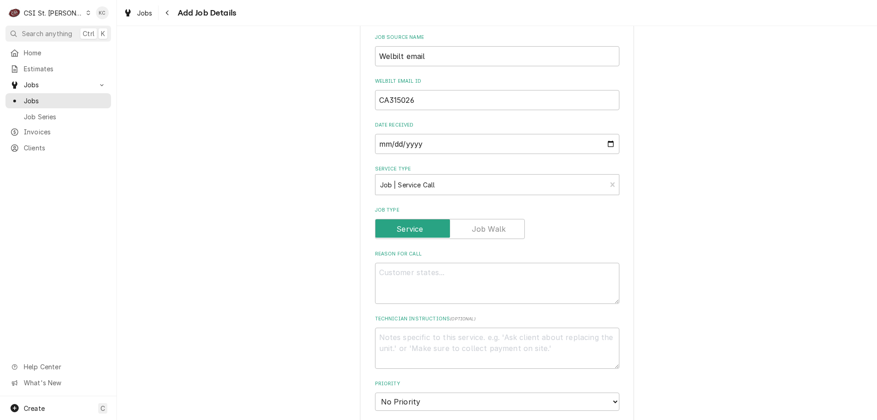
scroll to position [274, 0]
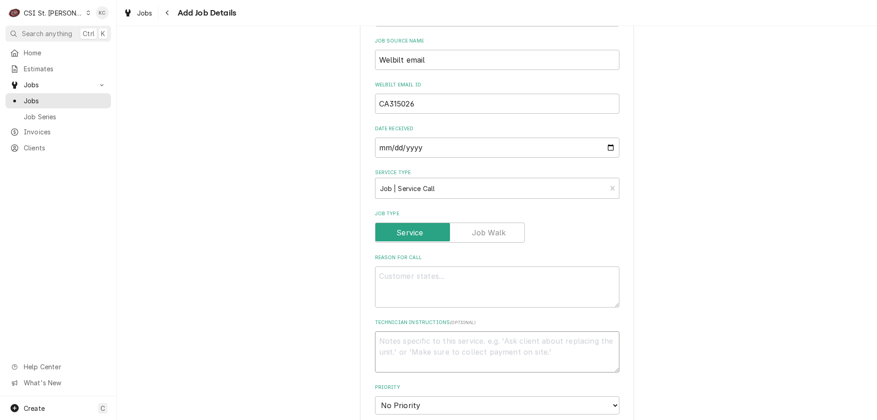
click at [433, 333] on textarea "Technician Instructions ( optional )" at bounding box center [497, 351] width 244 height 41
paste textarea "John Lewis 314-729-2400, ext. 8658"
type textarea "x"
type textarea "John Lewis 314-729-2400, ext. 8658"
type textarea "x"
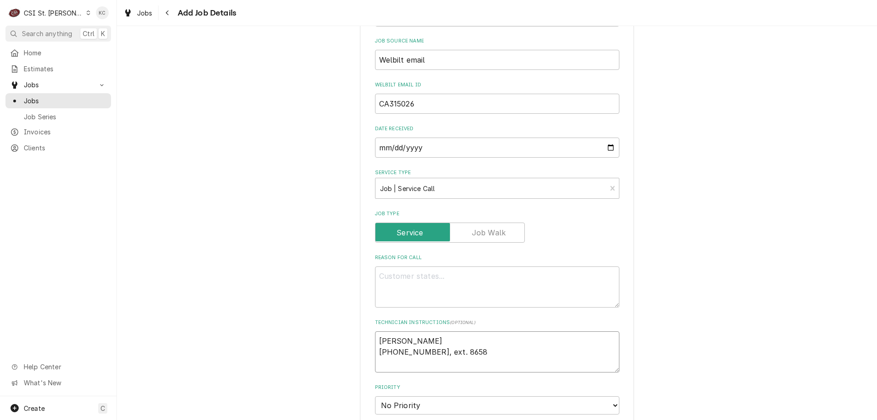
type textarea "John Lewis 314-729-2400, ext. 8658"
click at [411, 281] on textarea "Reason For Call" at bounding box center [497, 286] width 244 height 41
type textarea "x"
type textarea "S"
type textarea "x"
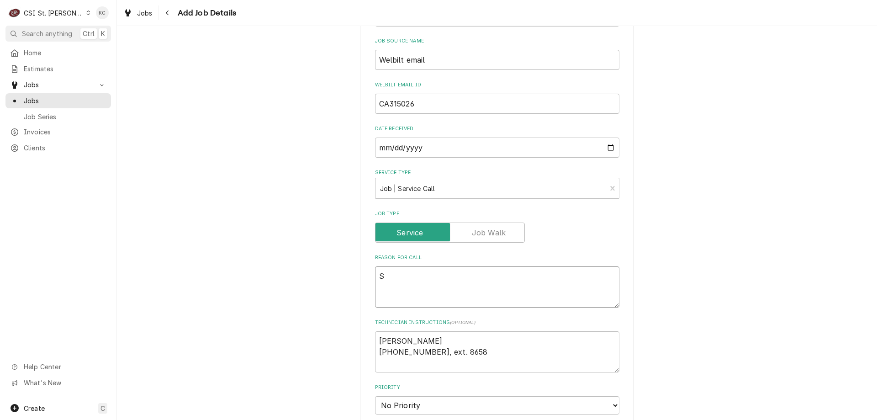
type textarea "SD"
type textarea "x"
type textarea "SDT"
type textarea "x"
type textarea "SDTA"
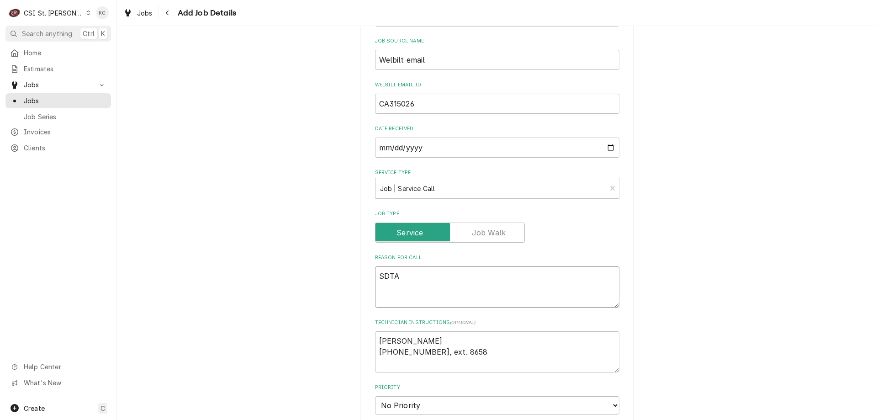
type textarea "x"
type textarea "SDTAR"
type textarea "x"
type textarea "SDTART"
type textarea "x"
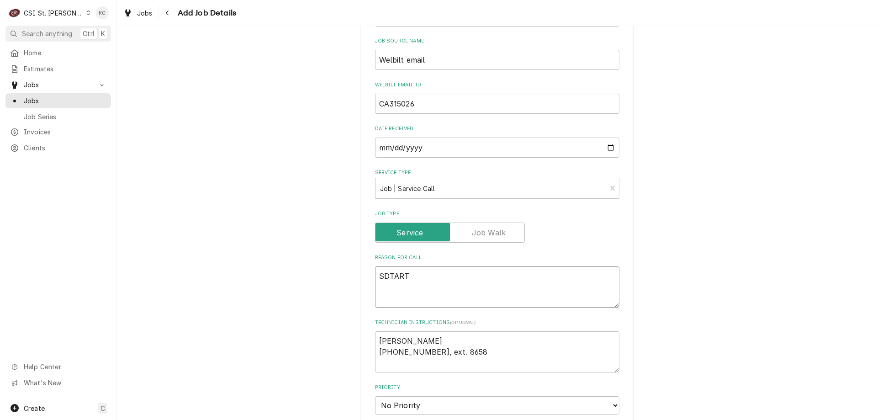
type textarea "SDTAR"
type textarea "x"
type textarea "SDTA"
type textarea "x"
type textarea "SDT"
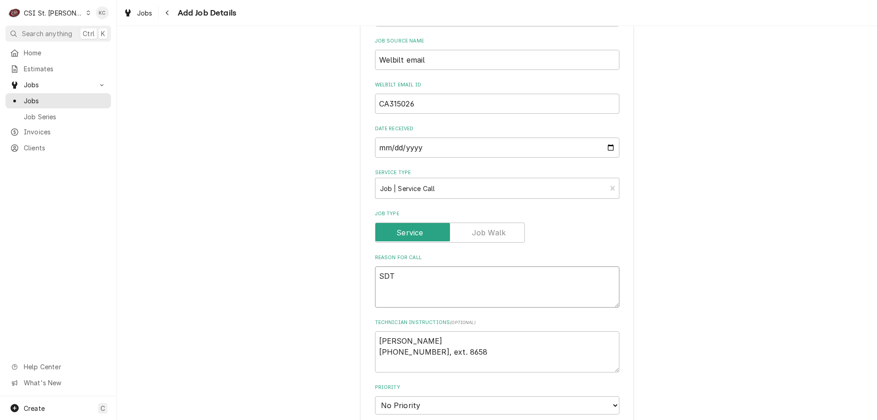
type textarea "x"
type textarea "SD"
type textarea "x"
type textarea "S"
type textarea "x"
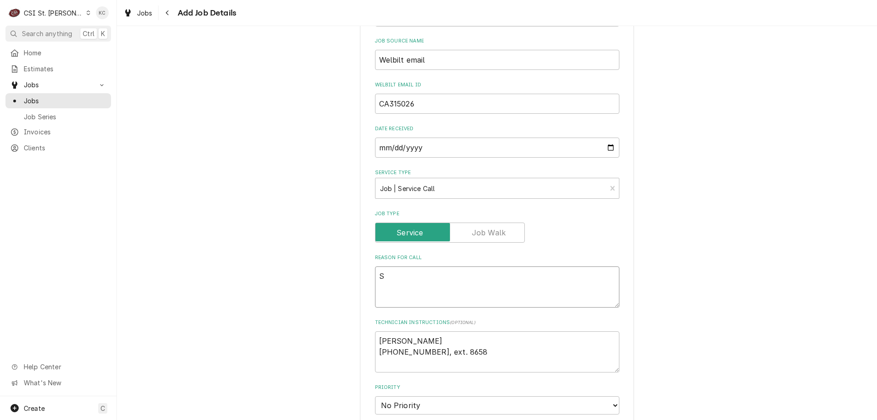
type textarea "ST"
type textarea "x"
type textarea "STA"
type textarea "x"
type textarea "STAR"
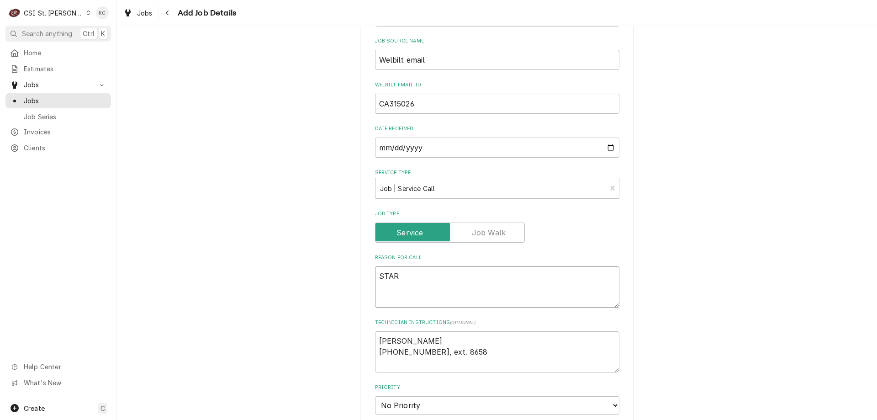
type textarea "x"
type textarea "START"
type textarea "x"
type textarea "STARTU"
type textarea "x"
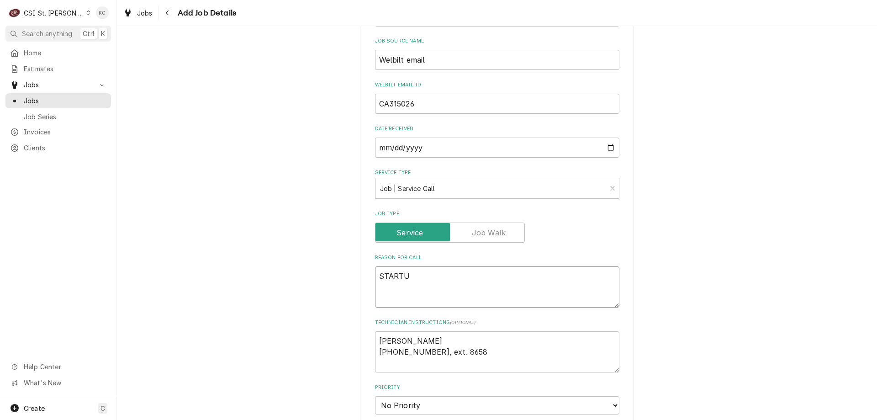
type textarea "STARTUP"
type textarea "x"
type textarea "STARTUP"
drag, startPoint x: 374, startPoint y: 359, endPoint x: 376, endPoint y: 355, distance: 5.3
click at [375, 359] on textarea "John Lewis 314-729-2400, ext. 8658" at bounding box center [497, 351] width 244 height 41
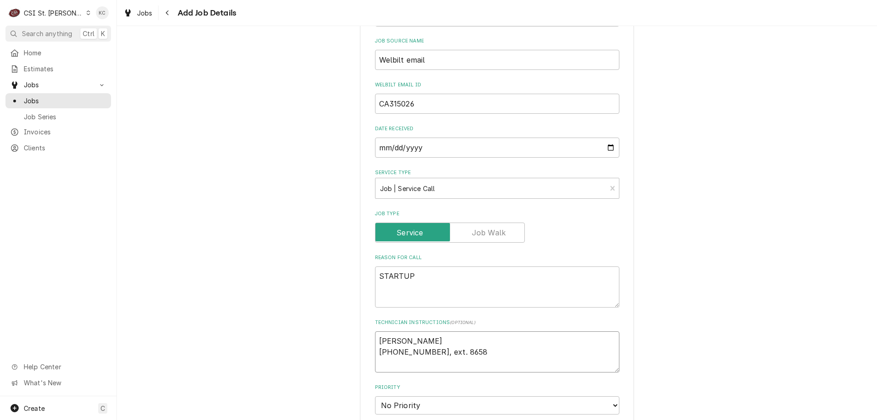
click at [376, 352] on textarea "John Lewis 314-729-2400, ext. 8658" at bounding box center [497, 351] width 244 height 41
type textarea "x"
type textarea "John Lewis314-729-2400, ext. 8658"
type textarea "x"
type textarea "John Lewis 314-729-2400, ext. 8658"
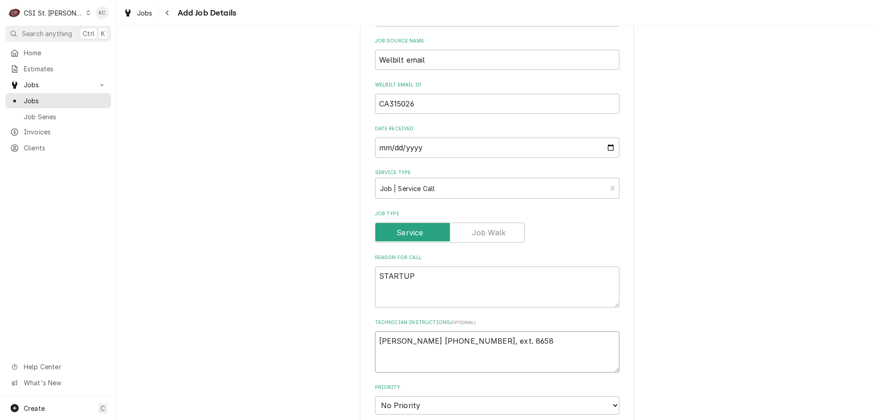
type textarea "x"
type textarea "John Lewis -314-729-2400, ext. 8658"
type textarea "x"
type textarea "John Lewis - 314-729-2400, ext. 8658"
type textarea "x"
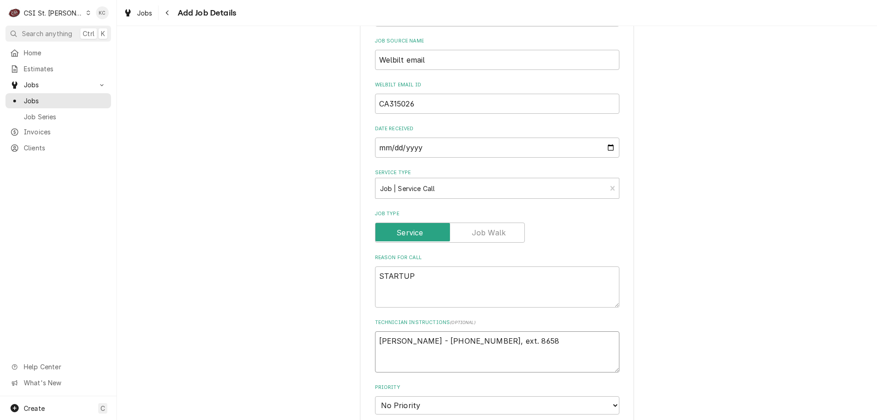
type textarea "John Lewis - 314-729-2400, ext. 8658"
click at [455, 274] on textarea "STARTUP" at bounding box center [497, 286] width 244 height 41
type textarea "x"
type textarea "STARTUP"
type textarea "x"
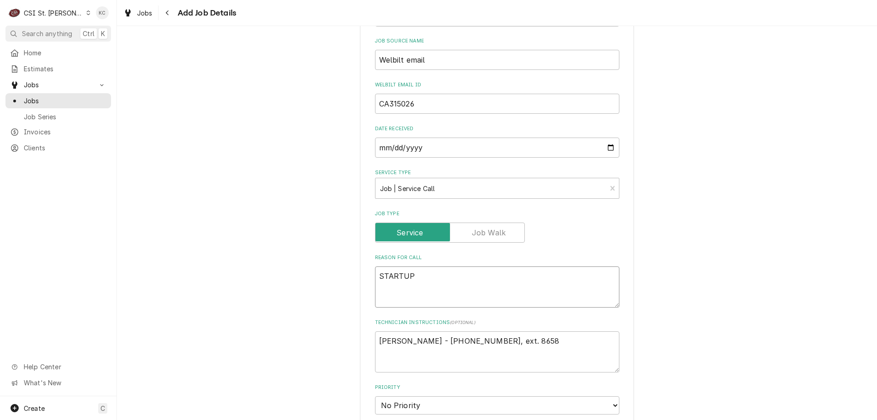
type textarea "STARTUP"
type textarea "x"
type textarea "STARTUP"
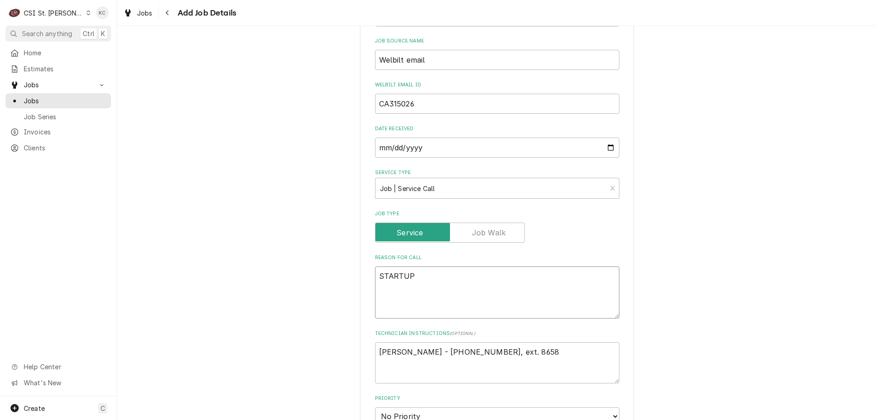
paste textarea "Convotherm WB21002AP3AAUL Serial Number WB225041830"
type textarea "x"
type textarea "Convotherm WB21002AP3AAUL Serial Number WB225041830 STARTUP"
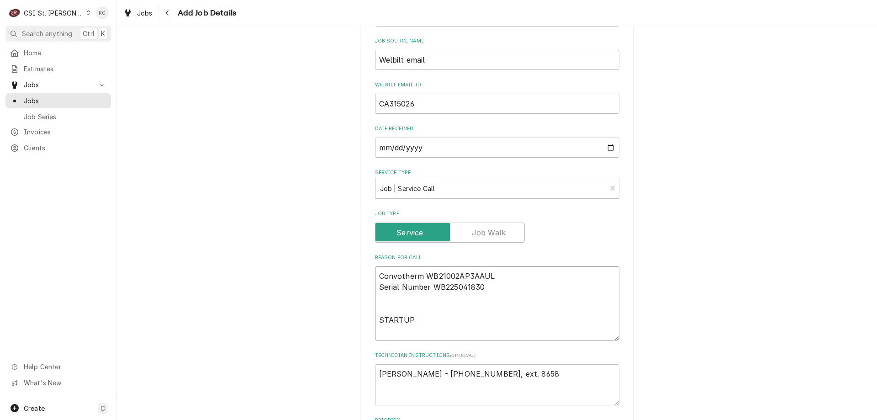
drag, startPoint x: 422, startPoint y: 274, endPoint x: 511, endPoint y: 274, distance: 89.1
click at [434, 274] on textarea "Convotherm WB21002AP3AAUL Serial Number WB225041830 STARTUP" at bounding box center [497, 303] width 244 height 74
type textarea "x"
type textarea "Convotherm WB21002AP3AAUL Serial Number WB225041830 STARTUP"
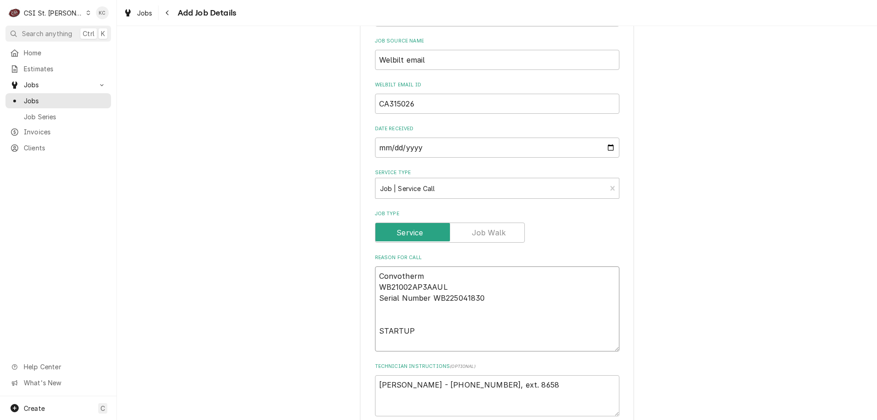
type textarea "x"
type textarea "Convotherm MWB21002AP3AAUL Serial Number WB225041830 STARTUP"
type textarea "x"
type textarea "Convotherm MoWB21002AP3AAUL Serial Number WB225041830 STARTUP"
type textarea "x"
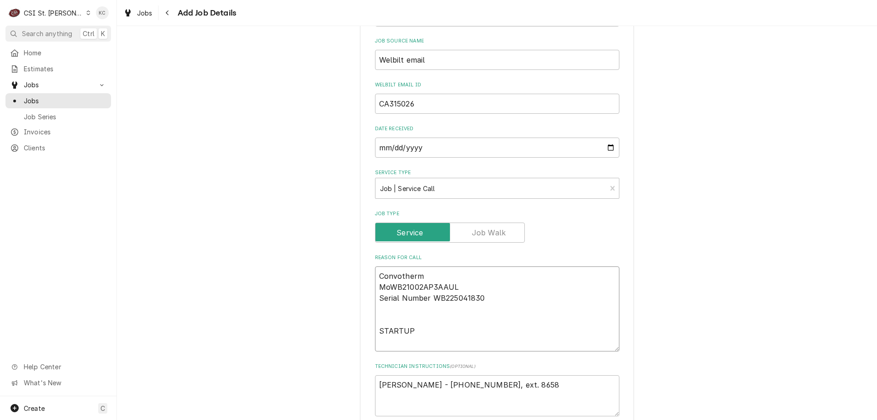
type textarea "Convotherm ModWB21002AP3AAUL Serial Number WB225041830 STARTUP"
type textarea "x"
type textarea "Convotherm ModeWB21002AP3AAUL Serial Number WB225041830 STARTUP"
type textarea "x"
type textarea "Convotherm ModelWB21002AP3AAUL Serial Number WB225041830 STARTUP"
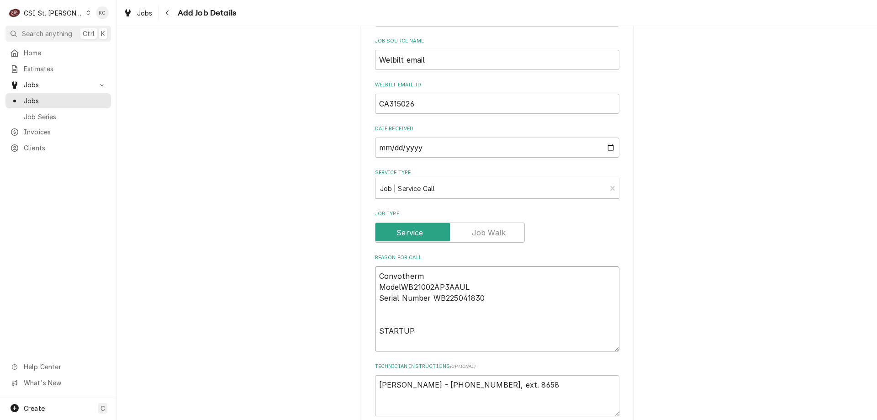
type textarea "x"
type textarea "Convotherm Model WB21002AP3AAUL Serial Number WB225041830 STARTUP"
type textarea "x"
type textarea "Convotherm Model -WB21002AP3AAUL Serial Number WB225041830 STARTUP"
type textarea "x"
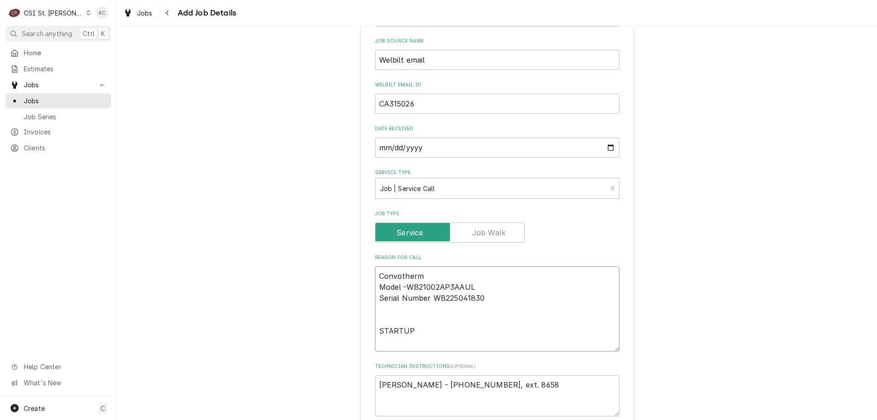
type textarea "Convotherm Model - WB21002AP3AAUL Serial Number WB225041830 STARTUP"
type textarea "x"
type textarea "Convotherm Model - WB21002AP3AAUL Serial Number WB225041830 STARTUP"
type textarea "x"
type textarea "Convotherm Model - WB21002AP3AAUL Serial Number - WB225041830 STARTUP"
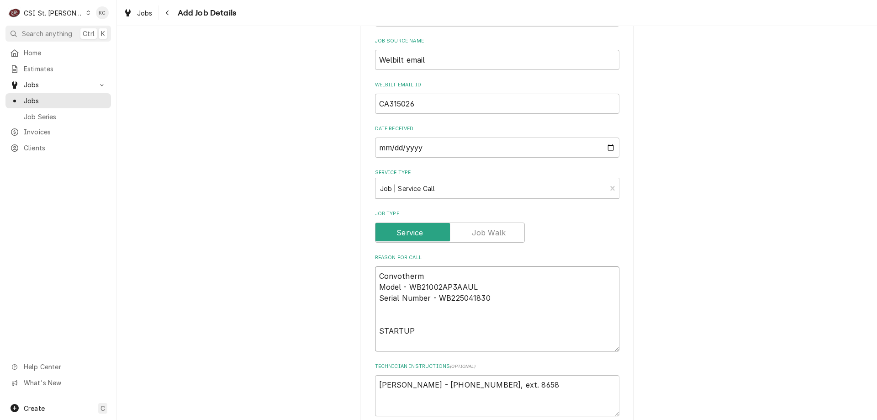
click at [598, 290] on textarea "Convotherm Model - WB21002AP3AAUL Serial Number - WB225041830 STARTUP" at bounding box center [497, 308] width 244 height 85
click at [597, 299] on textarea "Convotherm Model - WB21002AP3AAUL Serial Number - WB225041830 STARTUP" at bounding box center [497, 308] width 244 height 85
type textarea "x"
type textarea "Convotherm Model - WB21002AP3AAUL Serial Number - WB225041830 STARTUP"
type textarea "x"
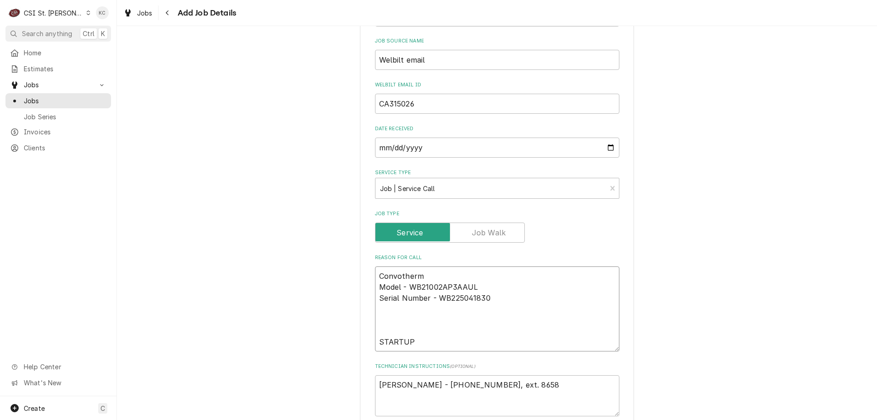
type textarea "Convotherm Model - WB21002AP3AAUL Serial Number - WB225041830 STARTUP"
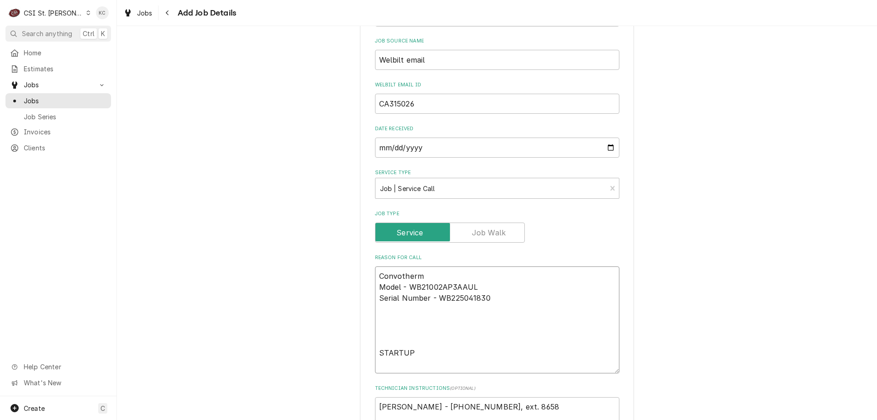
type textarea "x"
type textarea "Convotherm Model - WB21002AP3AAUL Serial Number - WB225041830 STARTUP"
click at [384, 318] on textarea "Convotherm Model - WB21002AP3AAUL Serial Number - WB225041830 STARTUP" at bounding box center [497, 319] width 244 height 107
paste textarea "Convotherm WB21002AP3AAUL Serial Number WB225041836"
type textarea "x"
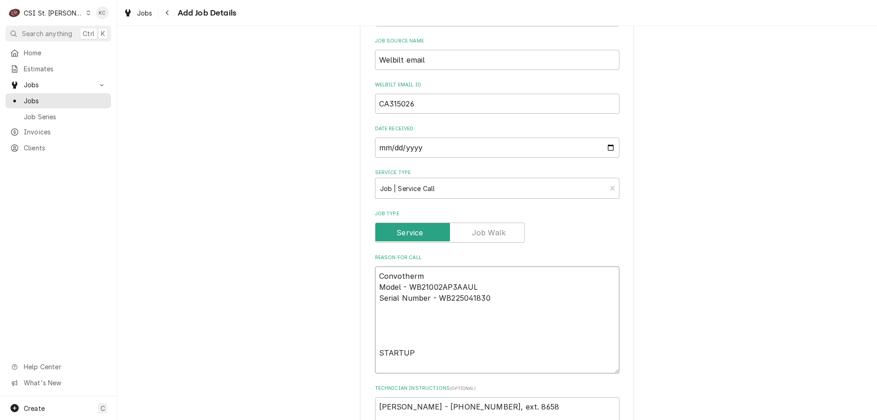
type textarea "Convotherm Model - WB21002AP3AAUL Serial Number - WB225041830 Convotherm WB2100…"
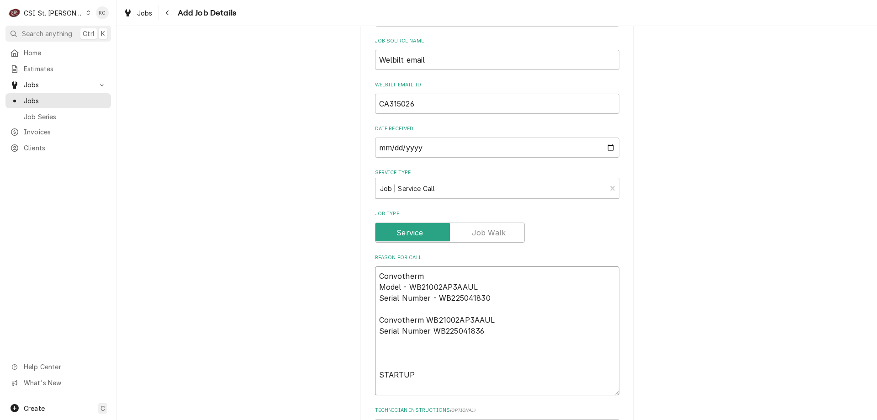
drag, startPoint x: 421, startPoint y: 321, endPoint x: 510, endPoint y: 322, distance: 89.1
click at [421, 320] on textarea "Convotherm Model - WB21002AP3AAUL Serial Number - WB225041830 Convotherm WB2100…" at bounding box center [497, 330] width 244 height 129
type textarea "x"
type textarea "Convotherm Model - WB21002AP3AAUL Serial Number - WB225041830 Convotherm MWB210…"
type textarea "x"
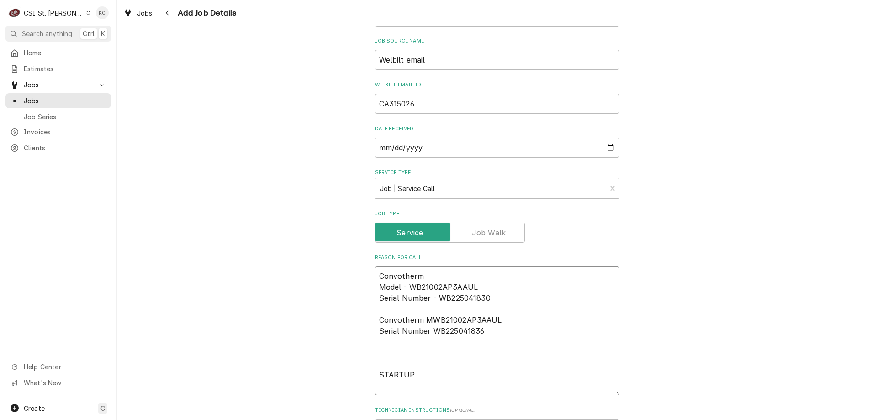
type textarea "Convotherm Model - WB21002AP3AAUL Serial Number - WB225041830 Convotherm MoWB21…"
type textarea "x"
type textarea "Convotherm Model - WB21002AP3AAUL Serial Number - WB225041830 Convotherm ModWB2…"
type textarea "x"
type textarea "Convotherm Model - WB21002AP3AAUL Serial Number - WB225041830 Convotherm ModeWB…"
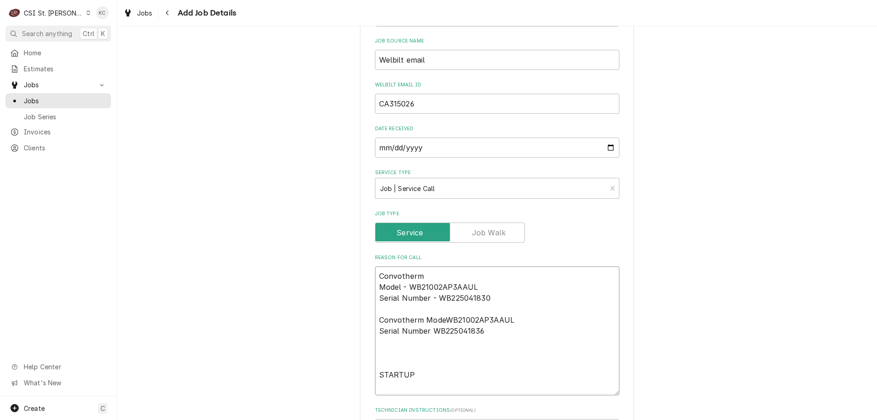
type textarea "x"
type textarea "Convotherm Model - WB21002AP3AAUL Serial Number - WB225041830 Convotherm ModelW…"
type textarea "x"
type textarea "Convotherm Model - WB21002AP3AAUL Serial Number - WB225041830 Convotherm Model …"
type textarea "x"
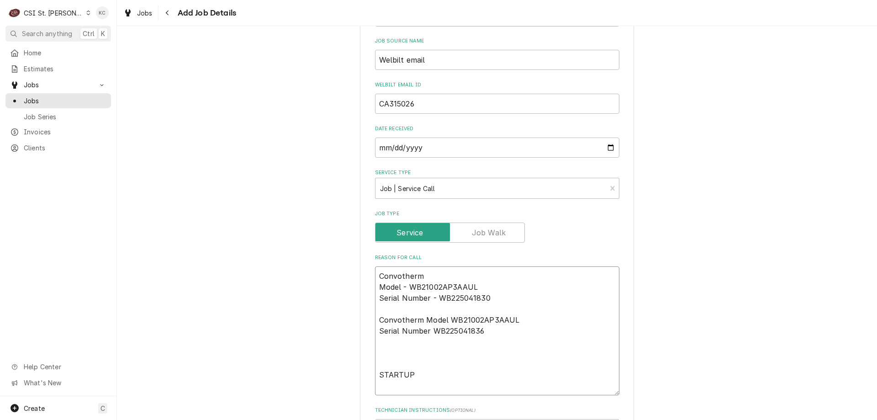
type textarea "Convotherm Model - WB21002AP3AAUL Serial Number - WB225041830 Convotherm Model …"
type textarea "x"
type textarea "Convotherm Model - WB21002AP3AAUL Serial Number - WB225041830 Convotherm Model …"
type textarea "x"
type textarea "Convotherm Model - WB21002AP3AAUL Serial Number - WB225041830 Convotherm Model …"
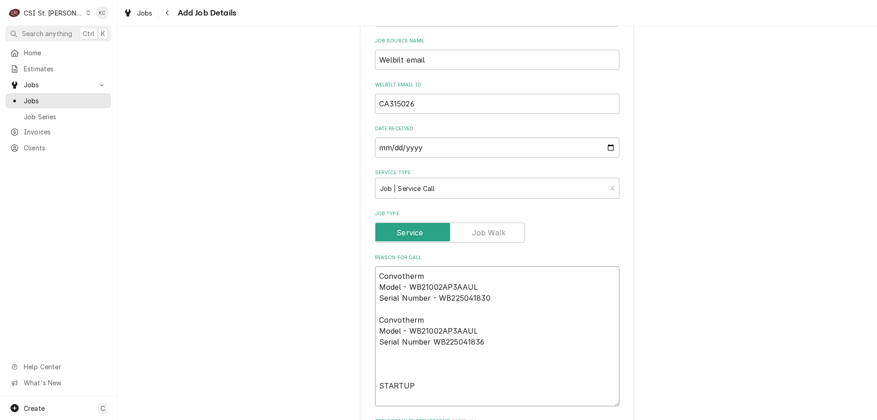
type textarea "x"
type textarea "Convotherm Model - WB21002AP3AAUL Serial Number - WB225041830 Convotherm Model …"
type textarea "x"
type textarea "Convotherm Model - WB21002AP3AAUL Serial Number - WB225041830 Convotherm Model …"
click at [402, 376] on textarea "Convotherm Model - WB21002AP3AAUL Serial Number - WB225041830 Convotherm Model …" at bounding box center [497, 336] width 244 height 140
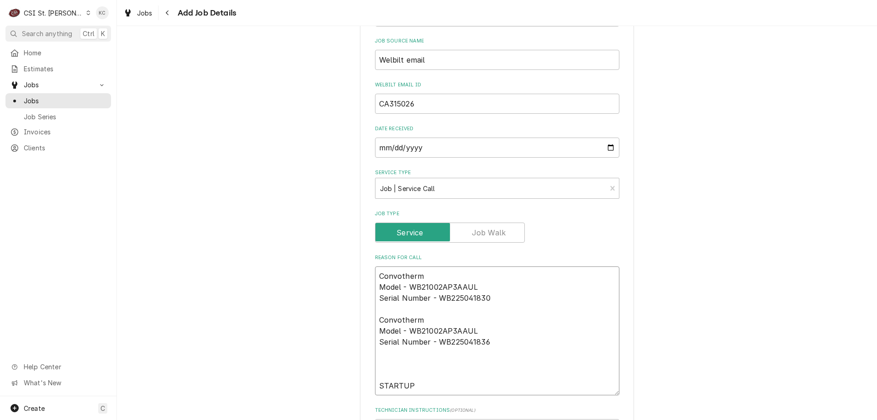
type textarea "x"
type textarea "Convotherm Model - WB21002AP3AAUL Serial Number - WB225041830 Convotherm Model …"
type textarea "x"
type textarea "Convotherm Model - WB21002AP3AAUL Serial Number - WB225041830 Convotherm Model …"
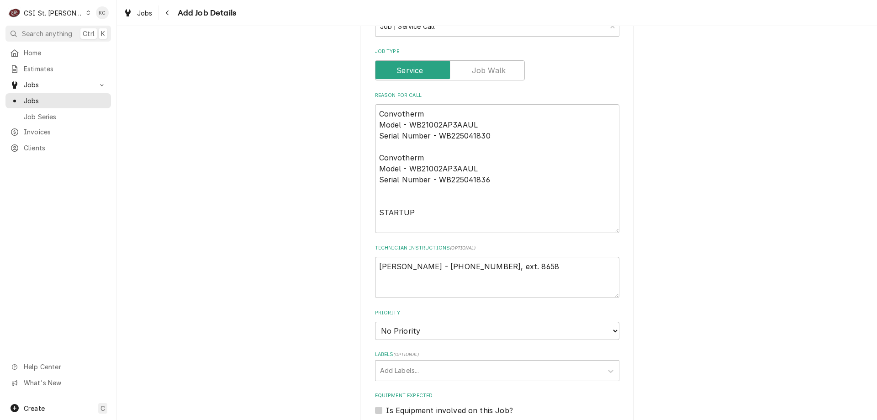
scroll to position [457, 0]
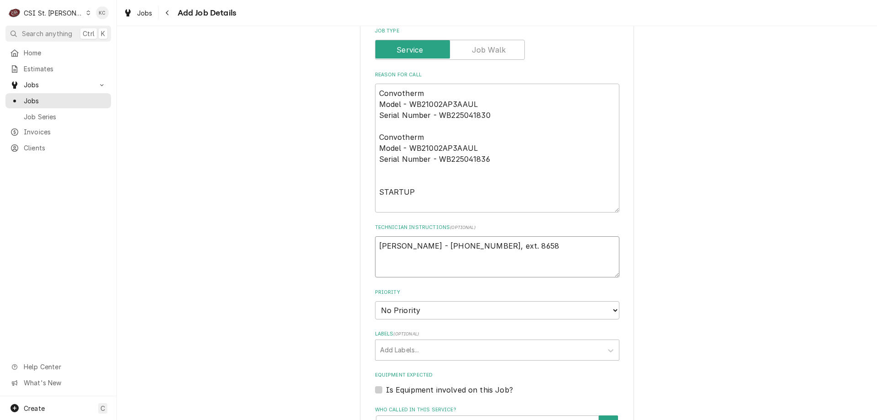
click at [561, 246] on textarea "John Lewis - 314-729-2400, ext. 8658" at bounding box center [497, 256] width 244 height 41
type textarea "x"
type textarea "John Lewis - 314-729-2400, ext. 8658"
type textarea "x"
type textarea "John Lewis - 314-729-2400, ext. 8658"
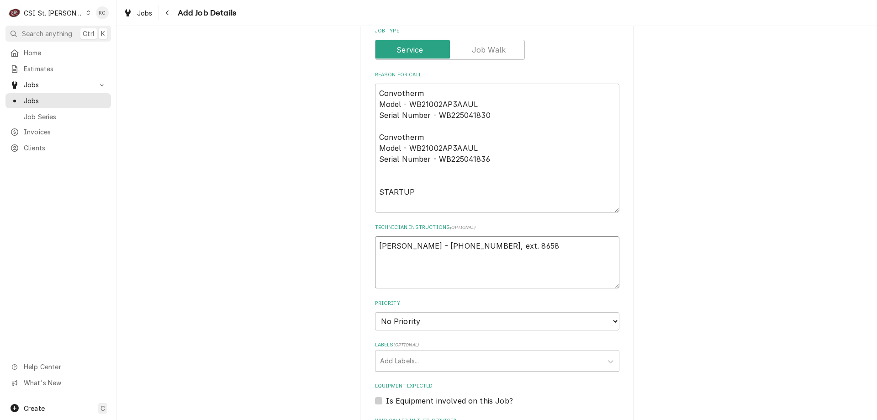
paste textarea "Customer PO Number: SP554339"
click at [509, 268] on textarea "John Lewis - 314-729-2400, ext. 8658 Customer PO Number: SP554339" at bounding box center [497, 262] width 244 height 52
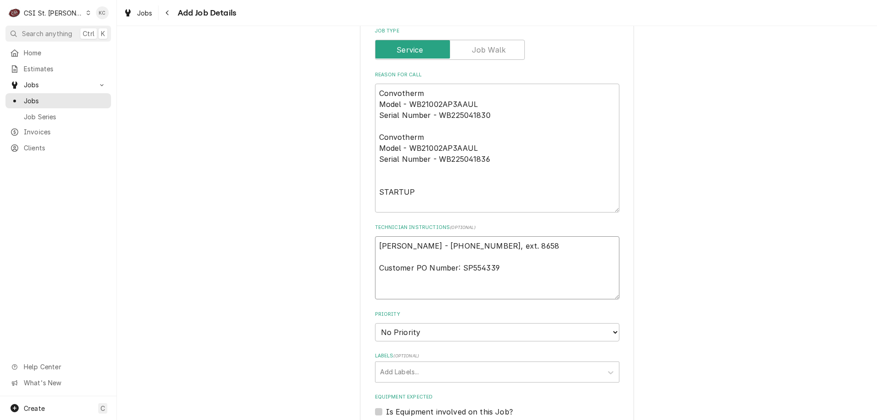
paste textarea "Convotherm labor allowance for C4: Tabletop units (all minis; 6.10; 10.10, 6.20…"
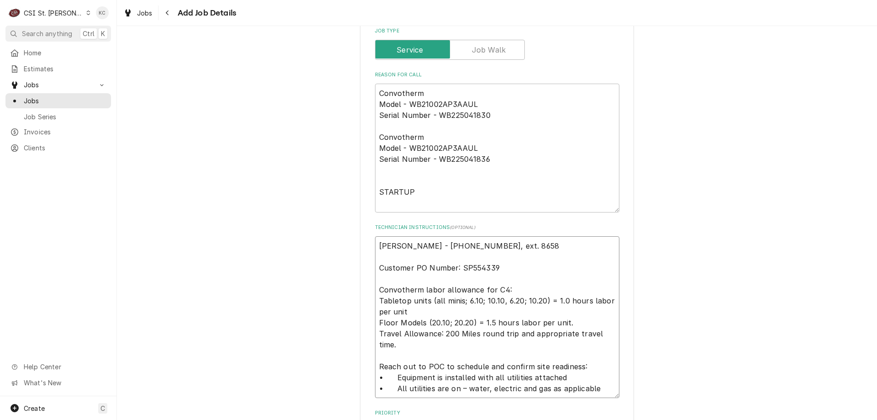
click at [509, 265] on textarea "John Lewis - 314-729-2400, ext. 8658 Customer PO Number: SP554339 Convotherm la…" at bounding box center [497, 317] width 244 height 162
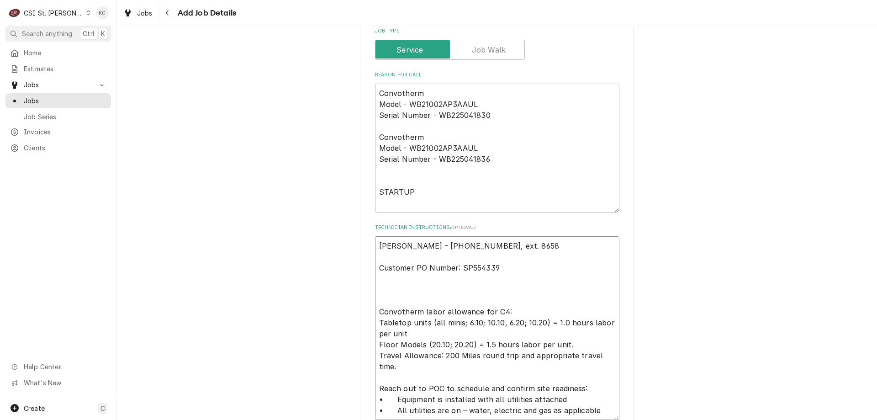
paste textarea "On Site Location Notes: The water test kit has changed. Old part number 115036O…"
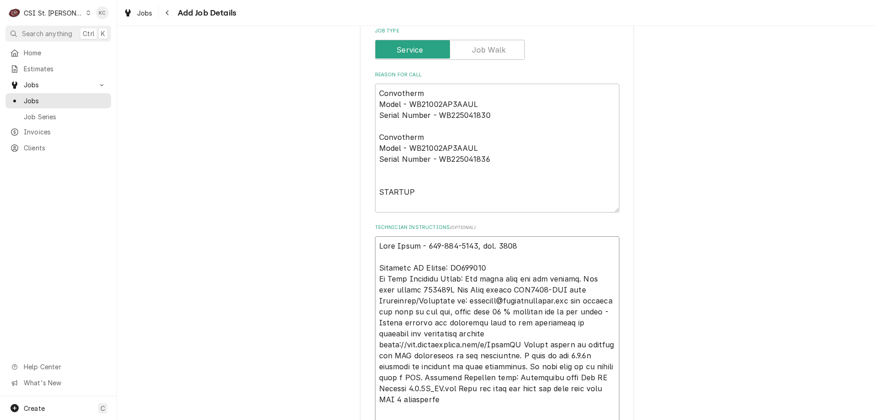
click at [544, 259] on textarea "Technician Instructions ( optional )" at bounding box center [497, 388] width 244 height 304
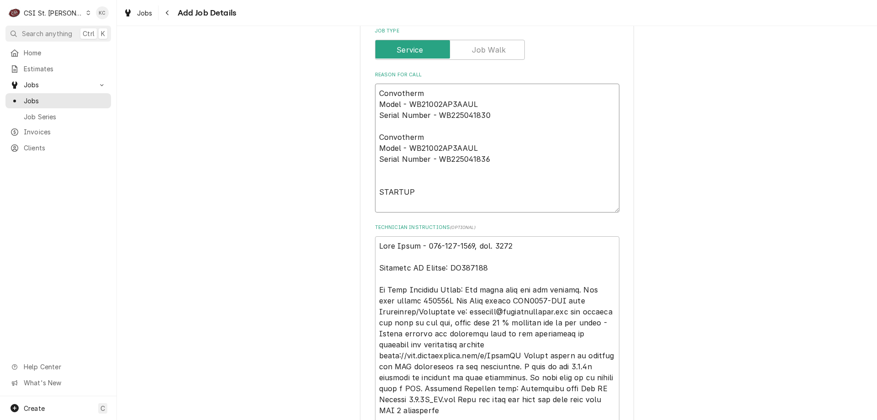
click at [462, 190] on textarea "Convotherm Model - WB21002AP3AAUL Serial Number - WB225041830 Convotherm Model …" at bounding box center [497, 148] width 244 height 129
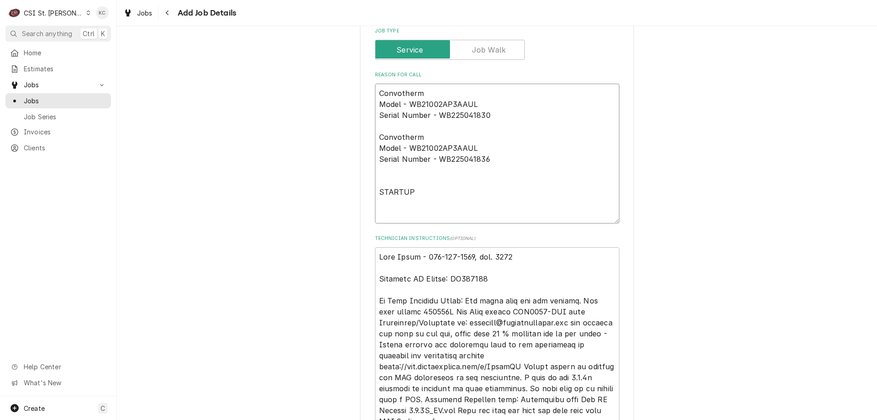
paste textarea "***** please look at the error they are getting on the on the bottom oven****"
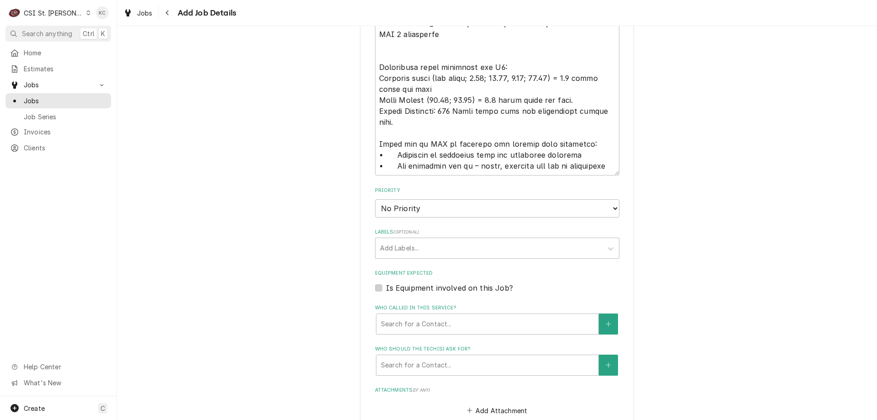
scroll to position [911, 0]
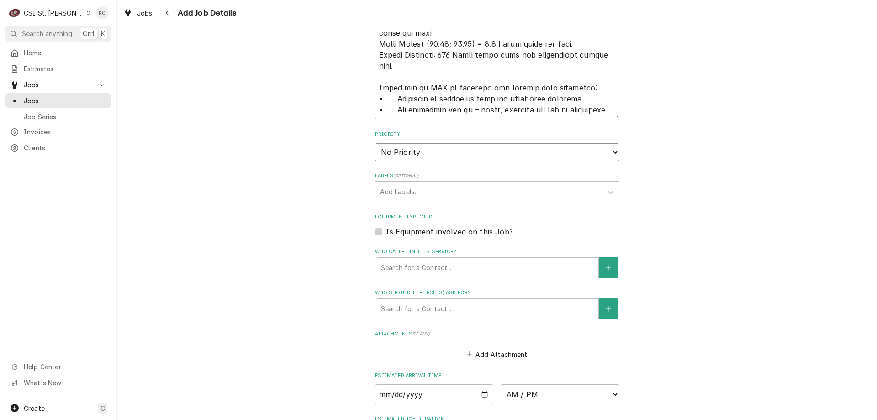
click at [481, 156] on select "No Priority Urgent High Medium Low" at bounding box center [497, 152] width 244 height 18
click at [375, 143] on select "No Priority Urgent High Medium Low" at bounding box center [497, 152] width 244 height 18
click at [439, 185] on div "Labels" at bounding box center [489, 192] width 218 height 16
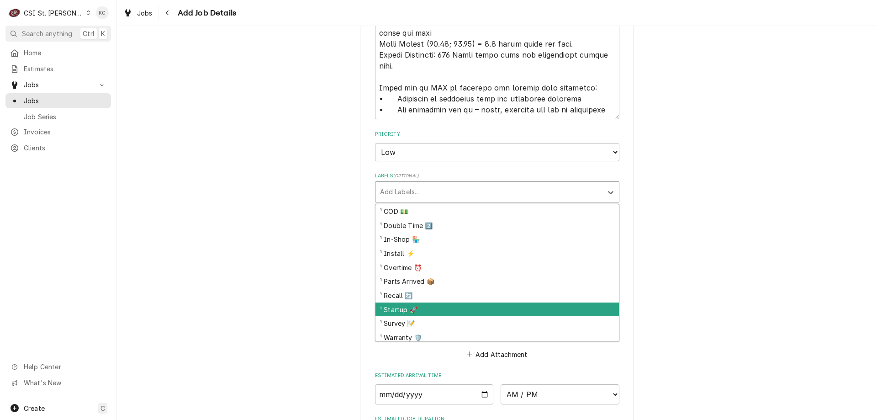
click at [418, 304] on div "¹ Startup 🚀" at bounding box center [497, 309] width 243 height 14
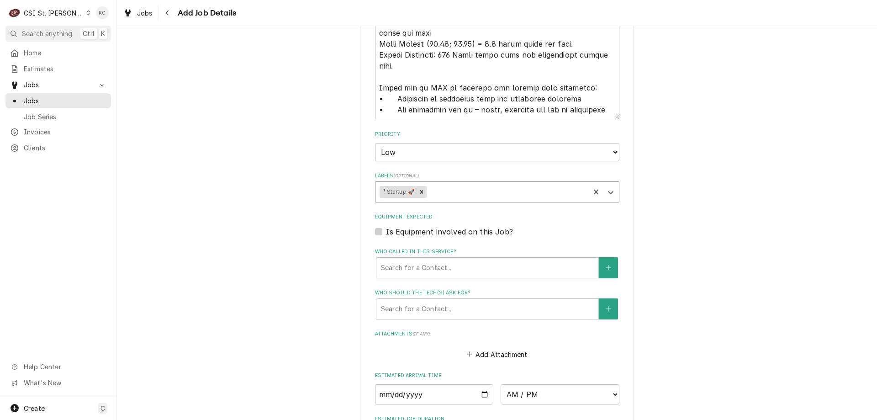
click at [435, 195] on div "Labels" at bounding box center [507, 192] width 157 height 16
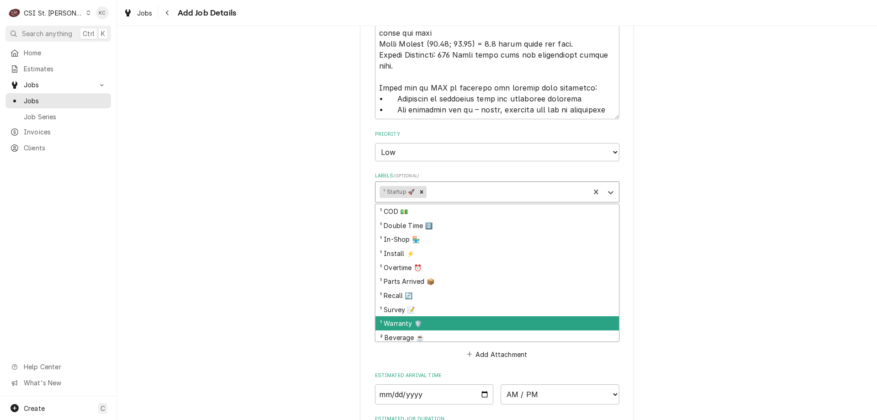
click at [419, 320] on div "¹ Warranty 🛡️" at bounding box center [497, 323] width 243 height 14
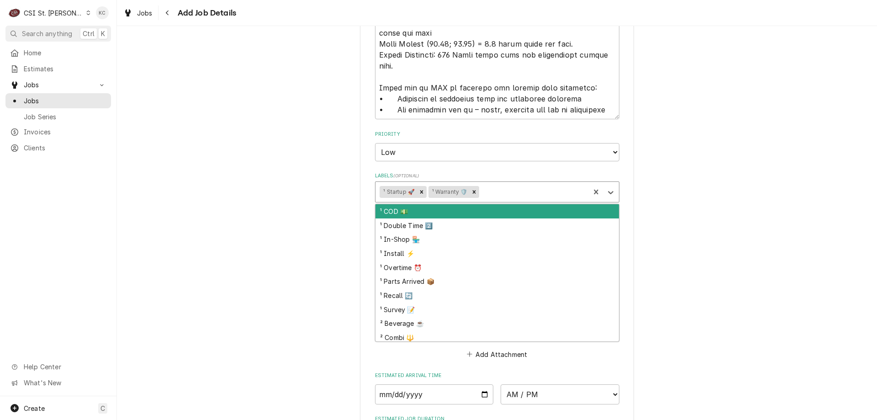
click at [487, 193] on div "Labels" at bounding box center [533, 192] width 104 height 16
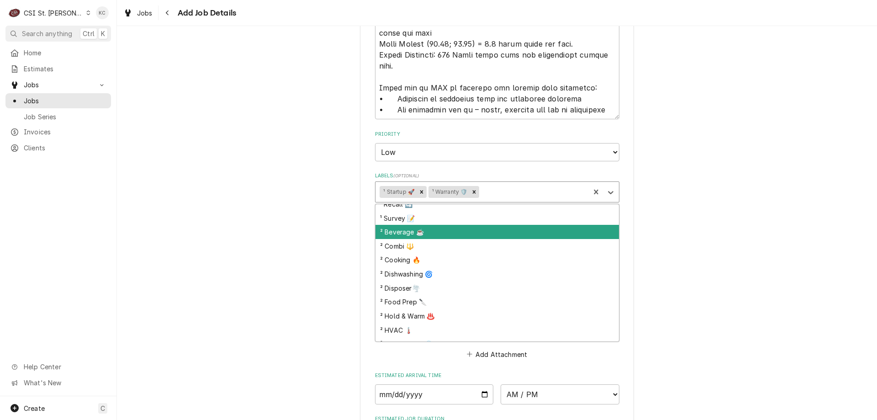
scroll to position [137, 0]
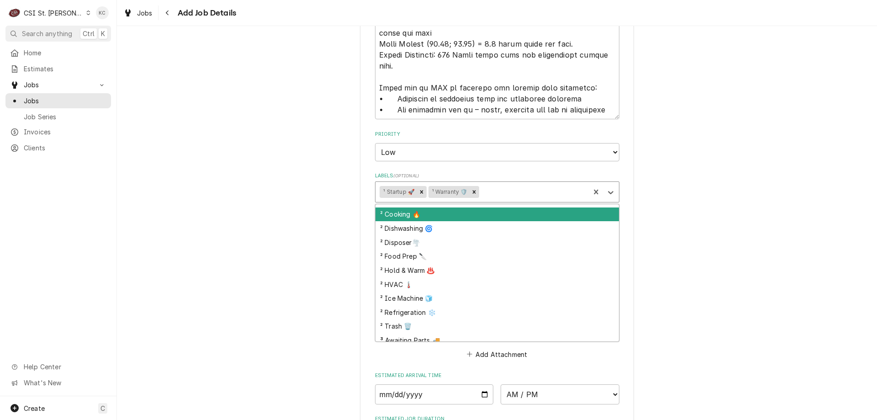
click at [425, 215] on div "² Cooking 🔥" at bounding box center [497, 214] width 243 height 14
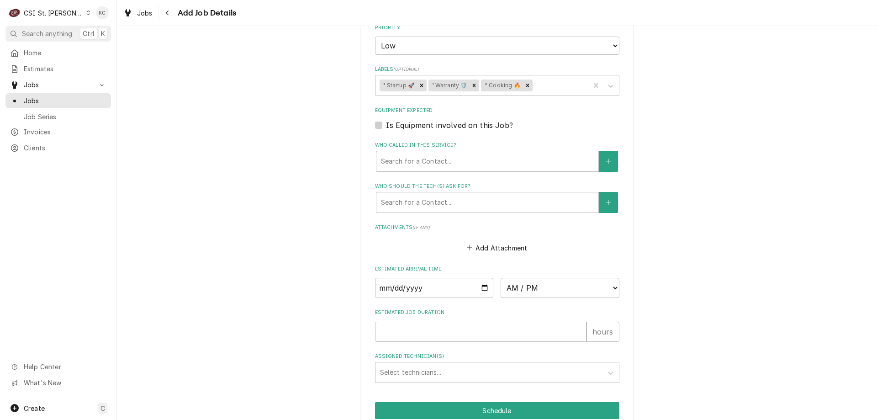
scroll to position [1014, 0]
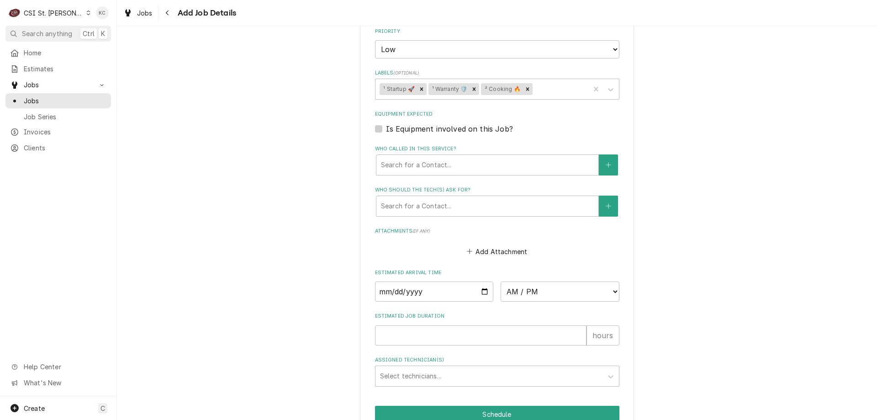
click at [483, 244] on div "Add Attachment" at bounding box center [497, 249] width 244 height 18
click at [484, 250] on button "Add Attachment" at bounding box center [497, 251] width 64 height 13
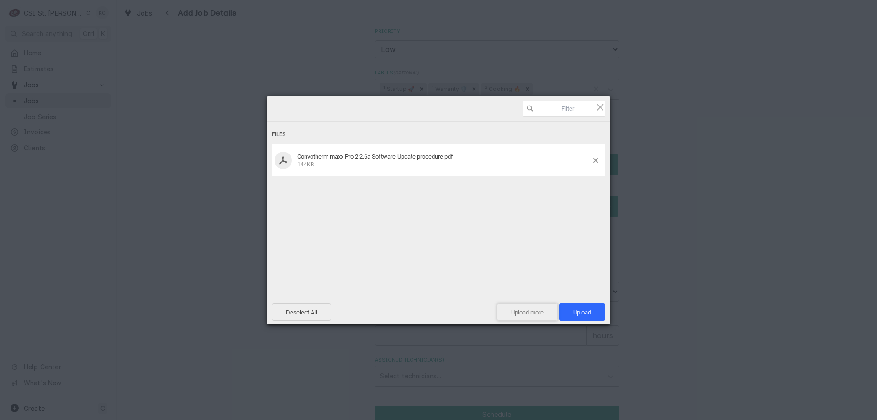
click at [537, 313] on span "Upload more" at bounding box center [527, 311] width 61 height 17
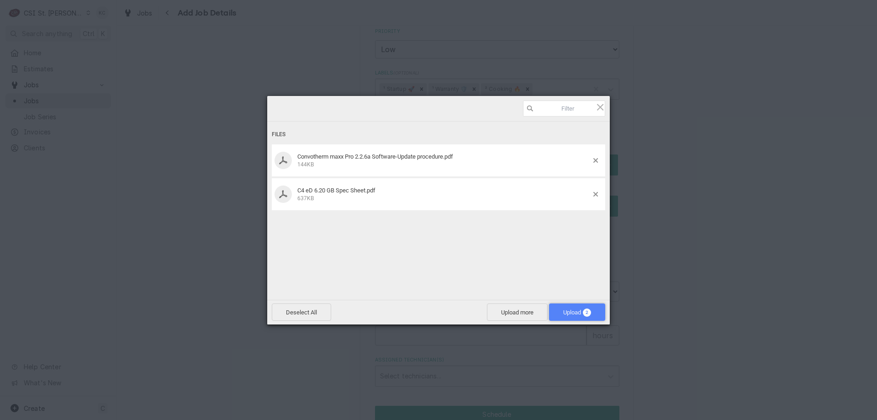
click at [571, 312] on span "Upload 2" at bounding box center [577, 312] width 28 height 7
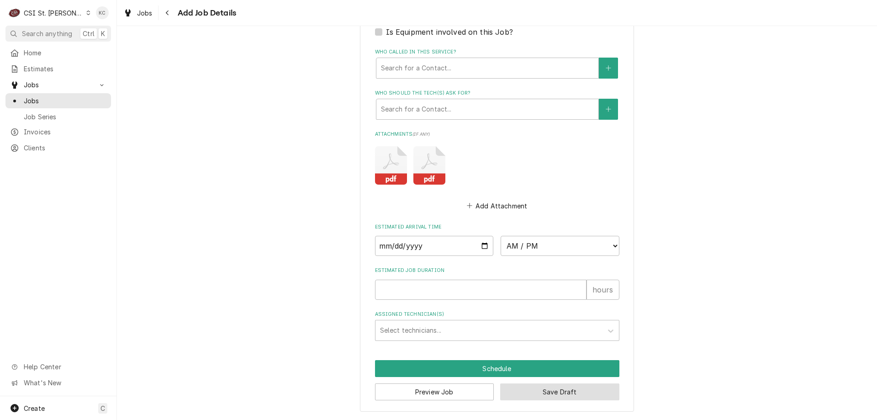
click at [558, 395] on button "Save Draft" at bounding box center [559, 391] width 119 height 17
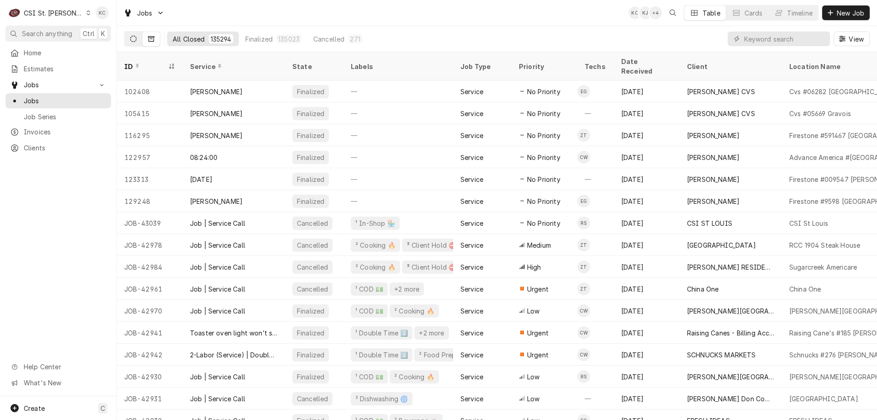
click at [131, 44] on button "Dynamic Content Wrapper" at bounding box center [133, 39] width 17 height 15
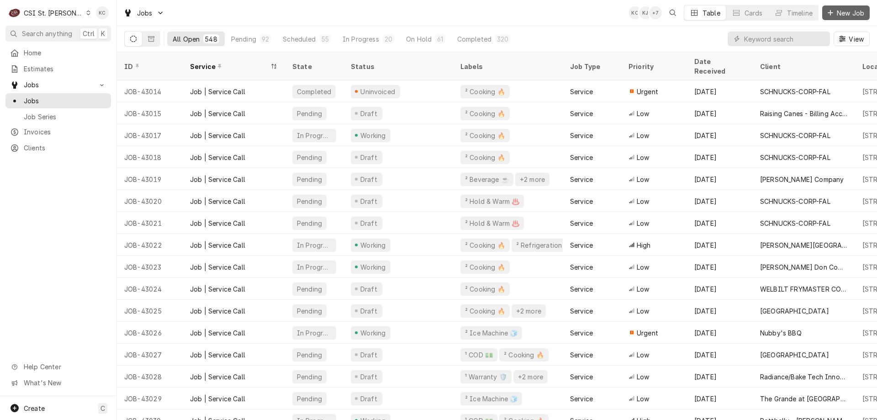
click at [828, 14] on icon "Dynamic Content Wrapper" at bounding box center [830, 13] width 5 height 6
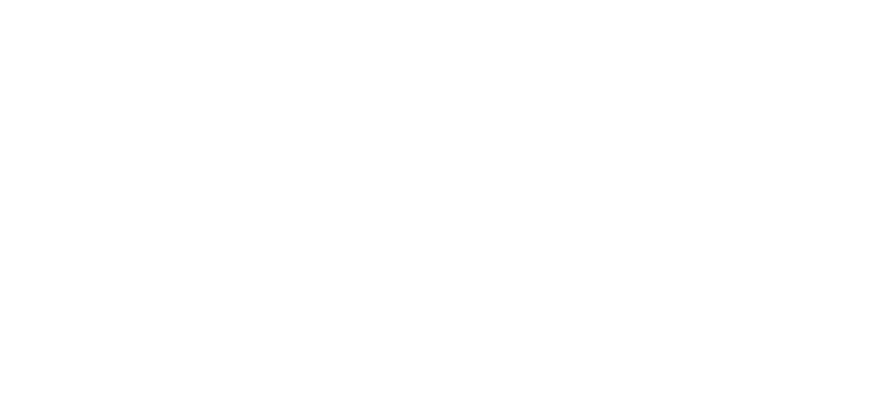
click at [852, 12] on div "Dynamic Content Wrapper" at bounding box center [438, 210] width 877 height 420
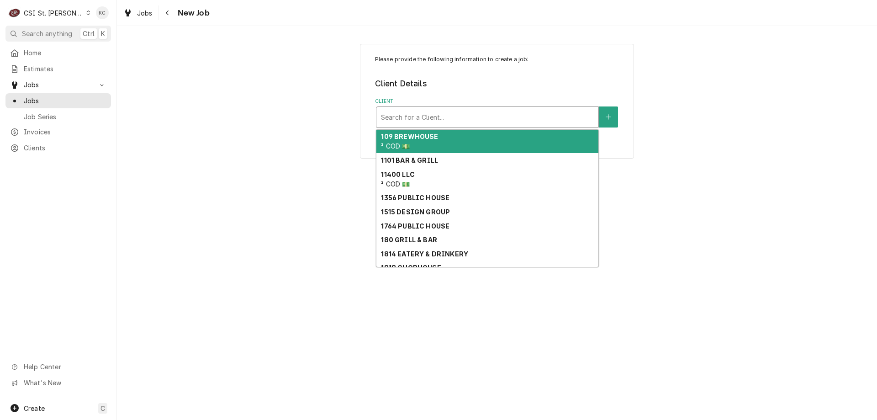
click at [506, 113] on div "Client" at bounding box center [487, 117] width 213 height 16
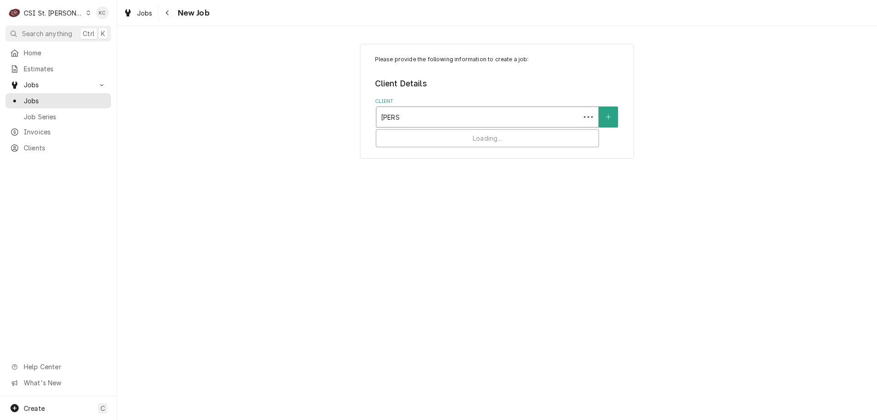
type input "[PERSON_NAME]"
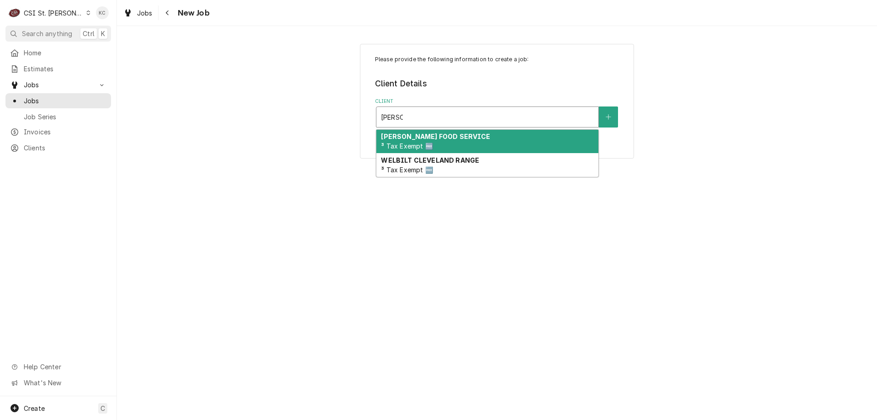
click at [471, 143] on div "[PERSON_NAME] FOOD SERVICE ³ Tax Exempt 🆓" at bounding box center [487, 142] width 222 height 24
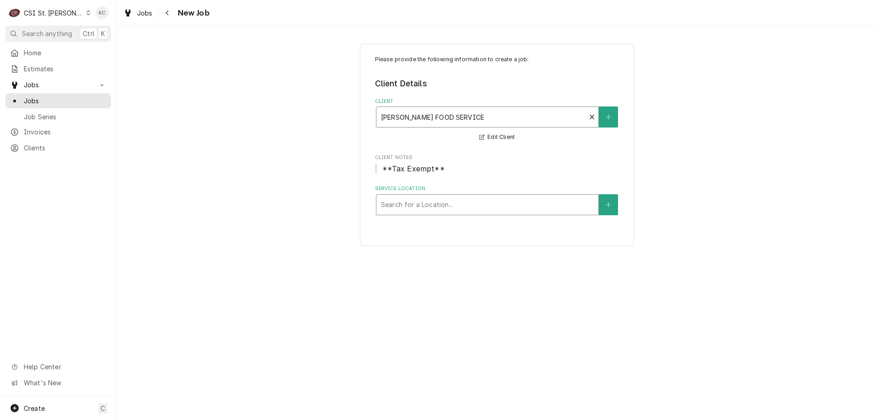
click at [486, 201] on div "Service Location" at bounding box center [487, 204] width 213 height 16
type input "13160"
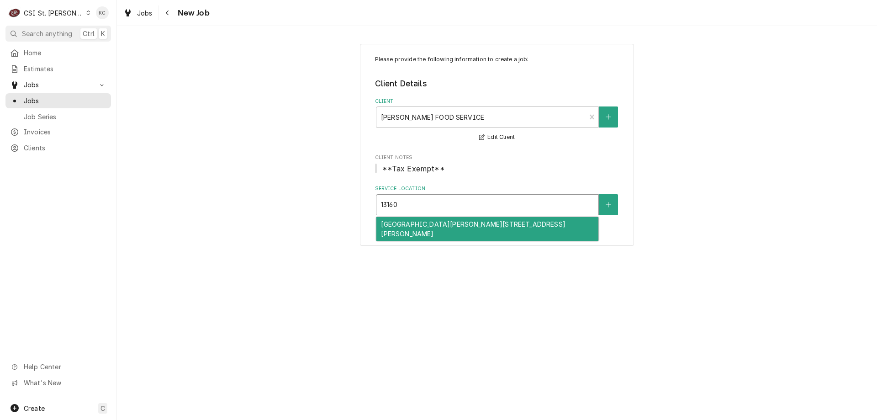
click at [498, 228] on div "[GEOGRAPHIC_DATA][PERSON_NAME][STREET_ADDRESS][PERSON_NAME]" at bounding box center [487, 229] width 222 height 24
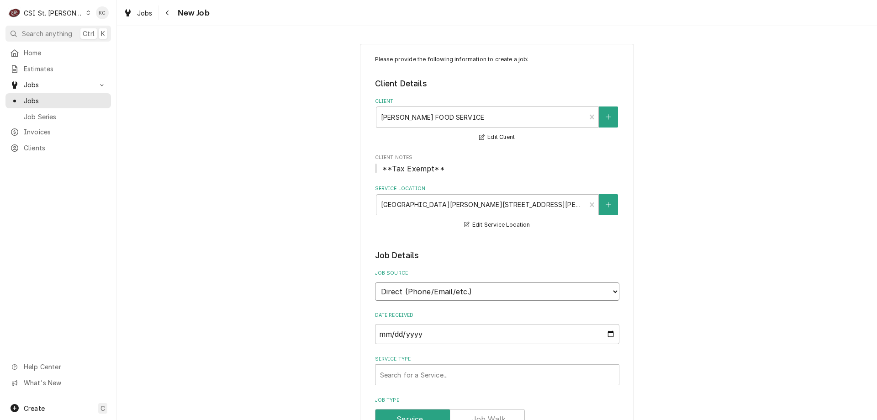
click at [524, 297] on select "Direct (Phone/Email/etc.) Service Channel Corrigo Ecotrak Other" at bounding box center [497, 291] width 244 height 18
select select "100"
type textarea "x"
click at [500, 337] on input "Job Source Name" at bounding box center [497, 334] width 244 height 20
click at [457, 285] on select "Direct (Phone/Email/etc.) Service Channel Corrigo Ecotrak Other" at bounding box center [497, 291] width 244 height 18
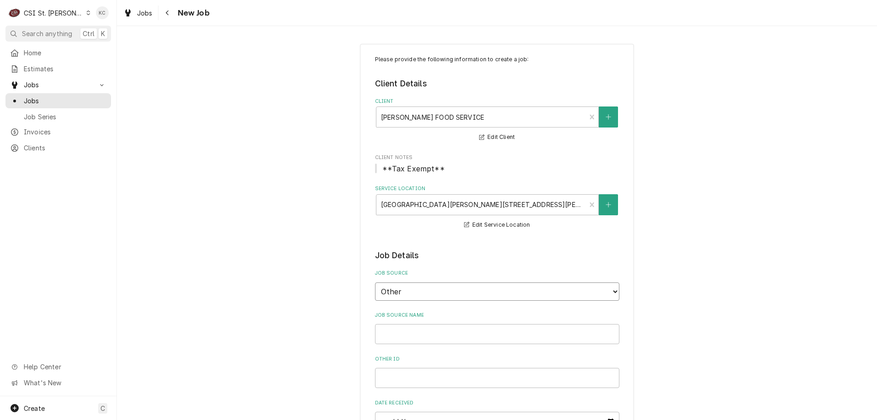
select select "0"
click at [375, 282] on select "Direct (Phone/Email/etc.) Service Channel Corrigo Ecotrak Other" at bounding box center [497, 291] width 244 height 18
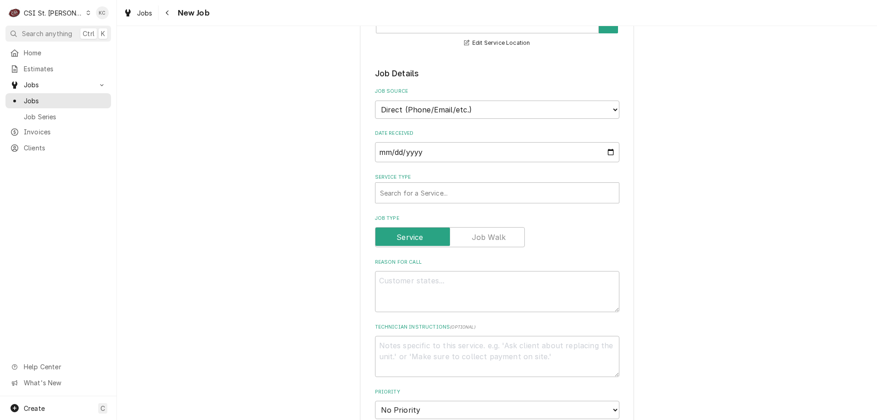
scroll to position [183, 0]
click at [443, 194] on div "Service Type" at bounding box center [497, 192] width 234 height 16
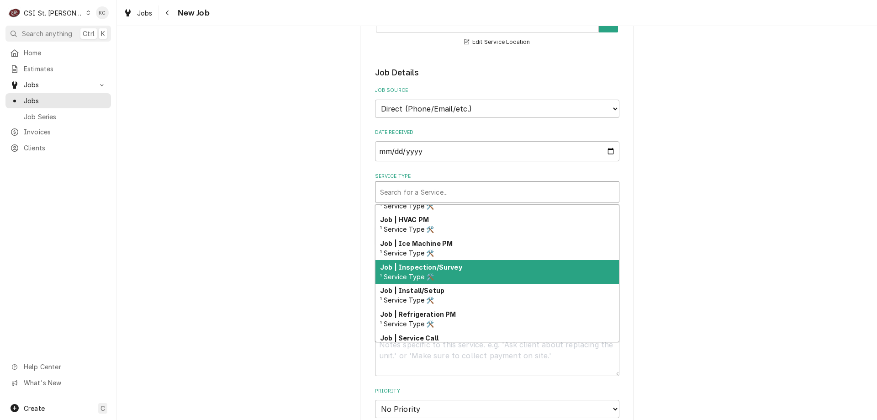
scroll to position [488, 0]
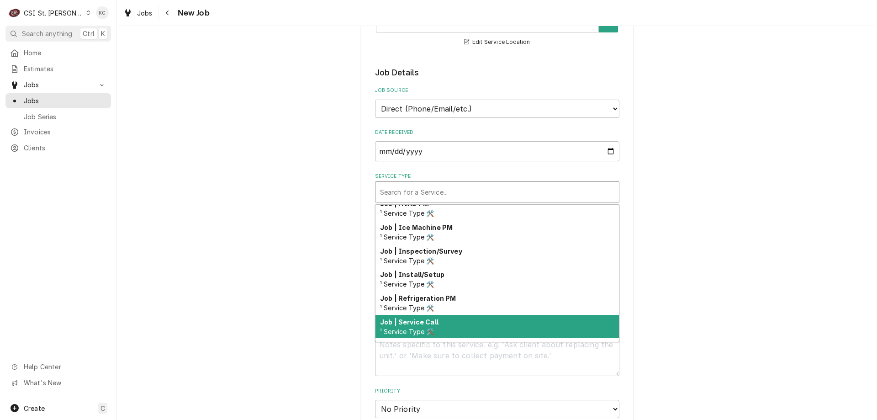
click at [458, 317] on div "Job | Service Call ¹ Service Type 🛠️" at bounding box center [497, 327] width 243 height 24
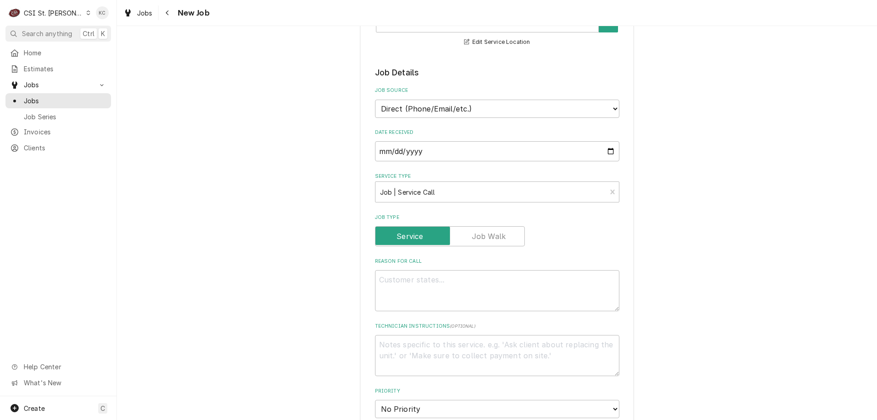
click at [722, 299] on div "Please provide the following information to create a job: Client Details Client…" at bounding box center [497, 339] width 760 height 972
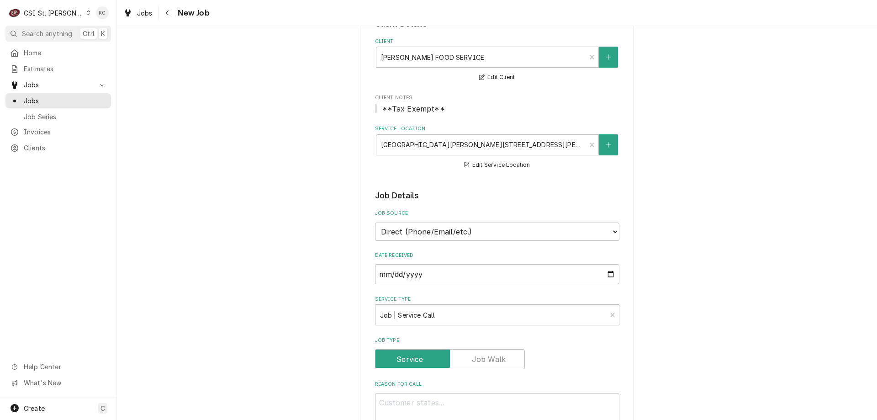
scroll to position [46, 0]
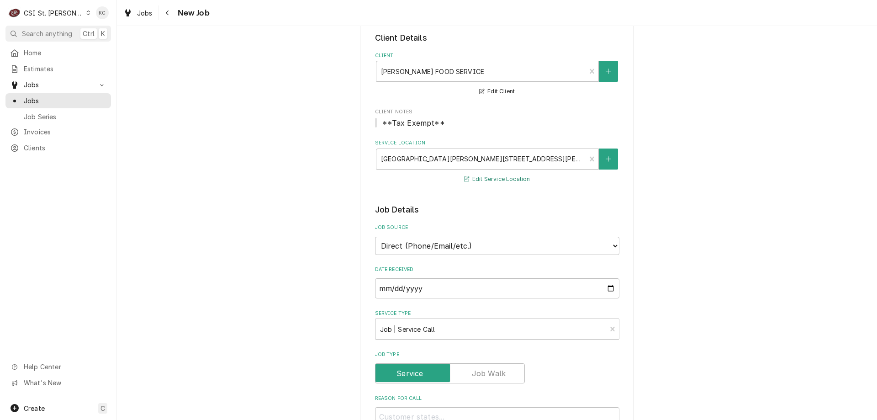
click at [507, 180] on button "Edit Service Location" at bounding box center [497, 179] width 69 height 11
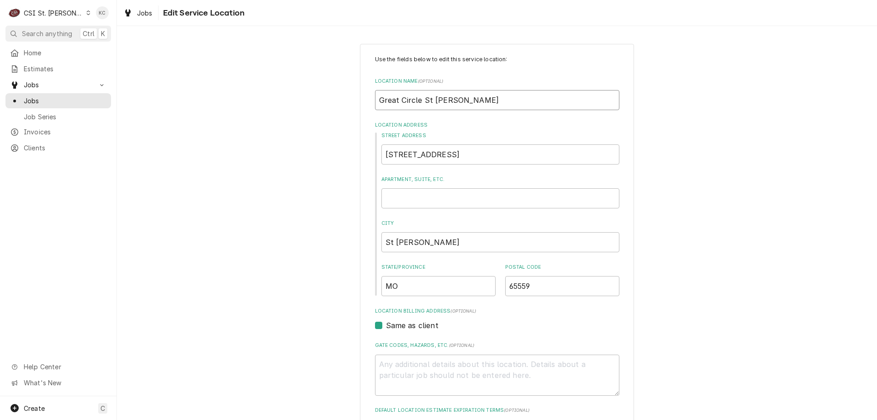
drag, startPoint x: 471, startPoint y: 102, endPoint x: 369, endPoint y: 104, distance: 102.4
type textarea "x"
type input "K"
type textarea "x"
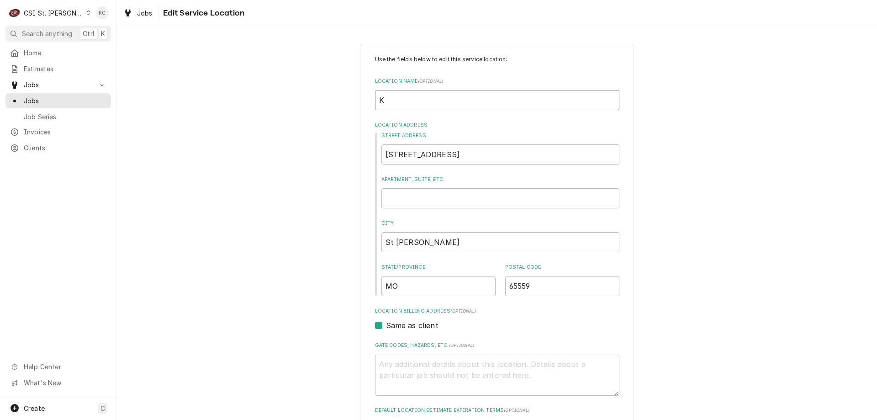
type input "KV"
type textarea "x"
type input "KVC"
type textarea "x"
type input "KVC"
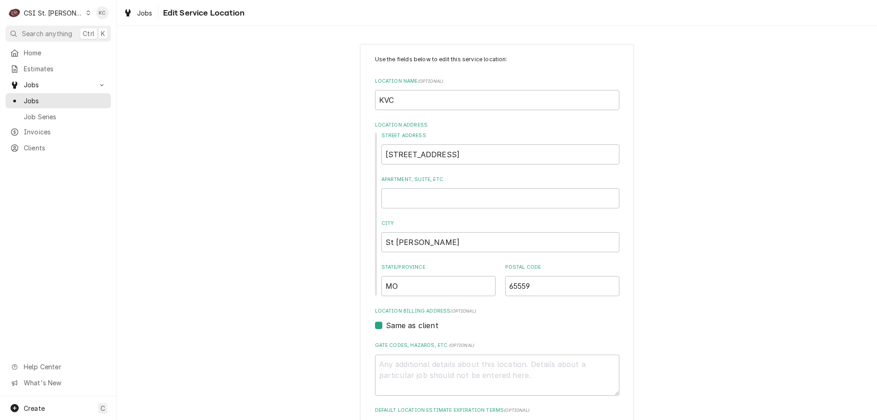
click at [546, 159] on input "[STREET_ADDRESS]" at bounding box center [500, 154] width 238 height 20
drag, startPoint x: 37, startPoint y: 78, endPoint x: 246, endPoint y: 79, distance: 209.7
click at [246, 79] on div "C CSI St. Louis KC Search anything Ctrl K Home Estimates Jobs Jobs Job Series I…" at bounding box center [438, 210] width 877 height 420
click at [52, 9] on div "CSI St. [PERSON_NAME]" at bounding box center [53, 13] width 59 height 10
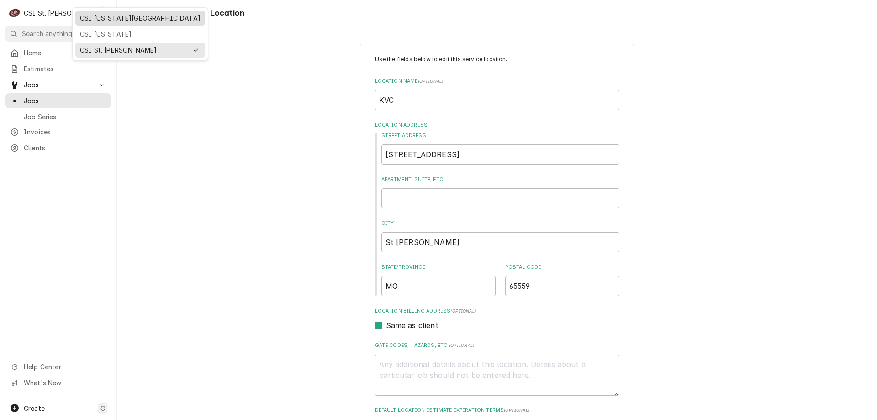
click at [106, 23] on div "CSI [US_STATE][GEOGRAPHIC_DATA]" at bounding box center [140, 18] width 130 height 15
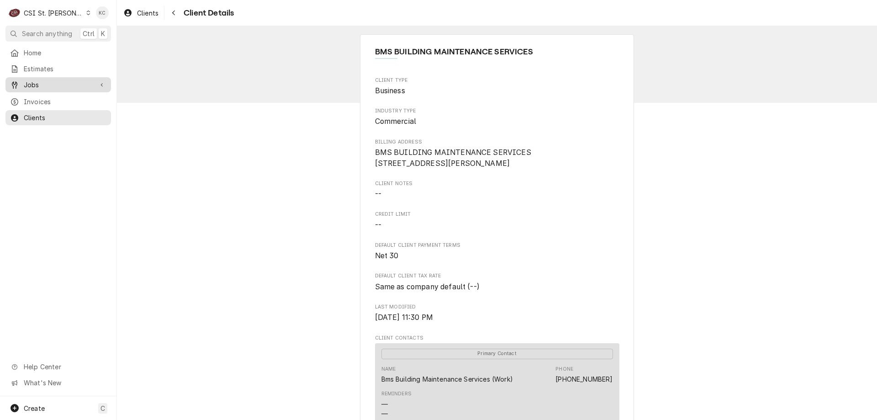
click at [37, 80] on span "Jobs" at bounding box center [58, 85] width 69 height 10
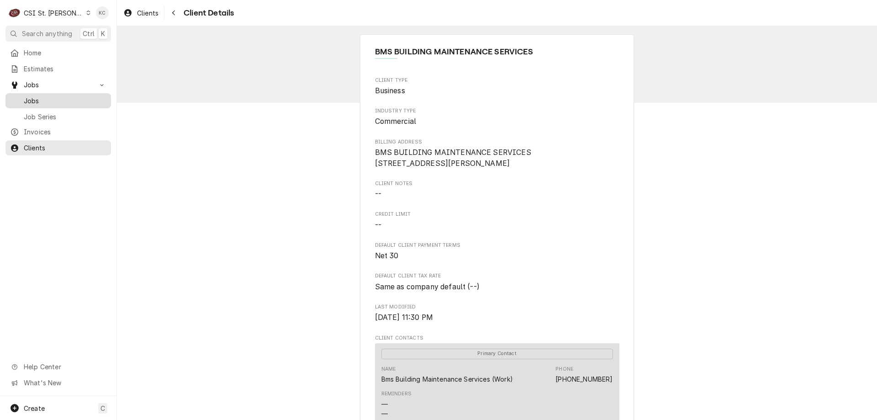
click at [29, 98] on span "Jobs" at bounding box center [65, 101] width 83 height 10
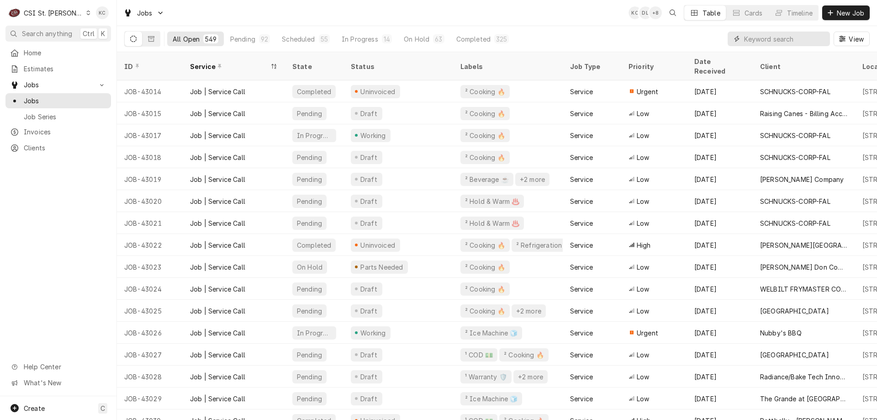
click at [769, 40] on input "Dynamic Content Wrapper" at bounding box center [784, 39] width 81 height 15
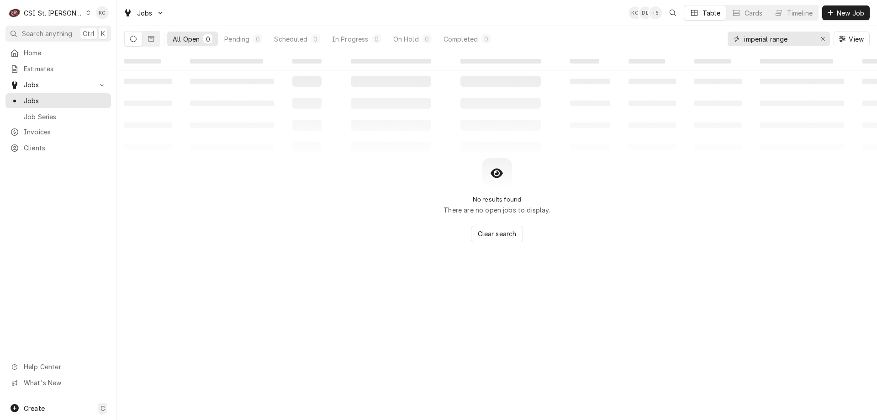
drag, startPoint x: 798, startPoint y: 37, endPoint x: 704, endPoint y: 37, distance: 94.1
click at [704, 37] on div "All Open 0 Pending 0 Scheduled 0 In Progress 0 On Hold 0 Completed 0 imperial r…" at bounding box center [497, 39] width 746 height 26
drag, startPoint x: 807, startPoint y: 41, endPoint x: 672, endPoint y: 51, distance: 135.6
click at [672, 51] on div "All Open 0 Pending 0 Scheduled 0 In Progress 0 On Hold 0 Completed 0 the ridge …" at bounding box center [497, 39] width 746 height 26
drag, startPoint x: 776, startPoint y: 42, endPoint x: 660, endPoint y: 45, distance: 115.6
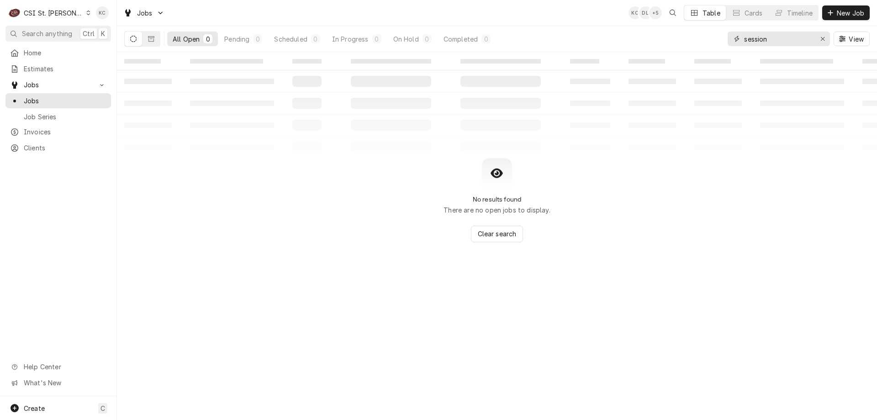
click at [658, 45] on div "All Open 0 Pending 0 Scheduled 0 In Progress 0 On Hold 0 Completed 0 session Vi…" at bounding box center [497, 39] width 746 height 26
type input "51 highway m"
click at [153, 39] on icon "Dynamic Content Wrapper" at bounding box center [151, 39] width 6 height 6
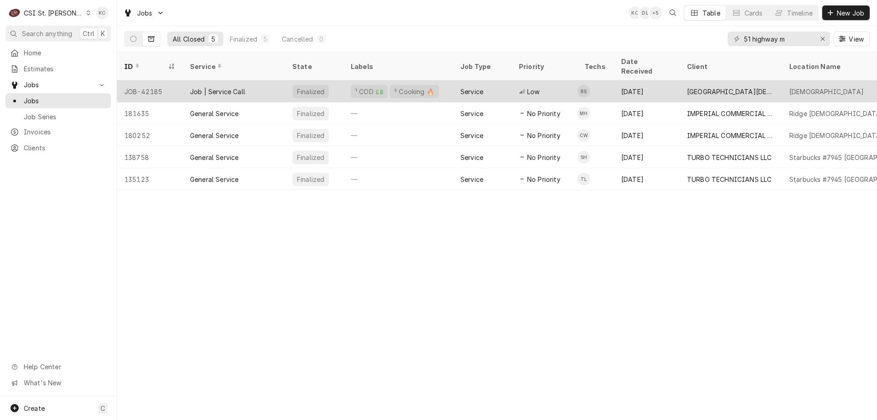
click at [744, 80] on div "[GEOGRAPHIC_DATA][DEMOGRAPHIC_DATA]" at bounding box center [731, 91] width 102 height 22
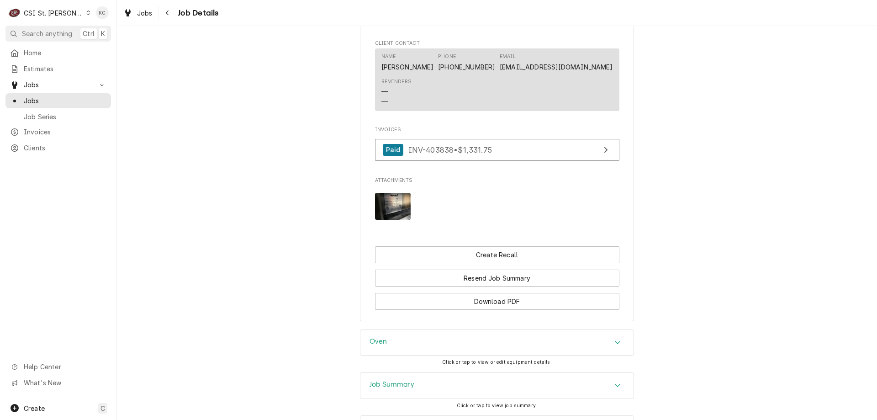
scroll to position [1023, 0]
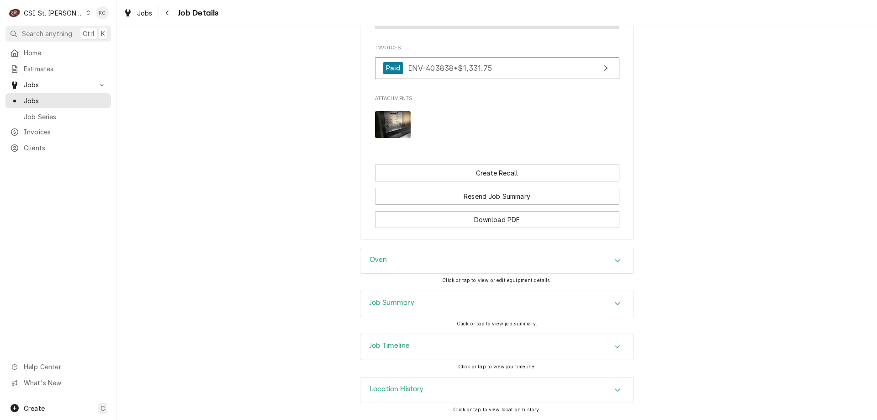
click at [523, 305] on div "Job Summary" at bounding box center [496, 304] width 273 height 26
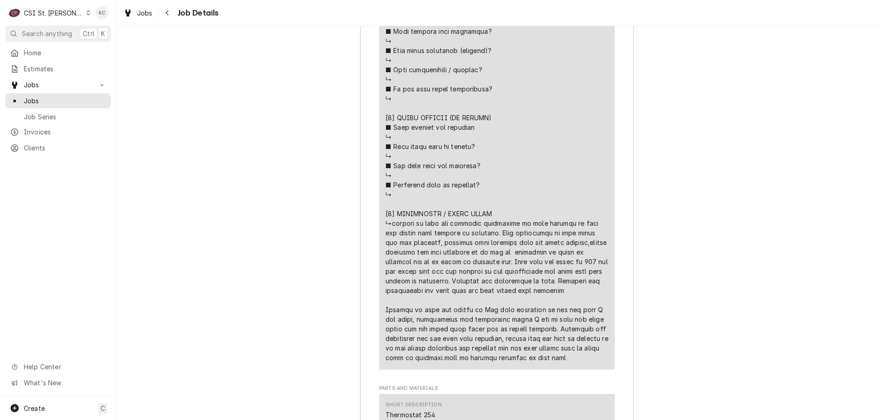
scroll to position [2055, 0]
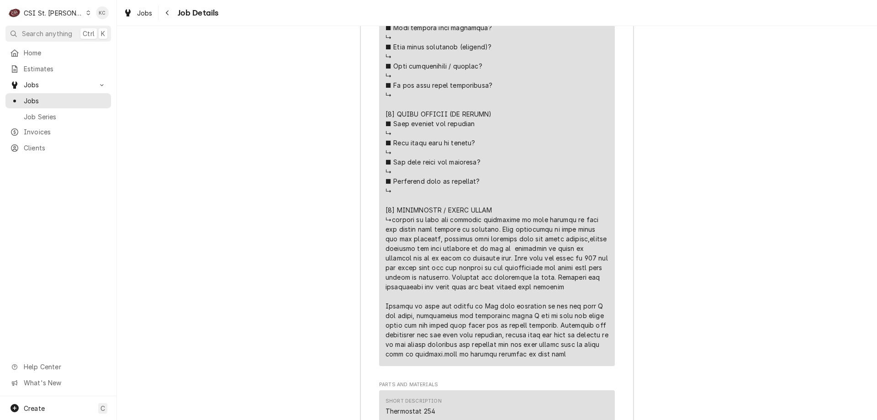
drag, startPoint x: 547, startPoint y: 365, endPoint x: 386, endPoint y: 230, distance: 210.2
click at [386, 230] on div "Line Item" at bounding box center [497, 28] width 223 height 662
copy div "ninstalled old thermostat which I had to take the front panel and the right sid…"
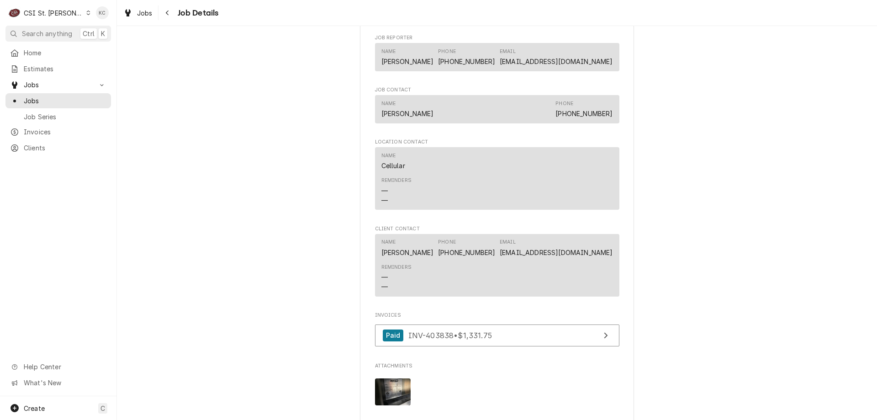
scroll to position [0, 0]
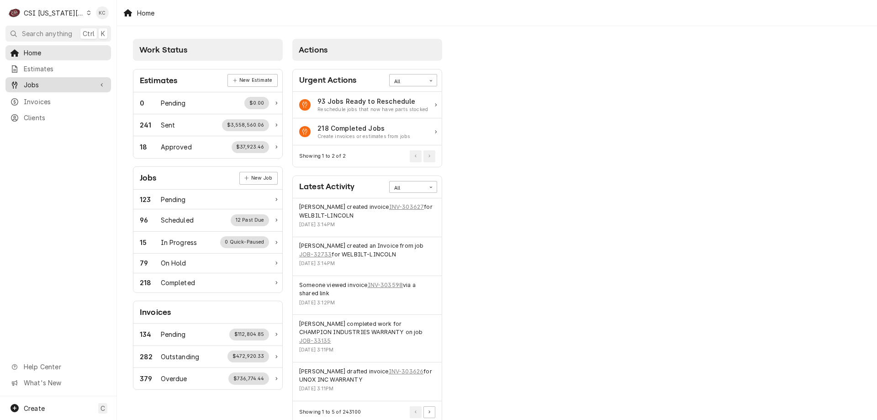
click at [35, 79] on div "Jobs" at bounding box center [58, 84] width 102 height 11
click at [67, 96] on span "Jobs" at bounding box center [65, 101] width 83 height 10
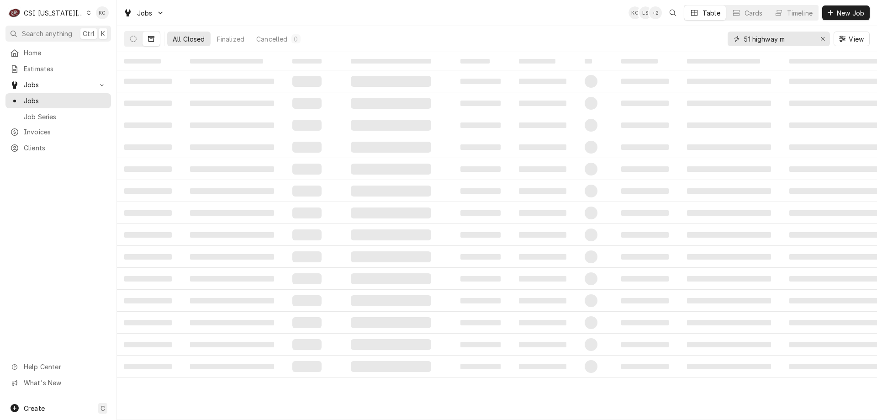
drag, startPoint x: 806, startPoint y: 37, endPoint x: 658, endPoint y: 42, distance: 148.1
click at [658, 42] on div "All Closed Finalized Cancelled 0 51 highway m View" at bounding box center [497, 39] width 746 height 26
click at [134, 37] on icon "Dynamic Content Wrapper" at bounding box center [133, 39] width 6 height 6
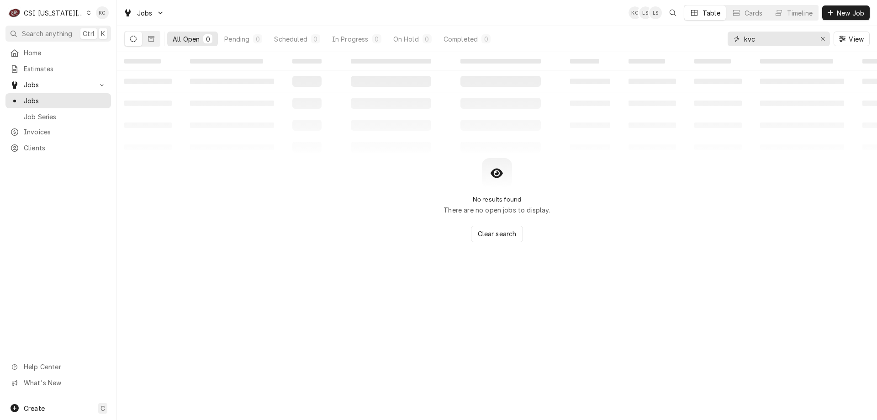
drag, startPoint x: 777, startPoint y: 40, endPoint x: 702, endPoint y: 42, distance: 75.4
click at [702, 42] on div "All Open 0 Pending 0 Scheduled 0 In Progress 0 On Hold 0 Completed 0 kvc View" at bounding box center [497, 39] width 746 height 26
click at [783, 37] on input "13160" at bounding box center [778, 39] width 69 height 15
type input "13160 county"
click at [155, 45] on button "Dynamic Content Wrapper" at bounding box center [151, 39] width 17 height 15
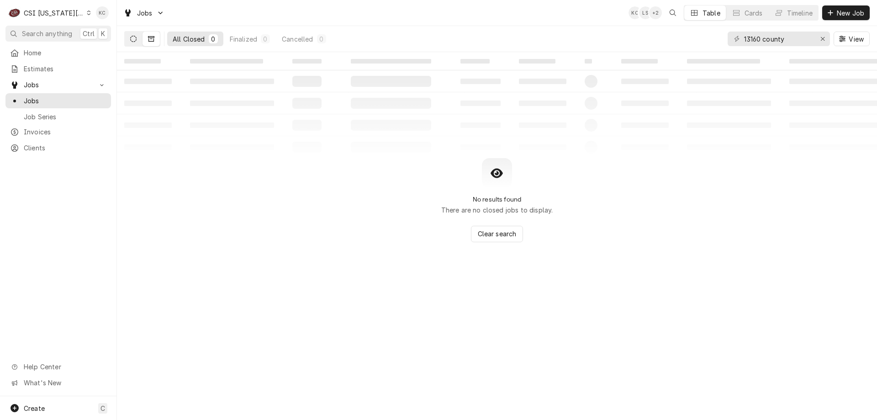
click at [133, 40] on icon "Dynamic Content Wrapper" at bounding box center [133, 39] width 6 height 6
click at [53, 99] on span "Jobs" at bounding box center [65, 101] width 83 height 10
drag, startPoint x: 803, startPoint y: 41, endPoint x: 690, endPoint y: 38, distance: 112.9
click at [690, 38] on div "All Open 0 Pending 0 Scheduled 0 In Progress 0 On Hold 0 Completed 0 13160 coun…" at bounding box center [497, 39] width 746 height 26
click at [40, 13] on div "CSI [US_STATE][GEOGRAPHIC_DATA]" at bounding box center [54, 13] width 60 height 10
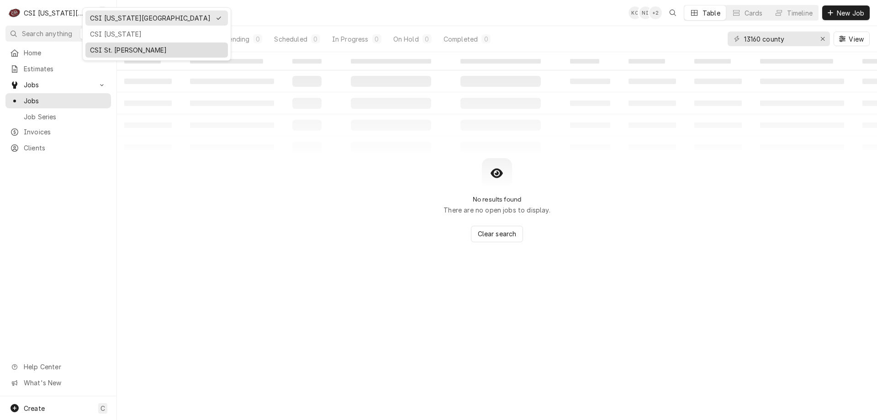
click at [130, 48] on div "CSI St. [PERSON_NAME]" at bounding box center [156, 50] width 133 height 10
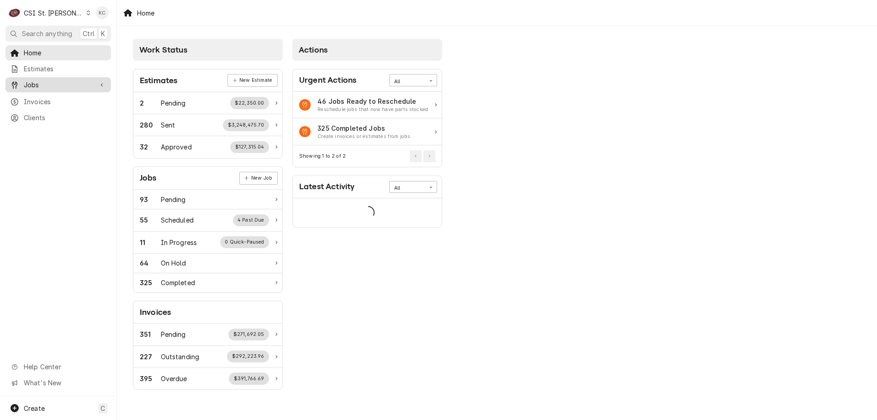
click at [32, 77] on link "Jobs" at bounding box center [58, 84] width 106 height 15
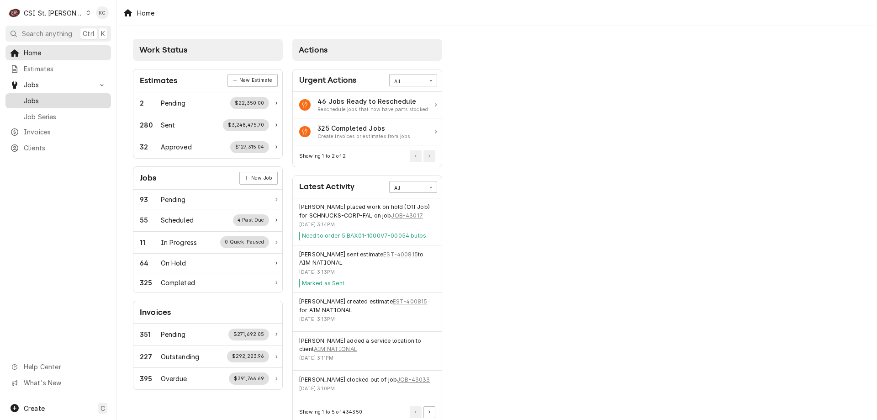
click at [56, 103] on div "Jobs" at bounding box center [58, 100] width 102 height 11
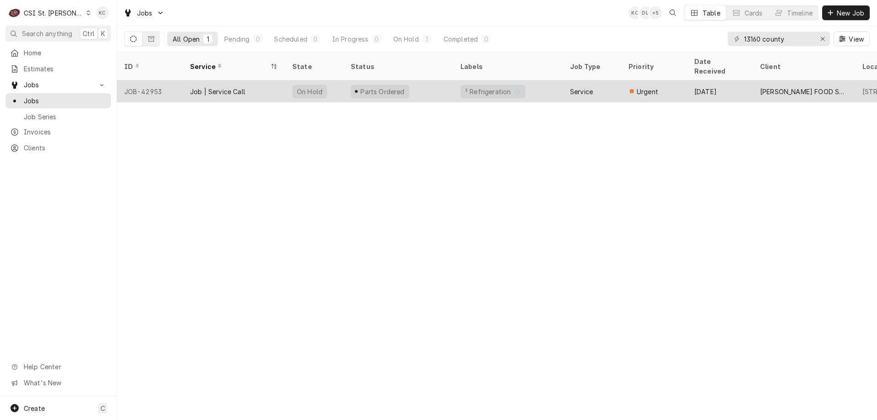
click at [366, 87] on div "Parts Ordered" at bounding box center [383, 92] width 46 height 10
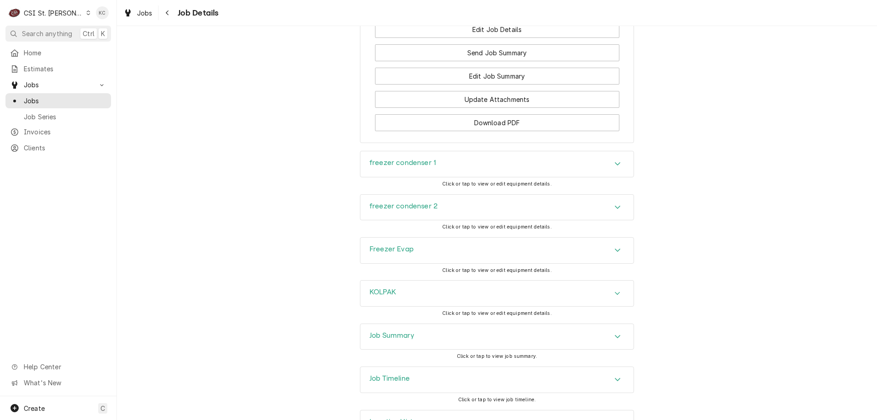
scroll to position [1377, 0]
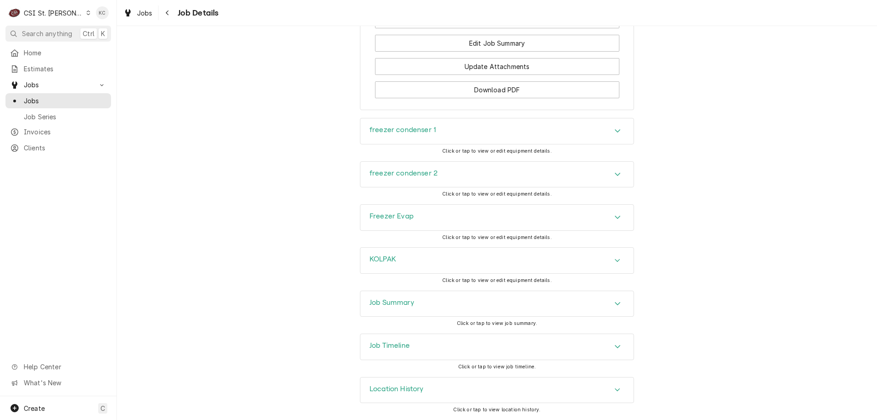
click at [385, 306] on h3 "Job Summary" at bounding box center [392, 302] width 45 height 9
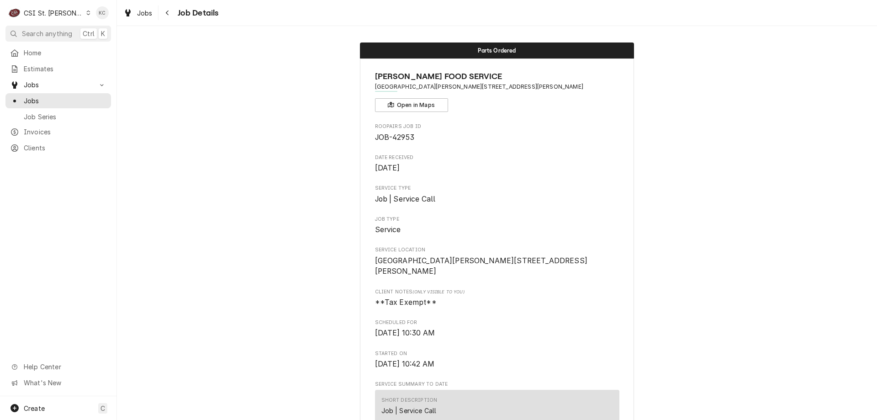
scroll to position [2541, 0]
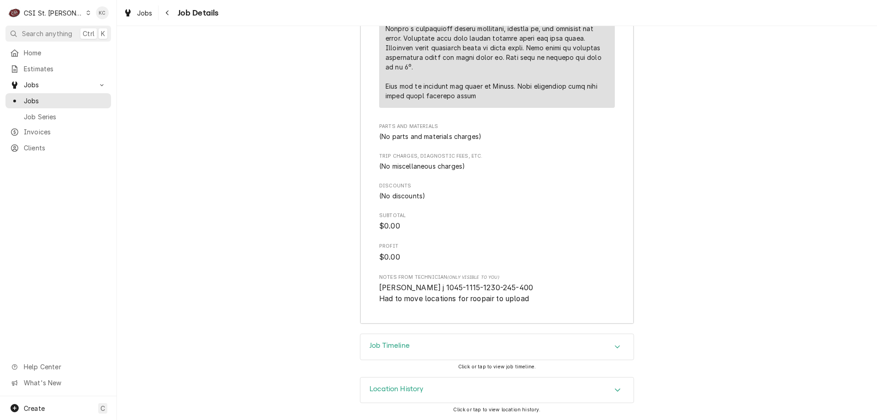
click at [379, 348] on h3 "Job Timeline" at bounding box center [390, 345] width 40 height 9
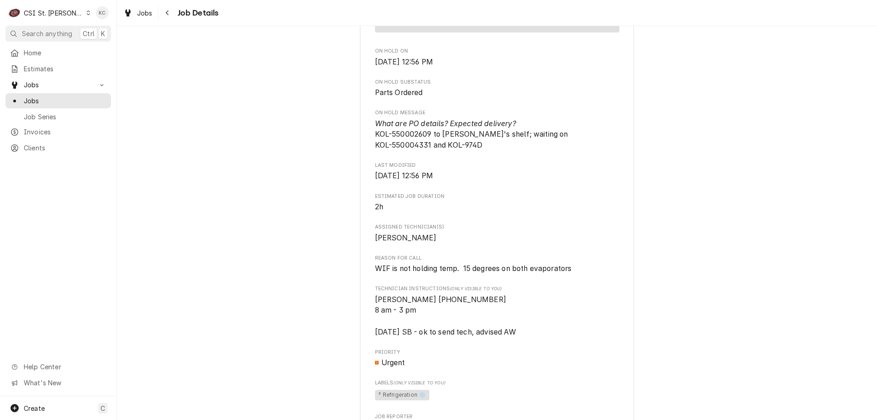
scroll to position [422, 0]
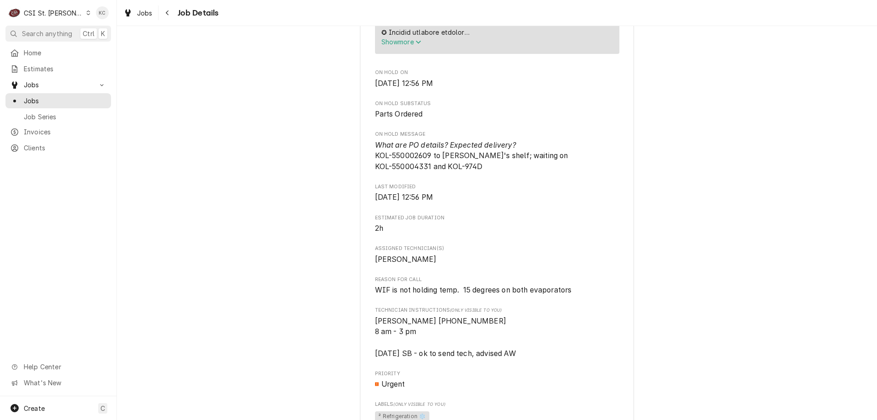
drag, startPoint x: 771, startPoint y: 164, endPoint x: 778, endPoint y: 161, distance: 7.8
click at [771, 164] on div "Parts Ordered FELLERS FOOD SERVICE Great Circle St James / 13160 County Road 36…" at bounding box center [497, 334] width 760 height 1441
click at [181, 143] on div "Parts Ordered FELLERS FOOD SERVICE Great Circle St James / 13160 County Road 36…" at bounding box center [497, 334] width 760 height 1441
drag, startPoint x: 170, startPoint y: 15, endPoint x: 184, endPoint y: 124, distance: 109.5
click at [184, 124] on div "Jobs Job Details Parts Ordered FELLERS FOOD SERVICE Great Circle St James / 131…" at bounding box center [497, 210] width 760 height 420
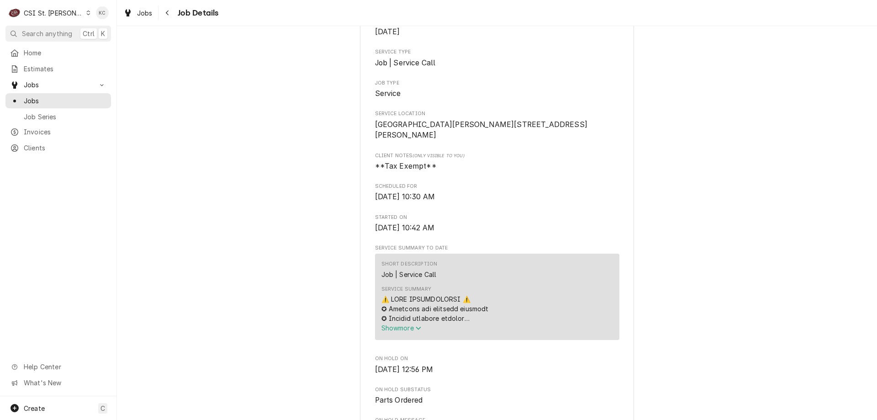
scroll to position [0, 0]
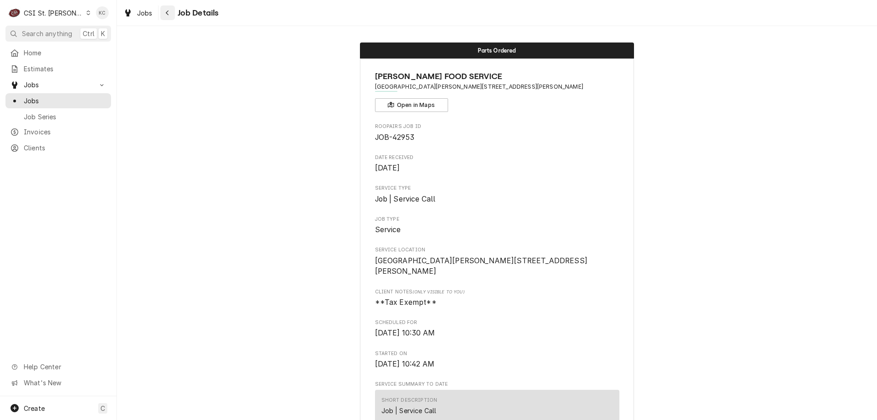
click at [172, 11] on div "Navigate back" at bounding box center [167, 12] width 9 height 9
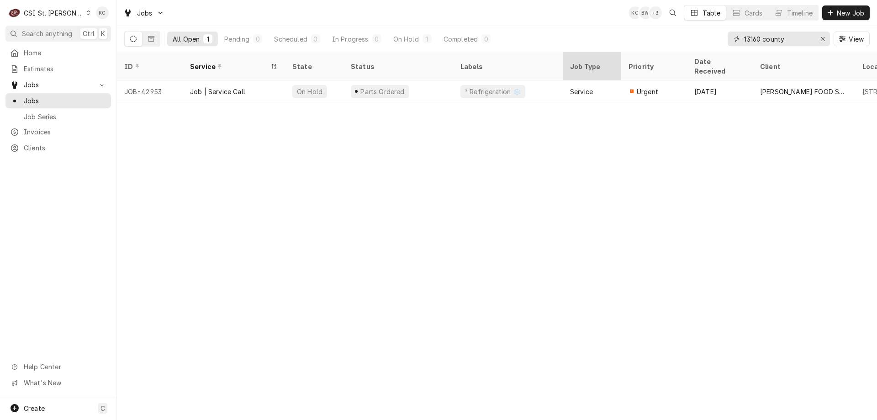
drag, startPoint x: 802, startPoint y: 40, endPoint x: 587, endPoint y: 57, distance: 215.8
click at [587, 57] on div "Jobs KC BW + 3 Table Cards Timeline New Job All Open 1 Pending 0 Scheduled 0 In…" at bounding box center [497, 210] width 760 height 420
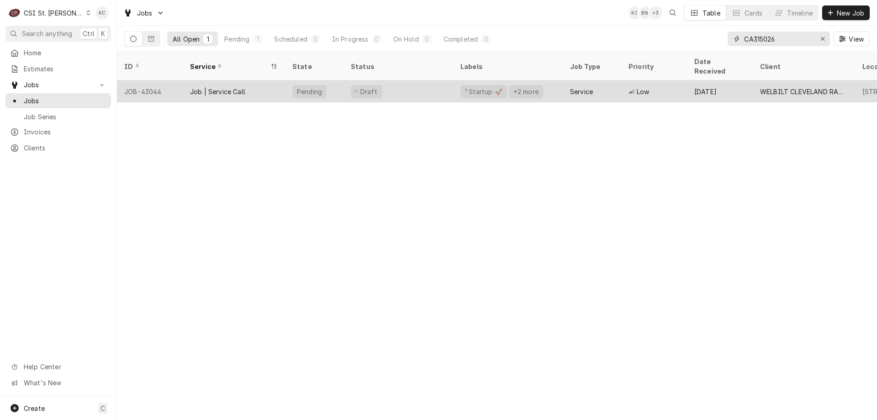
type input "CA315026"
click at [388, 80] on div "Draft" at bounding box center [399, 91] width 110 height 22
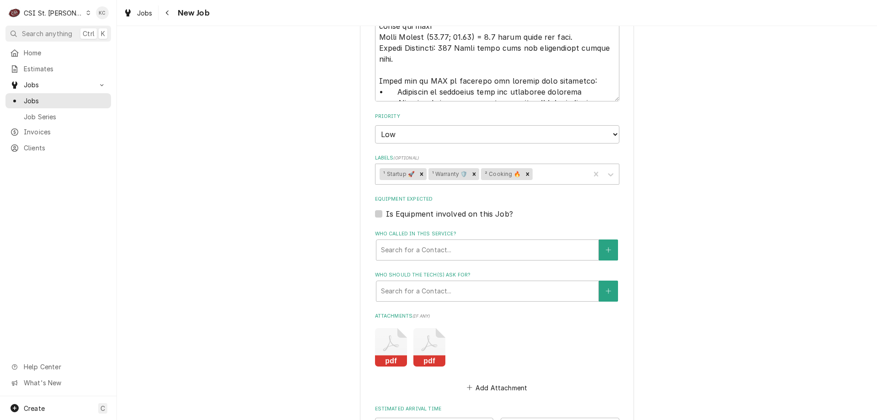
scroll to position [914, 0]
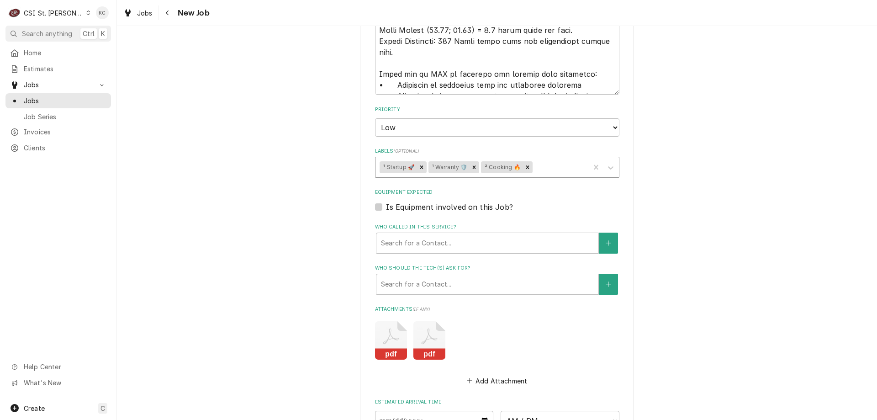
click at [564, 164] on div "Labels" at bounding box center [559, 167] width 51 height 16
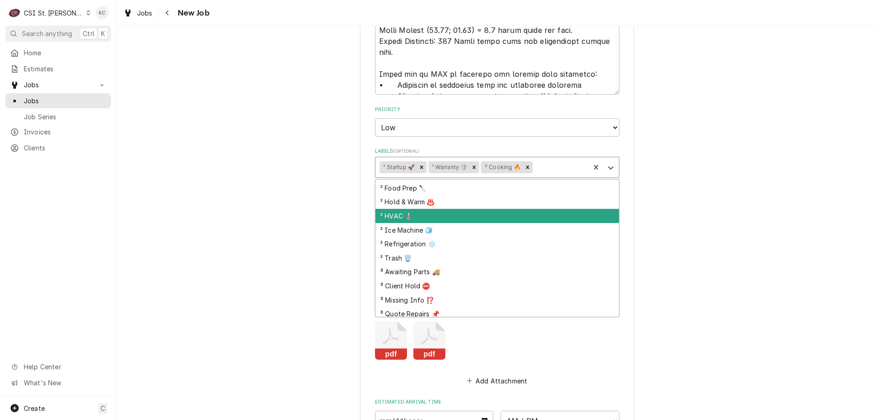
scroll to position [183, 0]
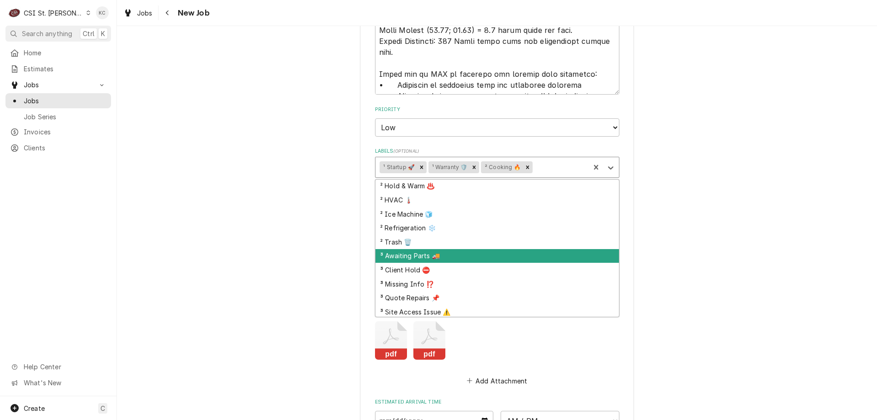
click at [513, 251] on div "³ Awaiting Parts 🚚" at bounding box center [497, 256] width 243 height 14
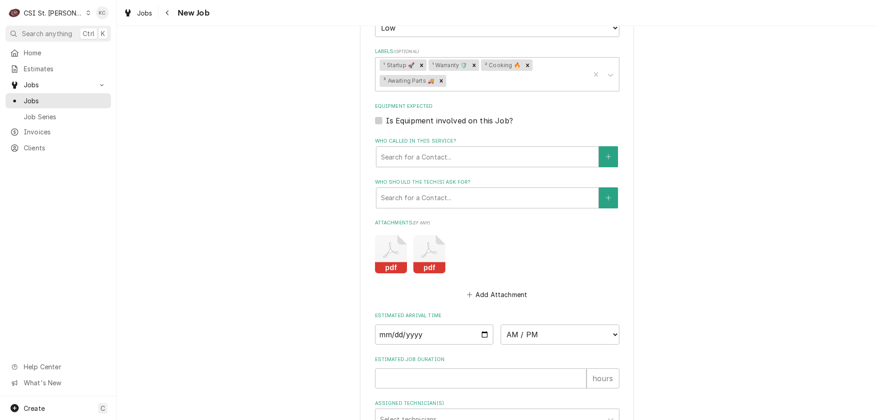
scroll to position [1125, 0]
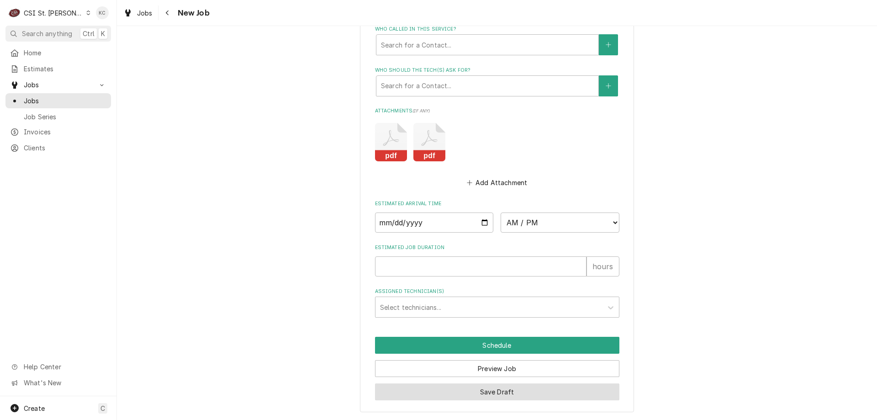
click at [518, 396] on button "Save Draft" at bounding box center [497, 391] width 244 height 17
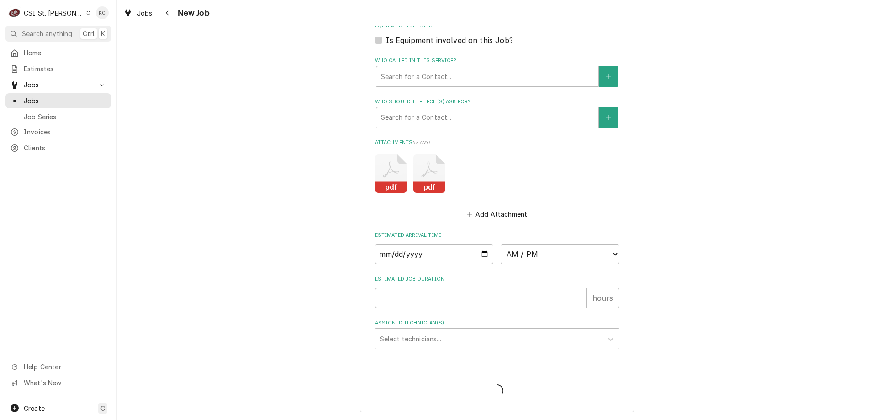
scroll to position [1094, 0]
type textarea "x"
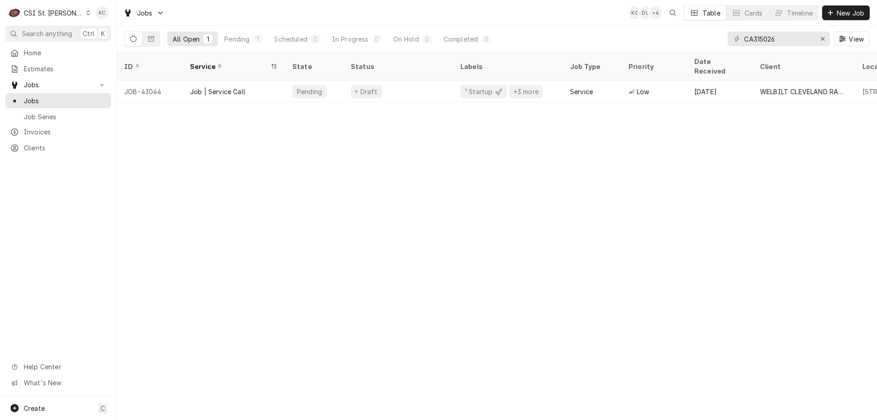
click at [628, 190] on div "ID Service State Status Labels Job Type Priority Date Received Client Location …" at bounding box center [497, 236] width 760 height 368
drag, startPoint x: 778, startPoint y: 38, endPoint x: 748, endPoint y: 43, distance: 30.1
click at [748, 43] on input "CA315026" at bounding box center [778, 39] width 69 height 15
click at [747, 43] on input "CA315026" at bounding box center [778, 39] width 69 height 15
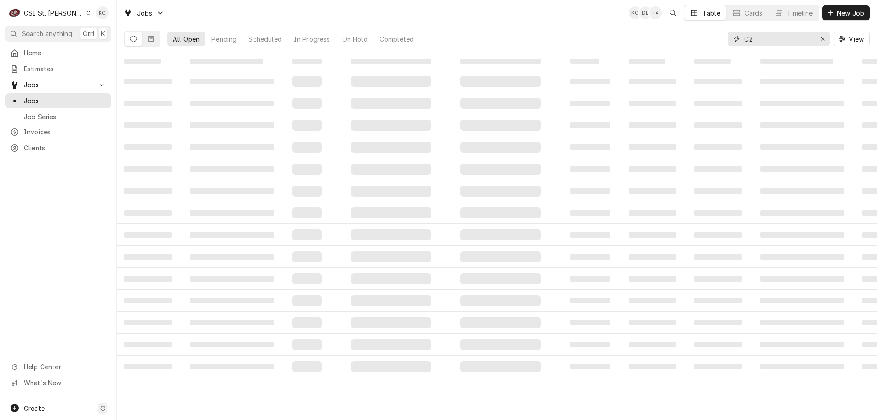
type input "C"
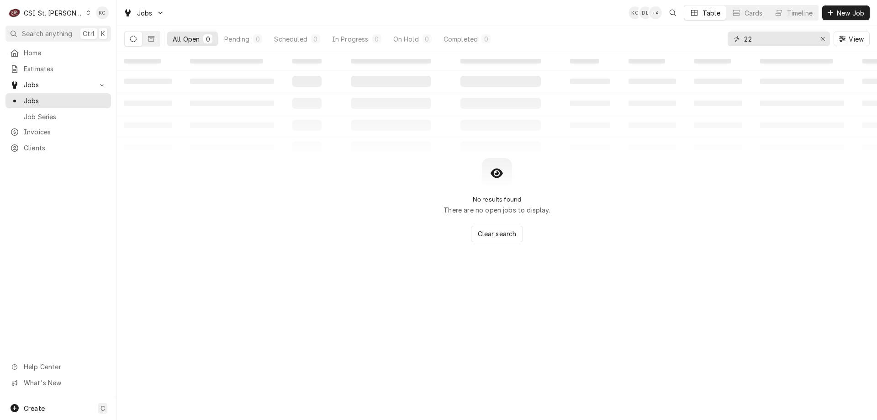
type input "2"
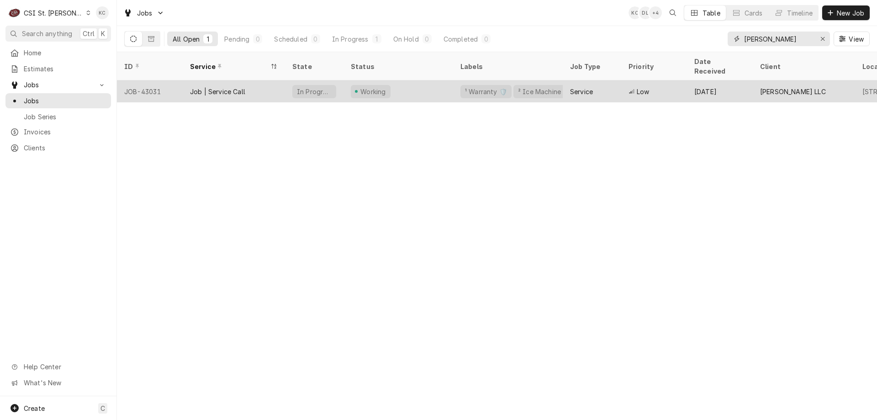
type input "[PERSON_NAME]"
click at [676, 82] on div "Low" at bounding box center [654, 91] width 66 height 22
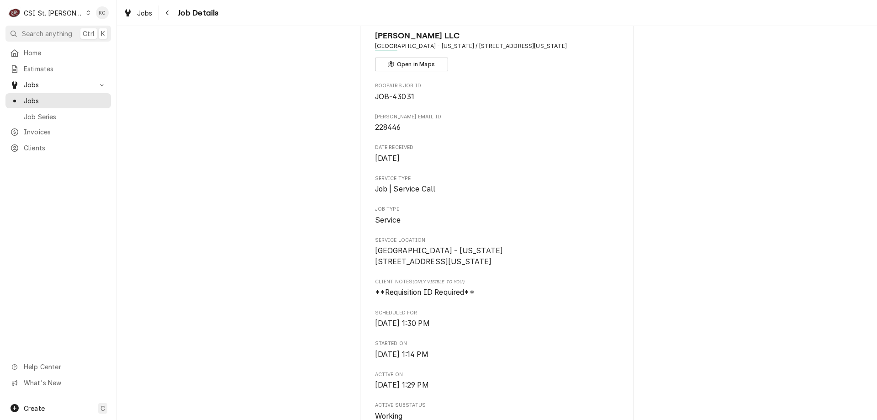
scroll to position [46, 0]
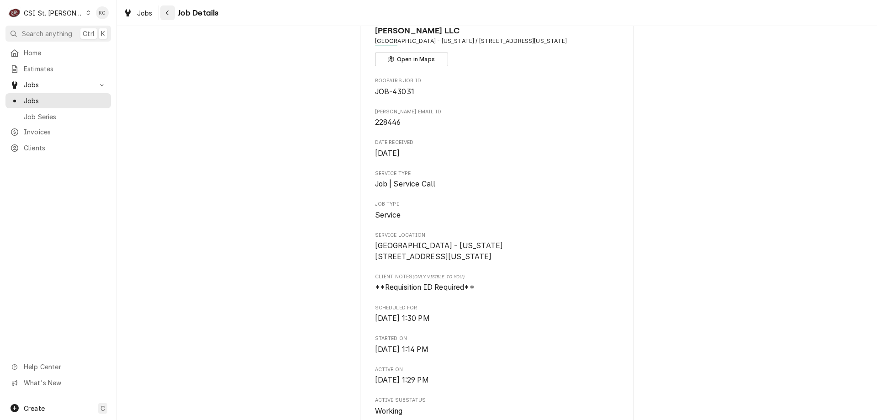
click at [168, 13] on icon "Navigate back" at bounding box center [167, 13] width 4 height 6
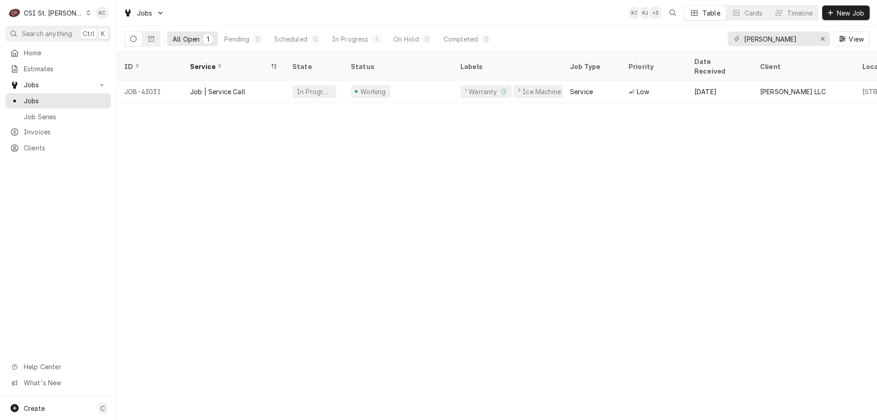
click at [188, 40] on div "All Open" at bounding box center [186, 39] width 27 height 10
click at [157, 167] on div "ID Service State Status Labels Job Type Priority Date Received Client Location …" at bounding box center [497, 236] width 760 height 368
drag, startPoint x: 782, startPoint y: 39, endPoint x: 688, endPoint y: 39, distance: 93.7
click at [688, 39] on div "All Open 1 Pending 0 Scheduled 0 In Progress 1 On Hold 0 Completed 0 [PERSON_NA…" at bounding box center [497, 39] width 746 height 26
